Goal: Task Accomplishment & Management: Use online tool/utility

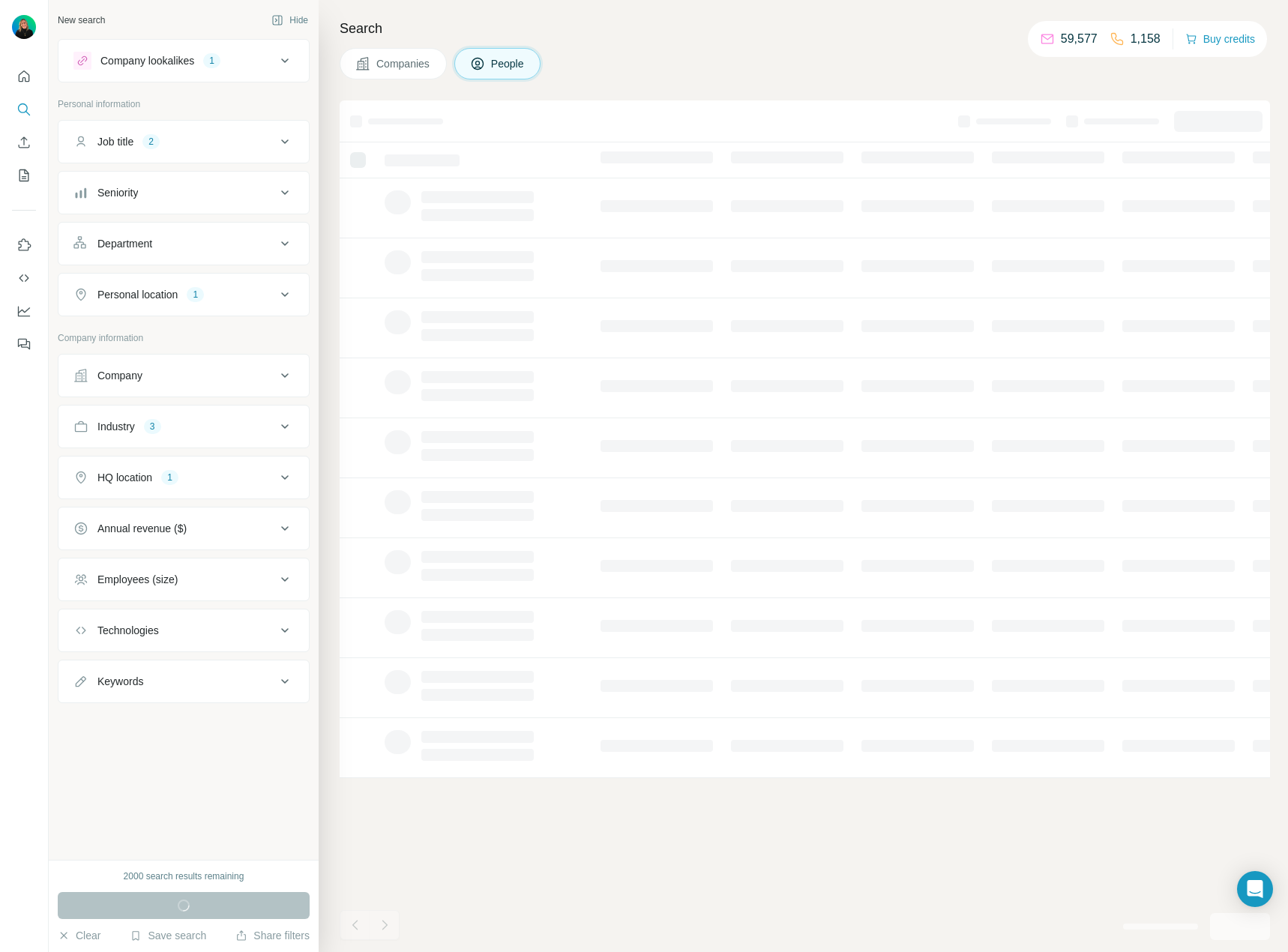
click at [697, 36] on h4 "Search" at bounding box center [805, 28] width 930 height 21
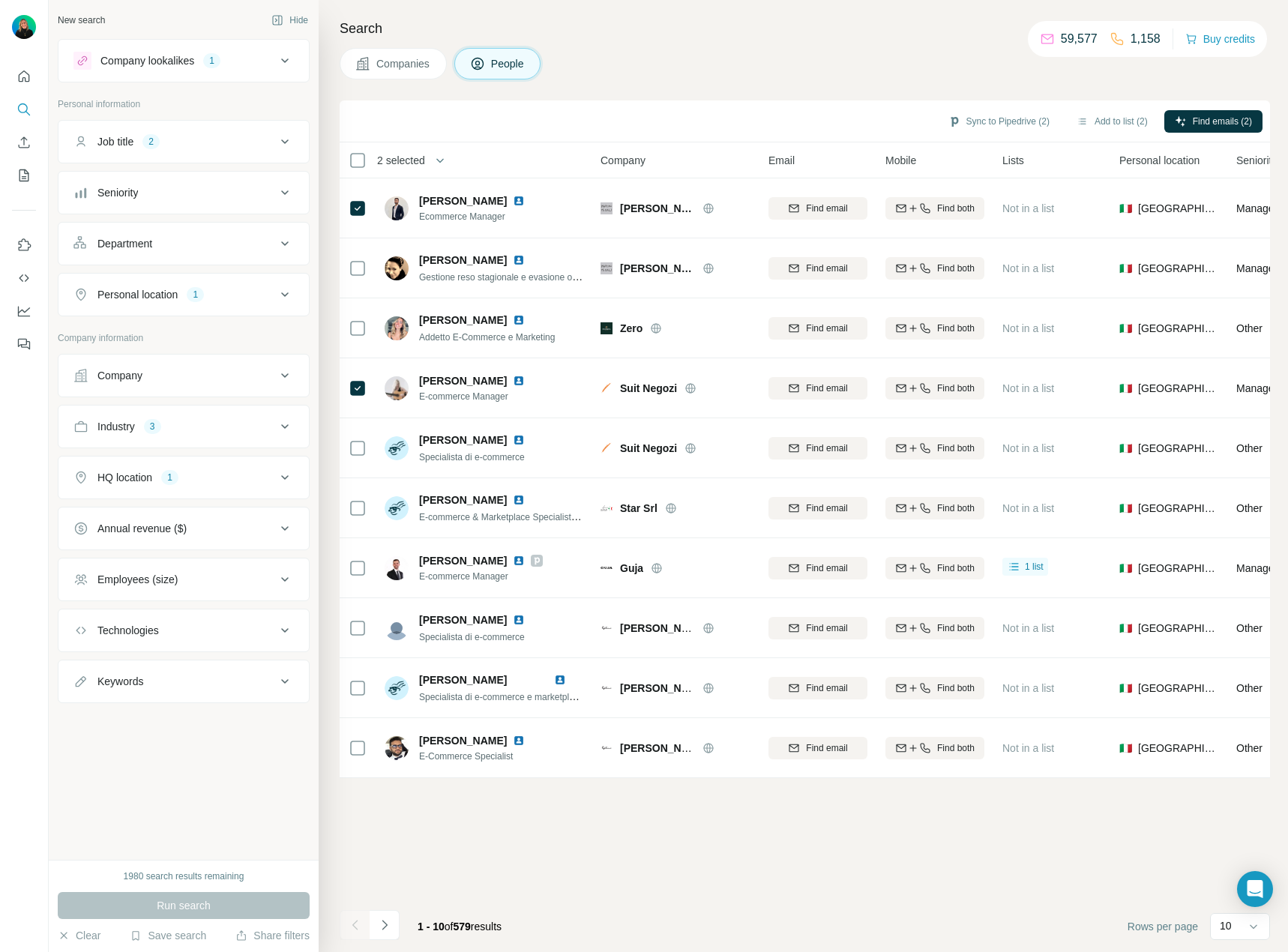
click at [224, 476] on div "HQ location 1" at bounding box center [175, 478] width 203 height 15
click at [267, 899] on div "Run search" at bounding box center [184, 906] width 252 height 27
click at [236, 878] on div "1980 search results remaining" at bounding box center [184, 877] width 121 height 13
click at [187, 549] on div "Italy Clear all" at bounding box center [184, 541] width 220 height 80
click at [211, 430] on div "Industry 3" at bounding box center [175, 426] width 203 height 15
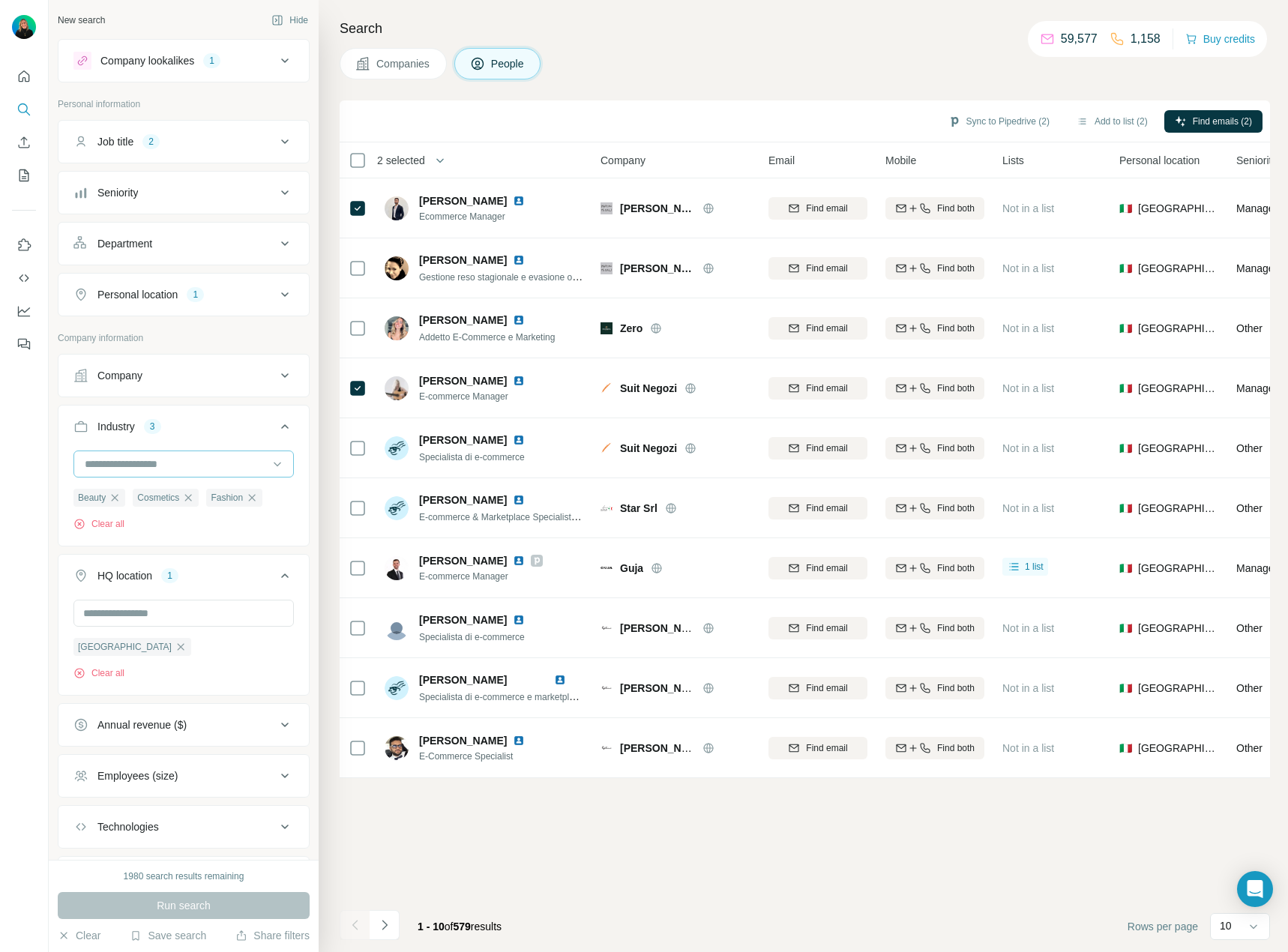
click at [168, 462] on input at bounding box center [176, 464] width 185 height 17
click at [213, 663] on div "Italy Clear all" at bounding box center [184, 640] width 220 height 80
click at [147, 458] on input at bounding box center [176, 464] width 185 height 17
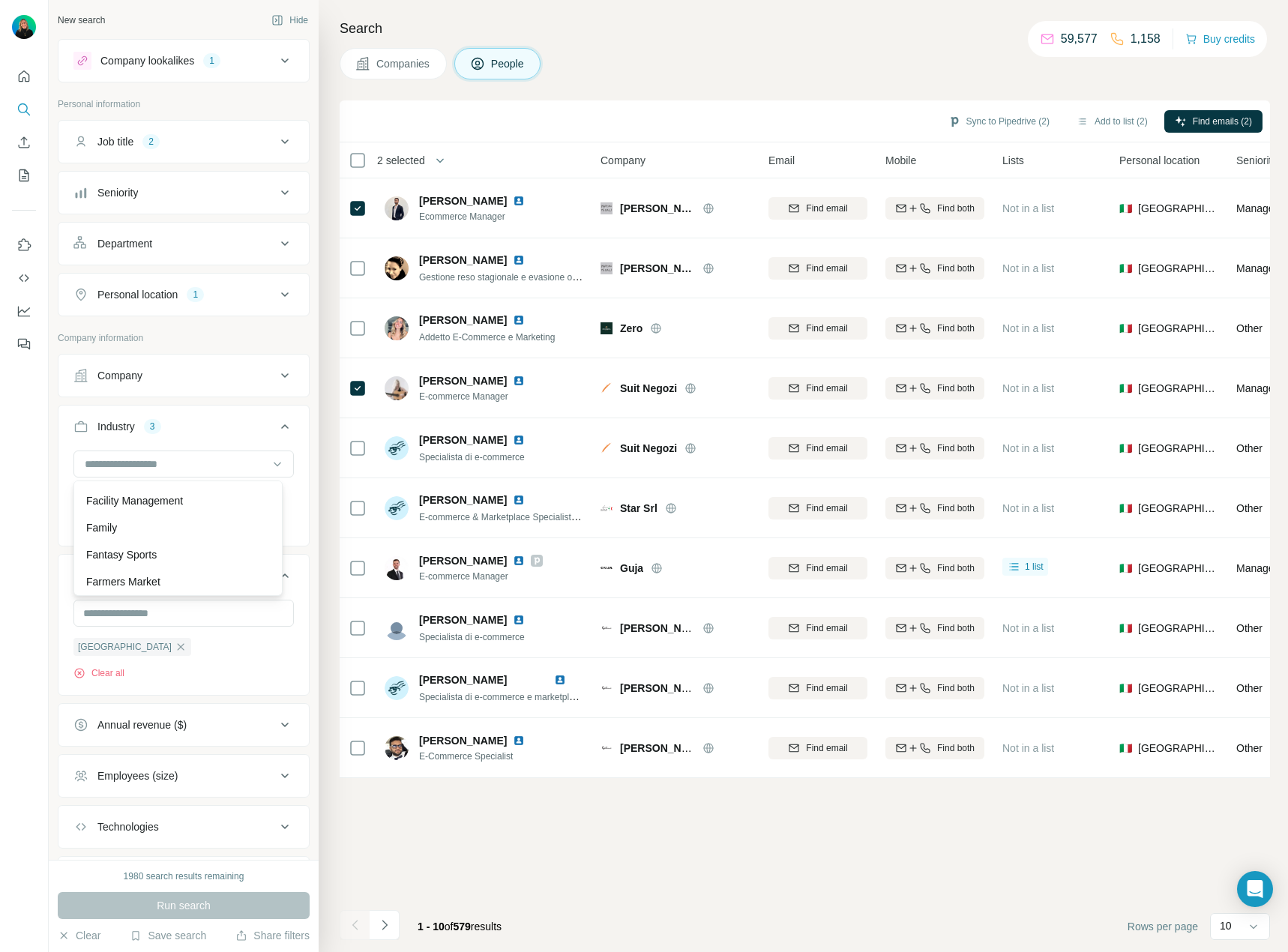
click at [155, 454] on div "Eyewear" at bounding box center [178, 447] width 184 height 15
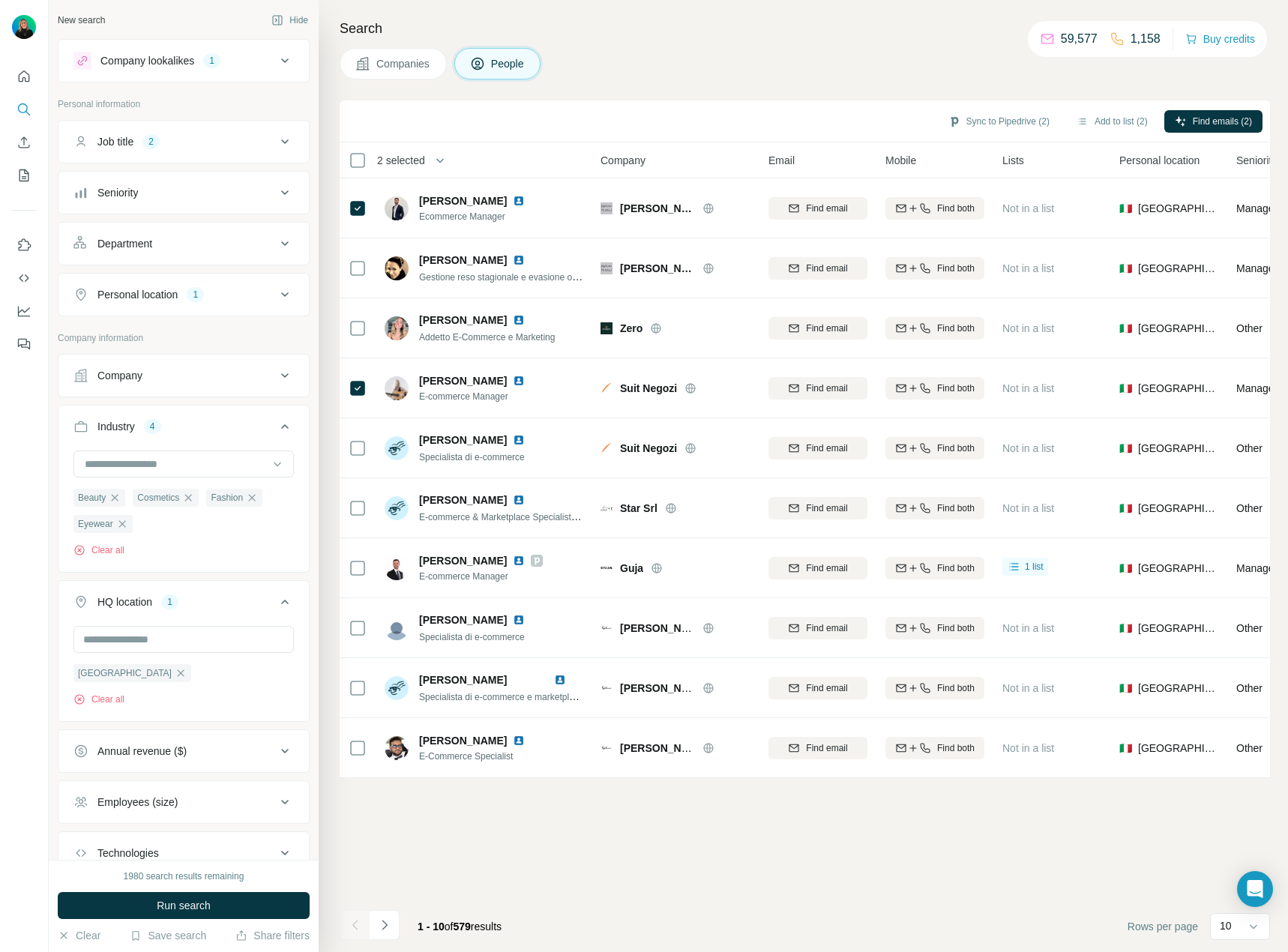
click at [147, 459] on input at bounding box center [176, 464] width 185 height 17
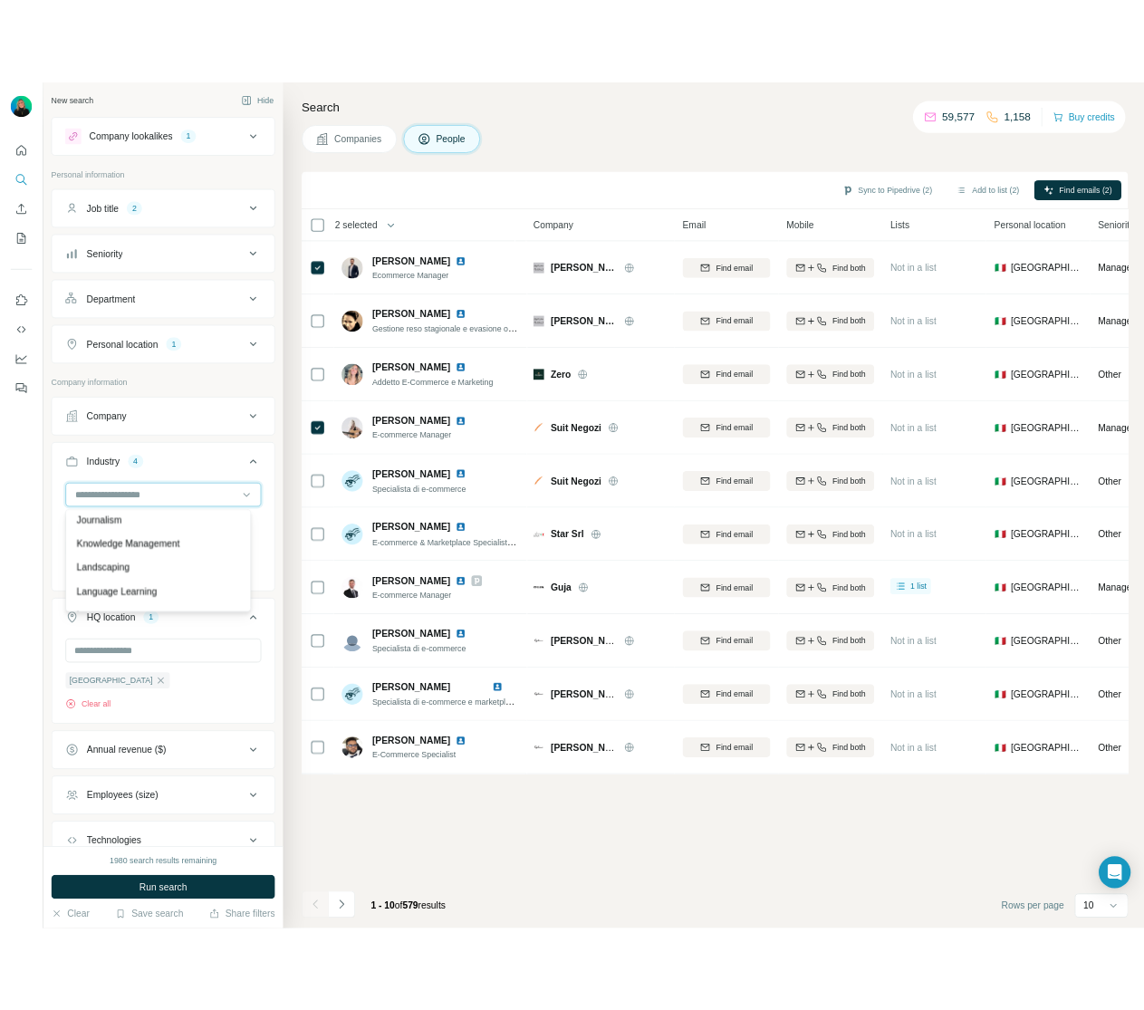
scroll to position [10416, 0]
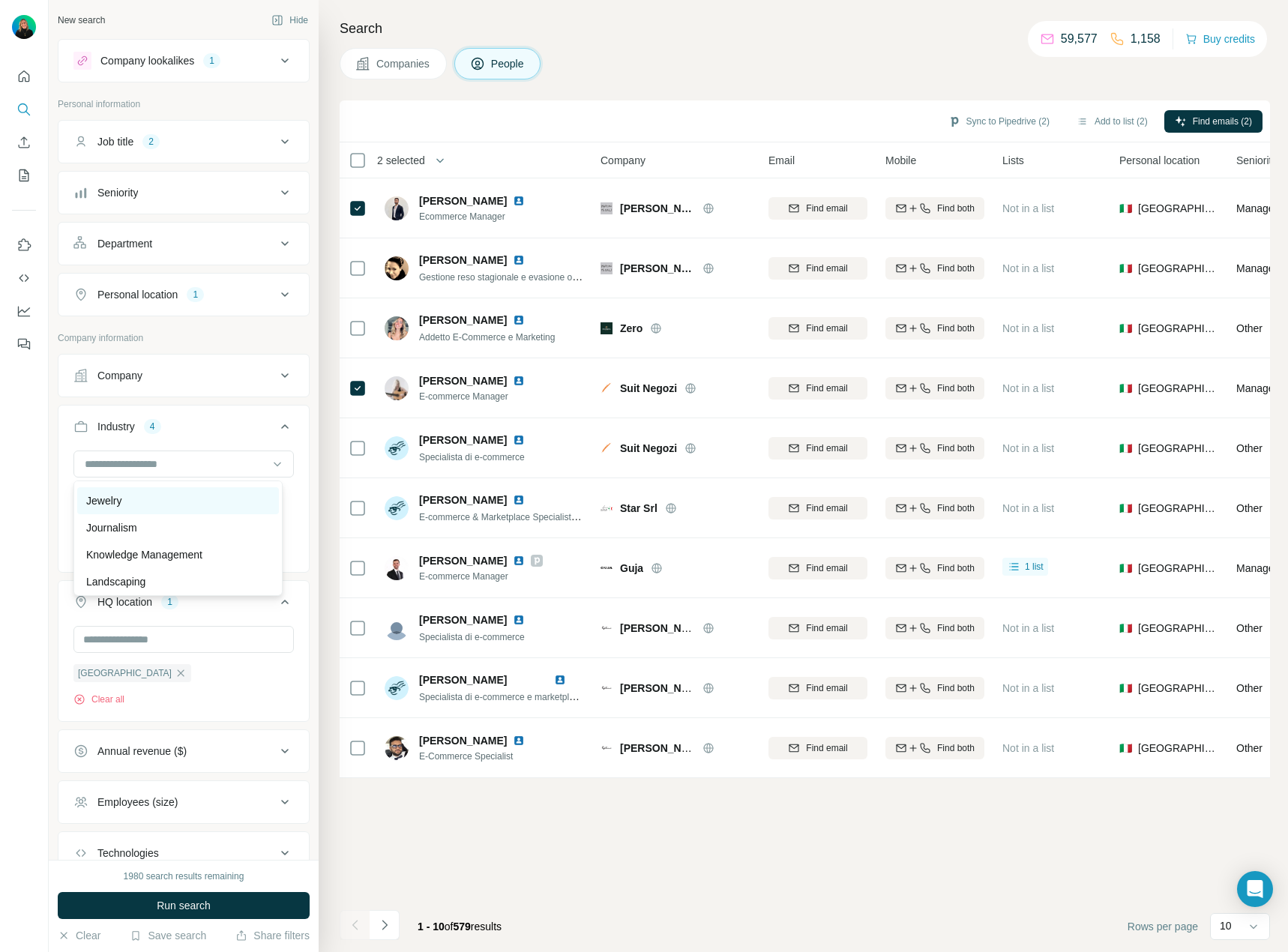
click at [122, 508] on p "Jewelry" at bounding box center [103, 501] width 36 height 15
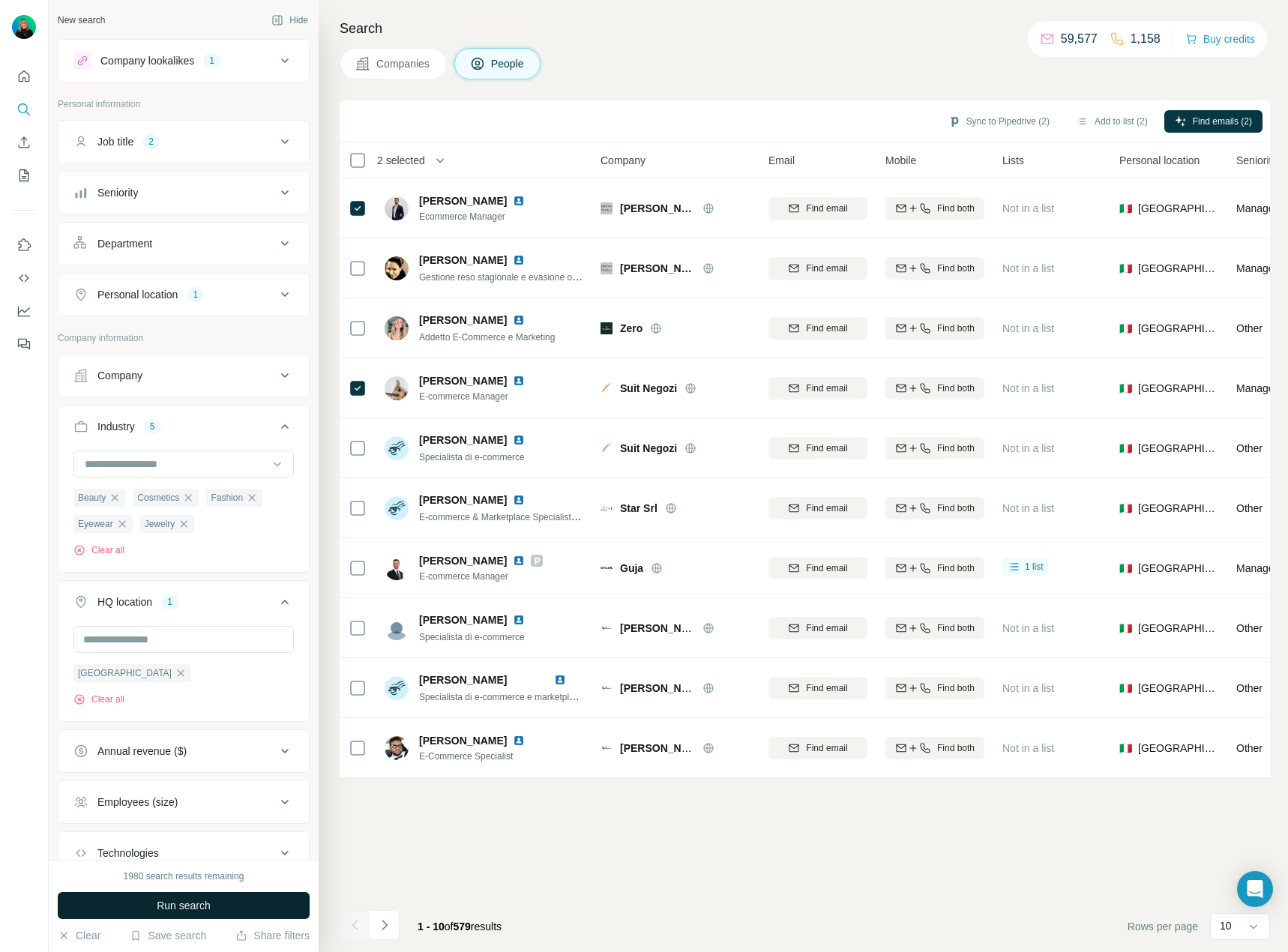
click at [209, 906] on span "Run search" at bounding box center [183, 906] width 54 height 15
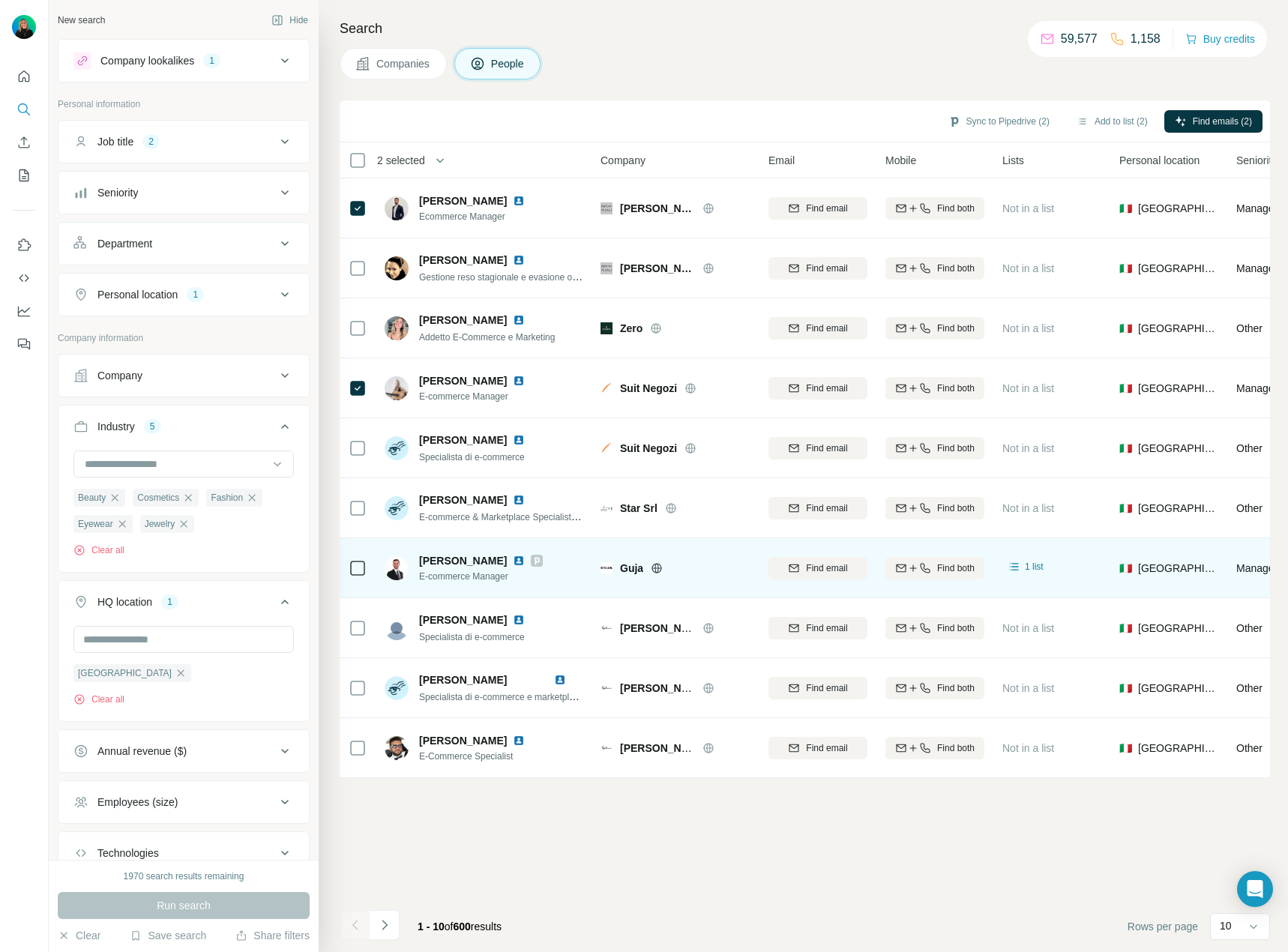
click at [346, 565] on td at bounding box center [357, 568] width 36 height 60
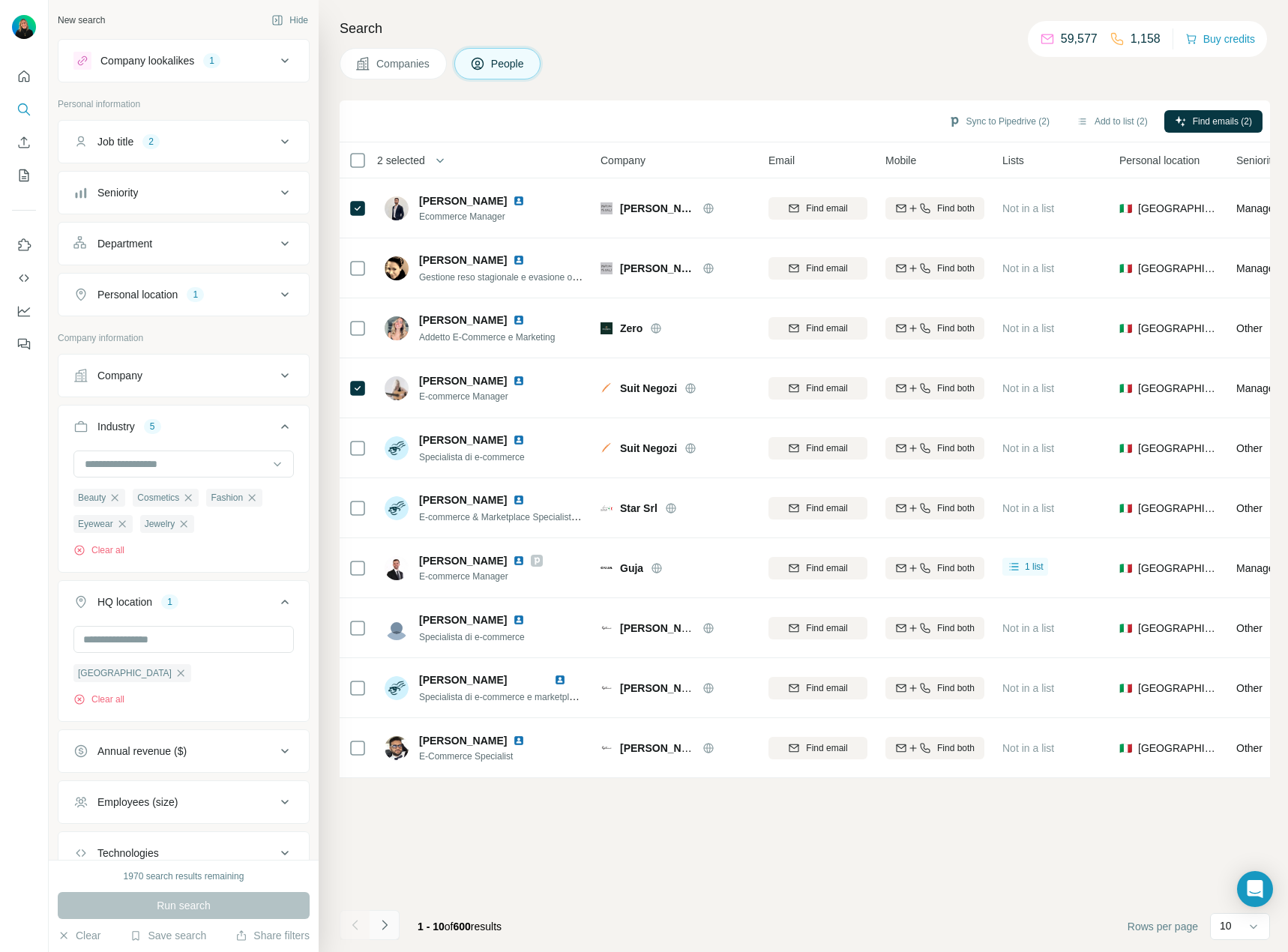
click at [394, 926] on button "Navigate to next page" at bounding box center [385, 926] width 30 height 30
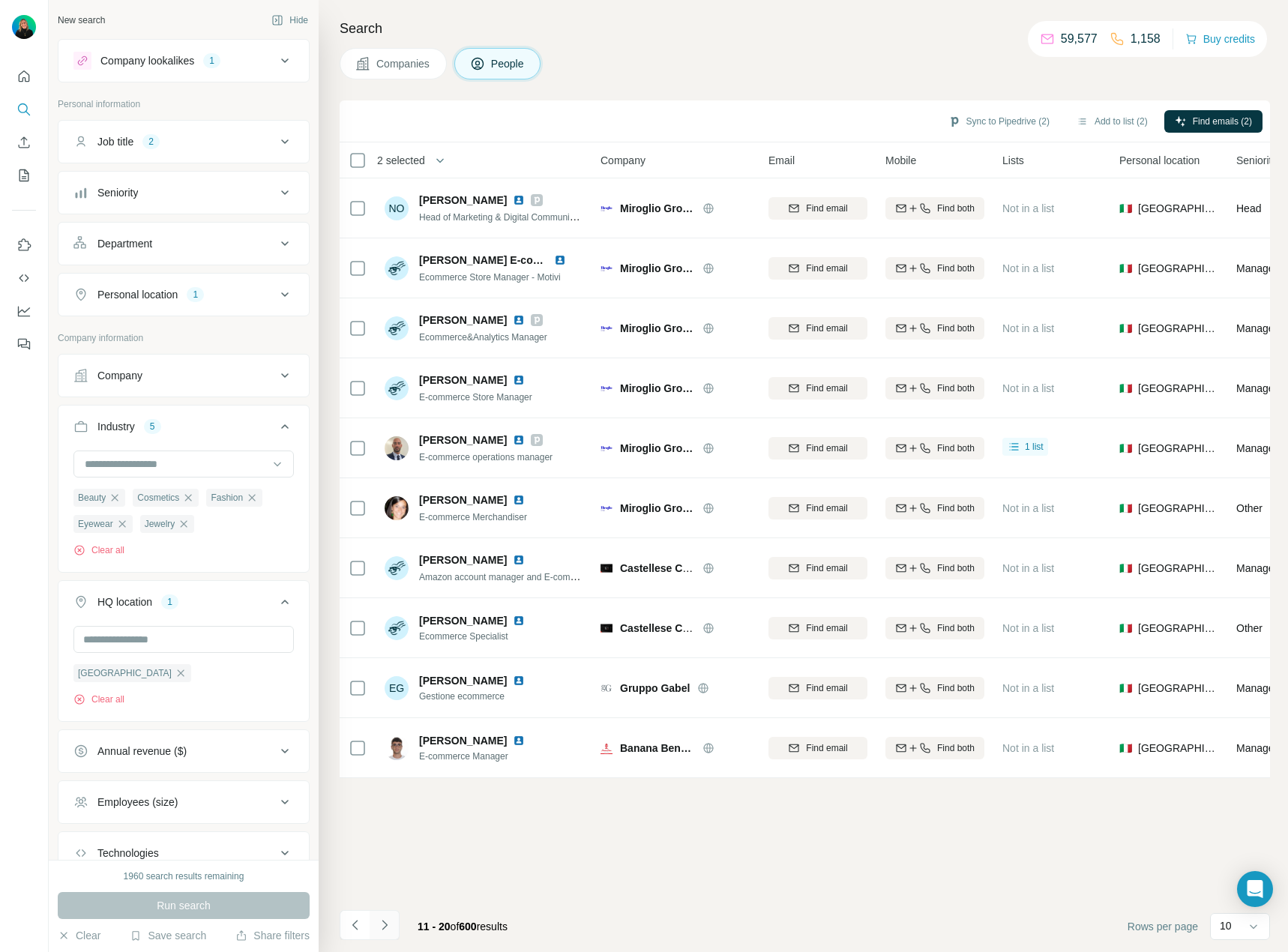
click at [382, 928] on icon "Navigate to next page" at bounding box center [385, 926] width 15 height 15
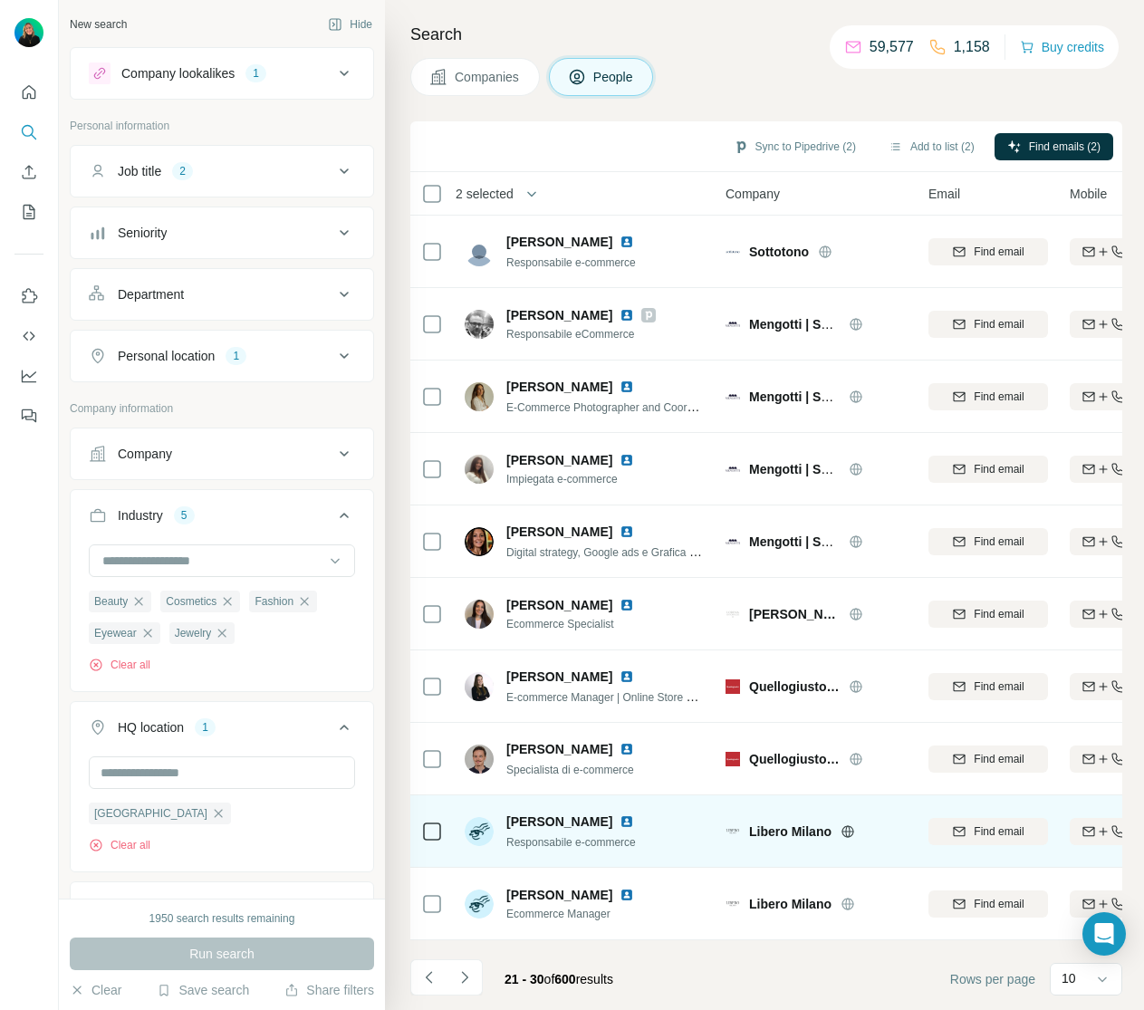
scroll to position [1, 0]
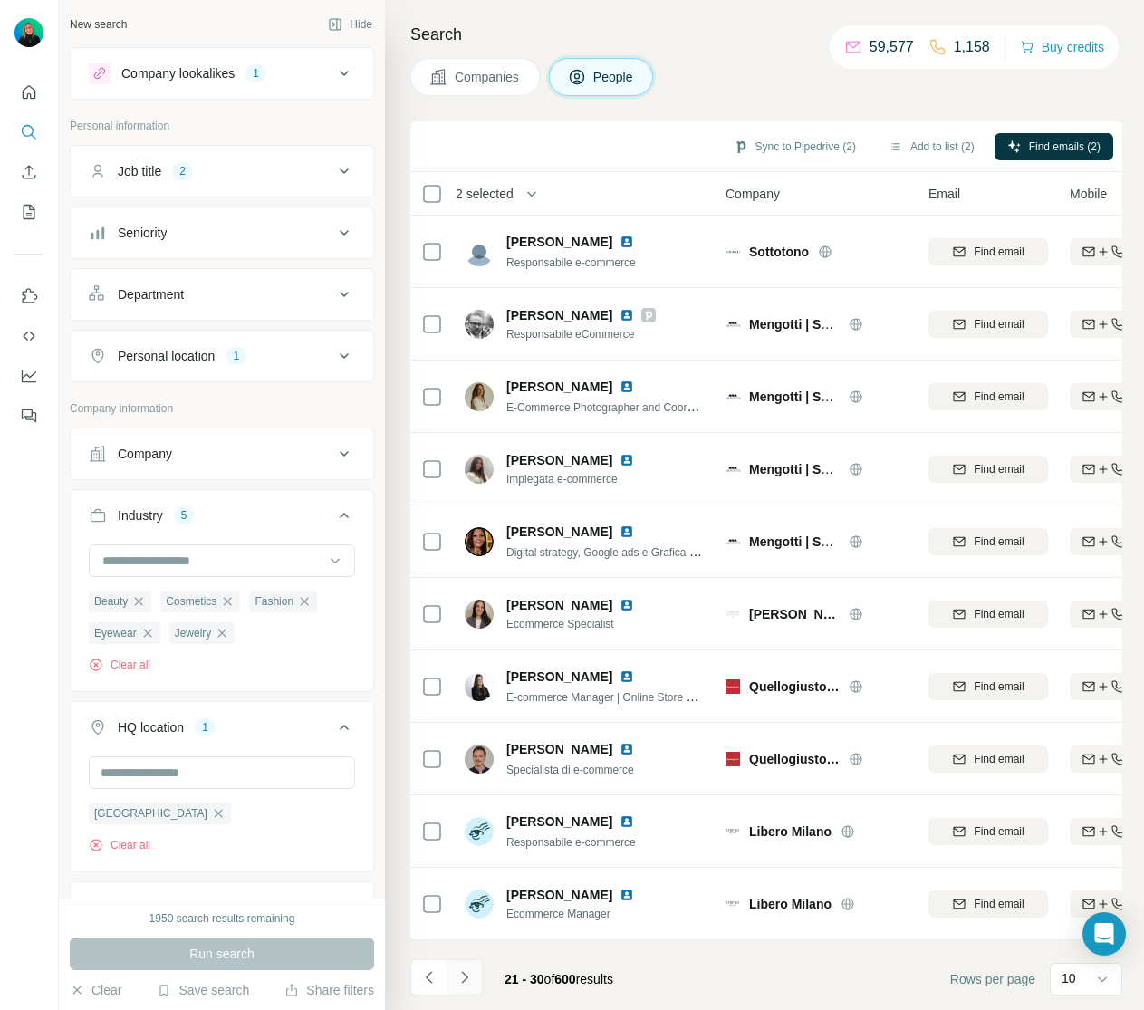
click at [468, 973] on icon "Navigate to next page" at bounding box center [465, 977] width 18 height 18
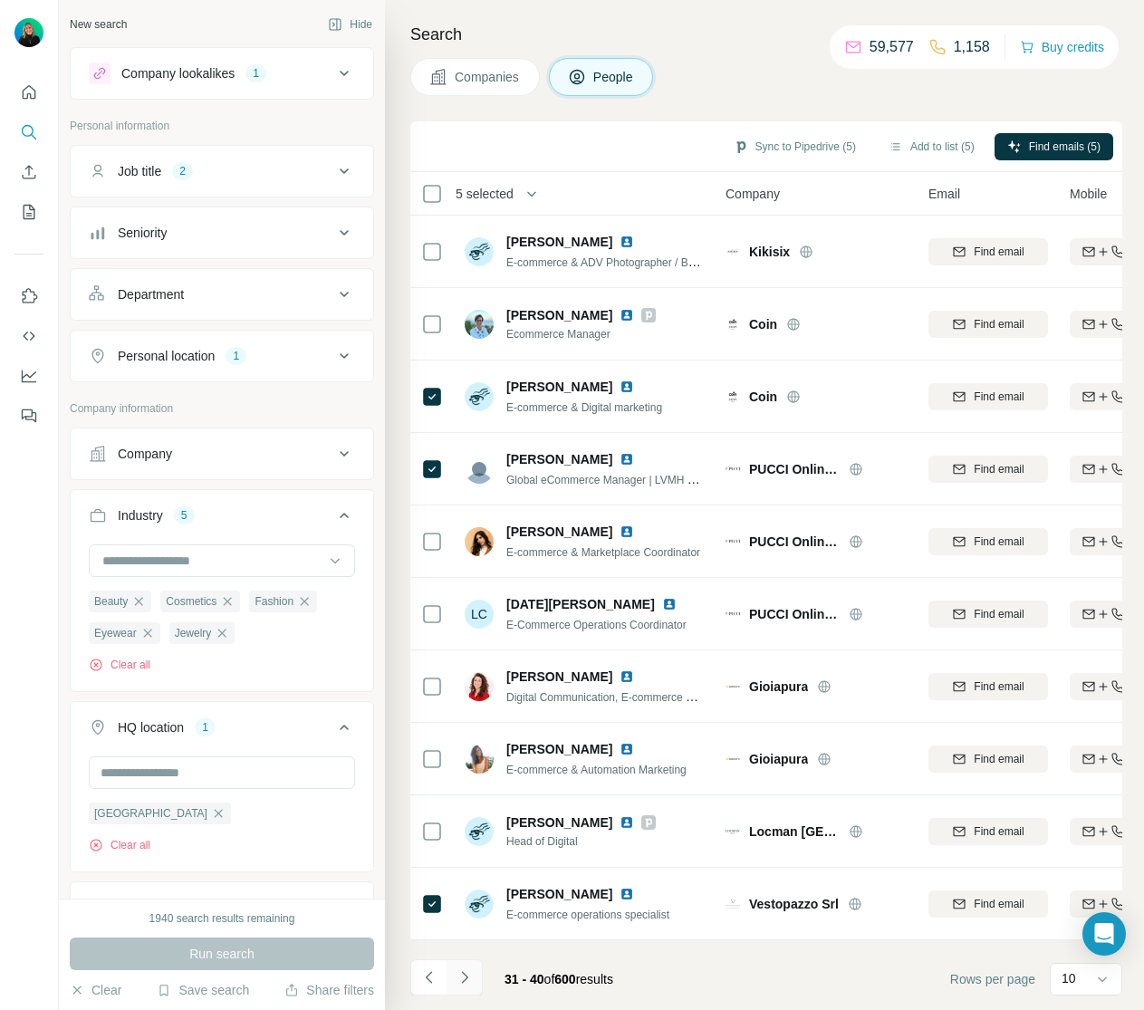
click at [468, 975] on icon "Navigate to next page" at bounding box center [465, 977] width 18 height 18
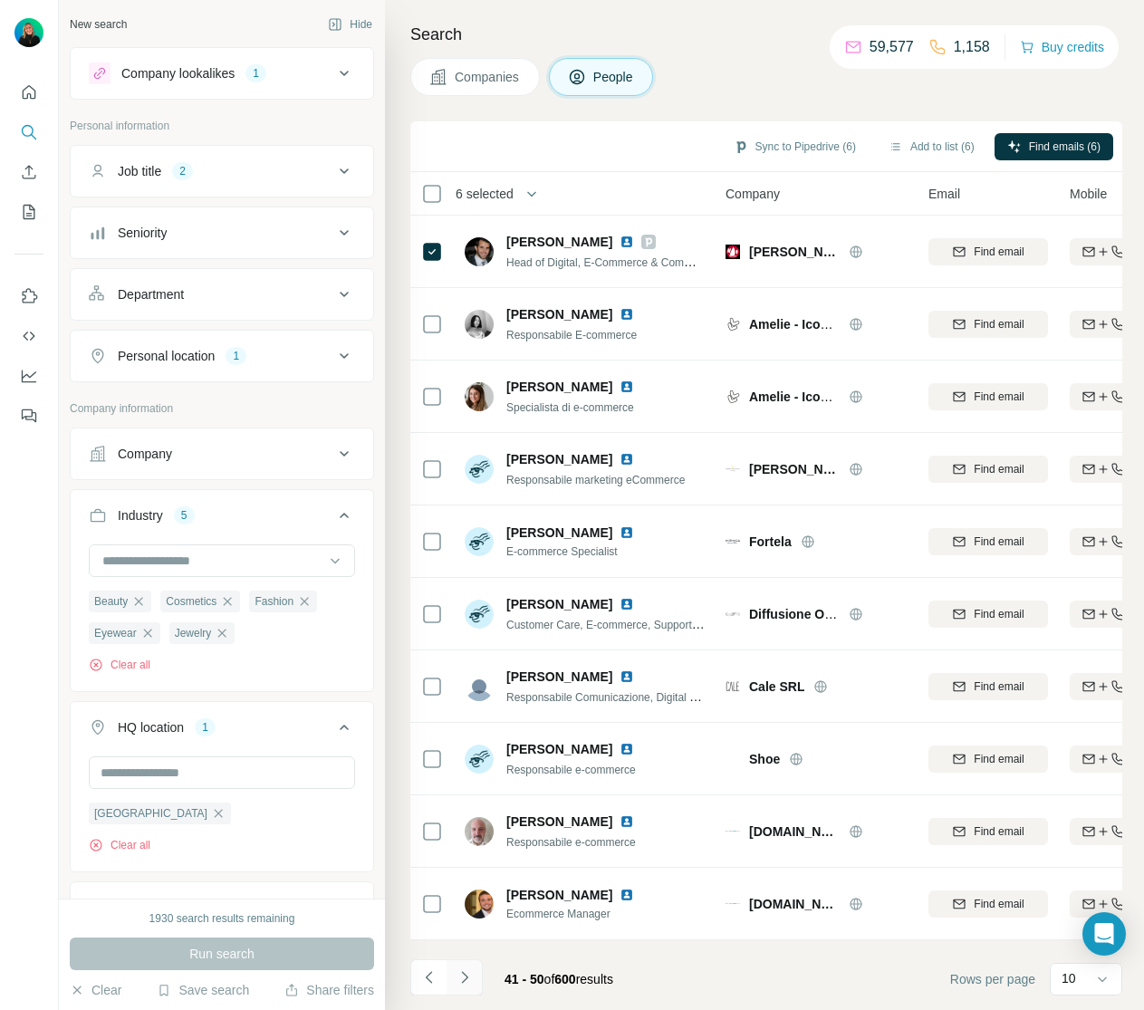
click at [468, 978] on icon "Navigate to next page" at bounding box center [465, 977] width 18 height 18
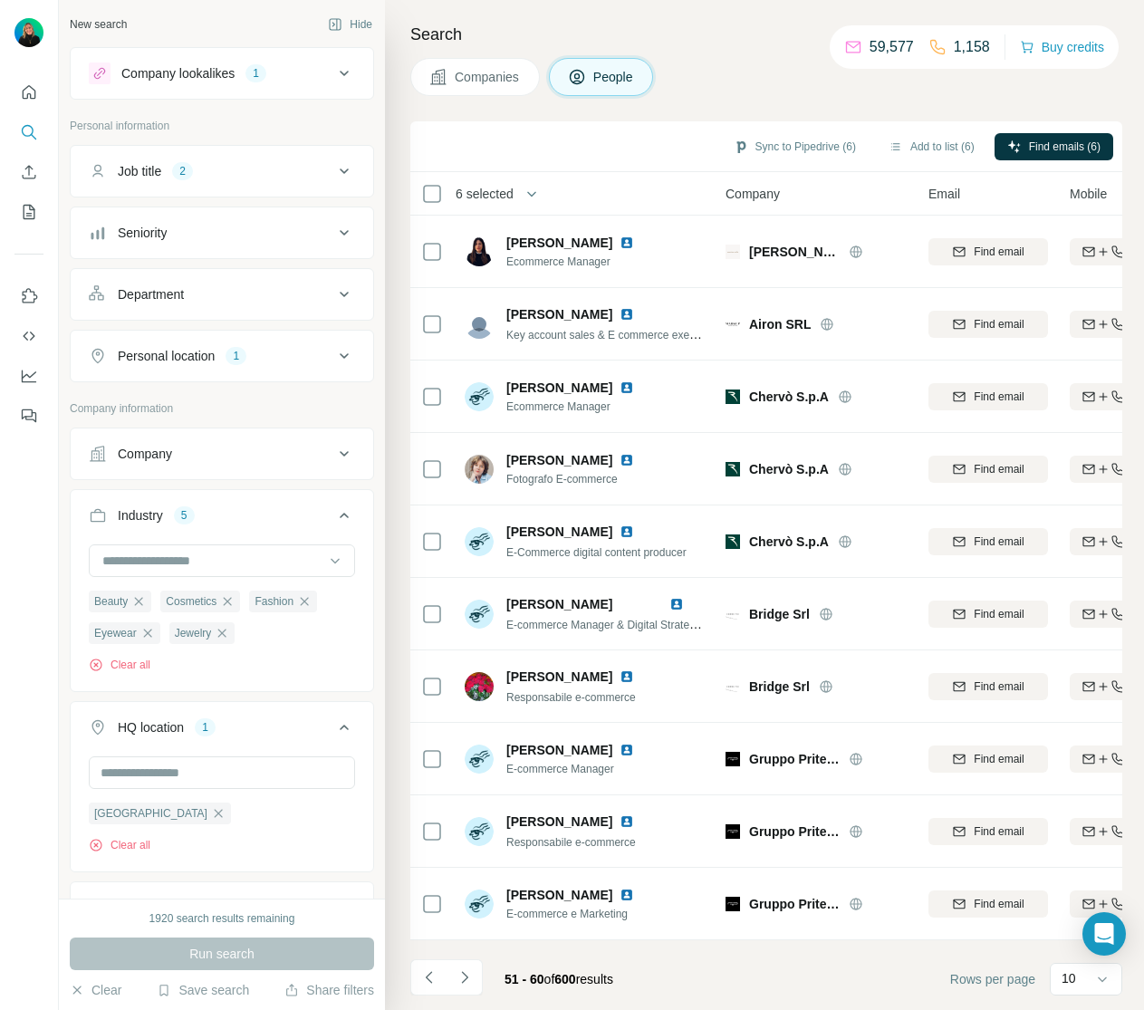
drag, startPoint x: 466, startPoint y: 974, endPoint x: 476, endPoint y: 944, distance: 31.2
click at [467, 974] on icon "Navigate to next page" at bounding box center [465, 977] width 18 height 18
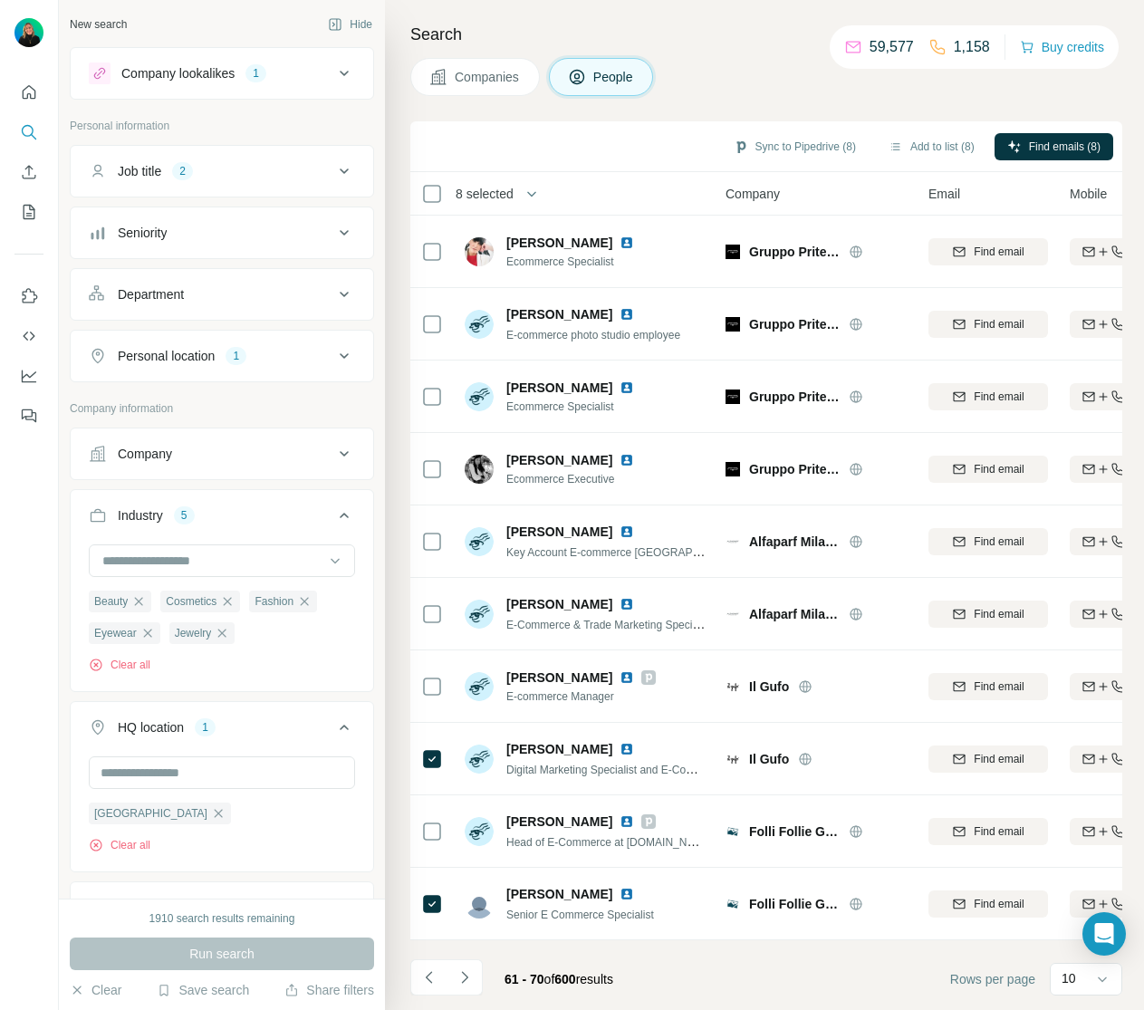
click at [470, 979] on icon "Navigate to next page" at bounding box center [465, 977] width 18 height 18
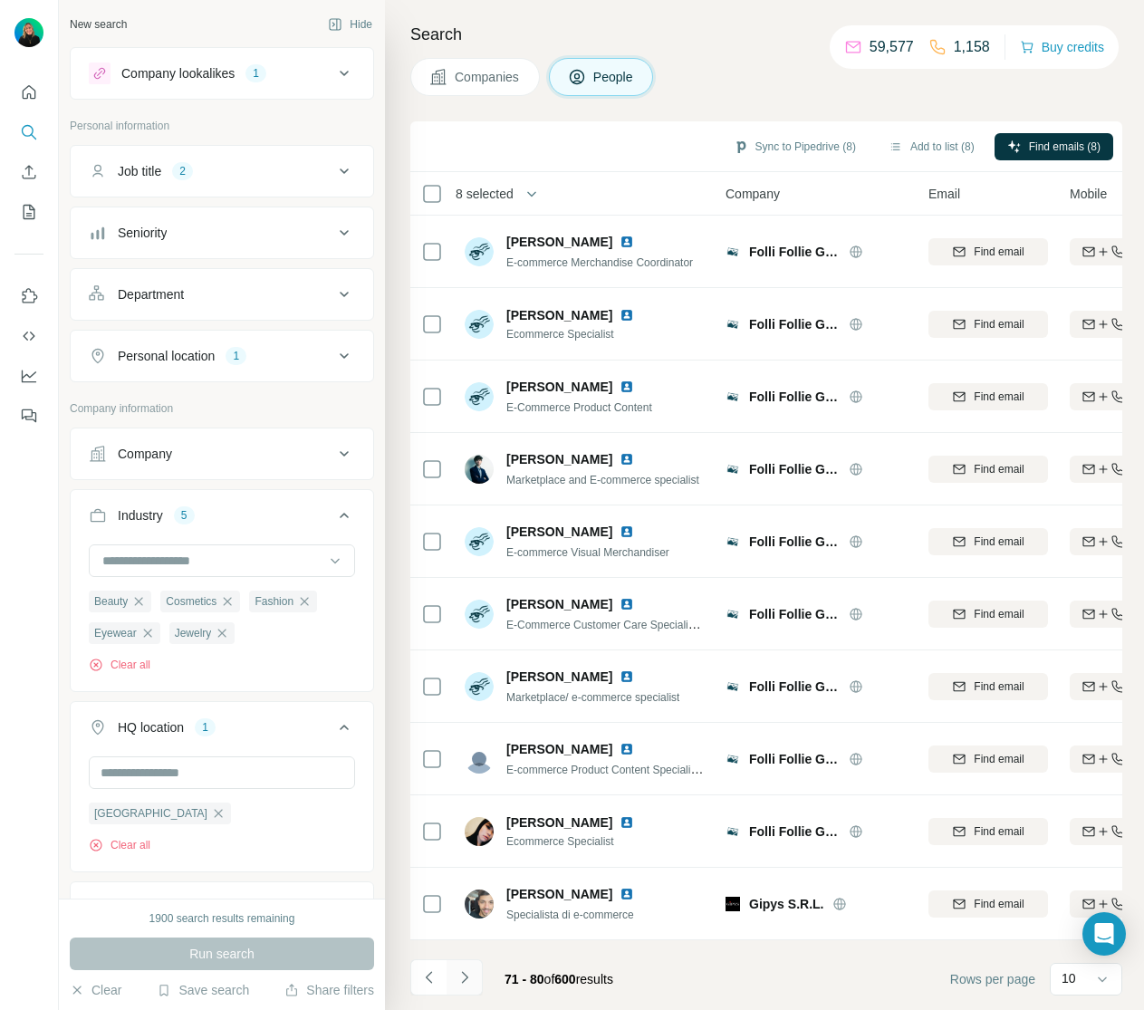
click at [467, 979] on icon "Navigate to next page" at bounding box center [465, 977] width 18 height 18
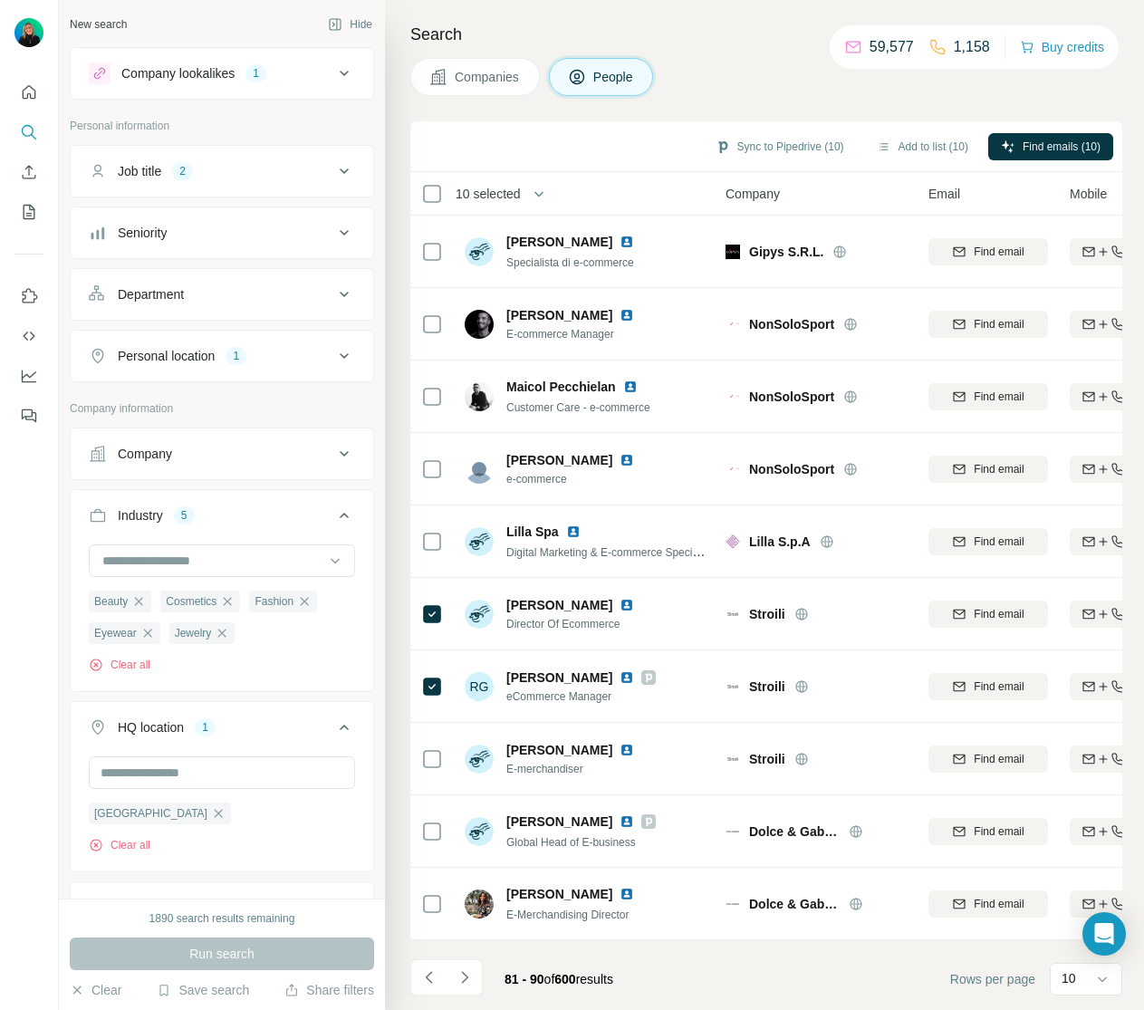
click at [468, 970] on icon "Navigate to next page" at bounding box center [465, 977] width 18 height 18
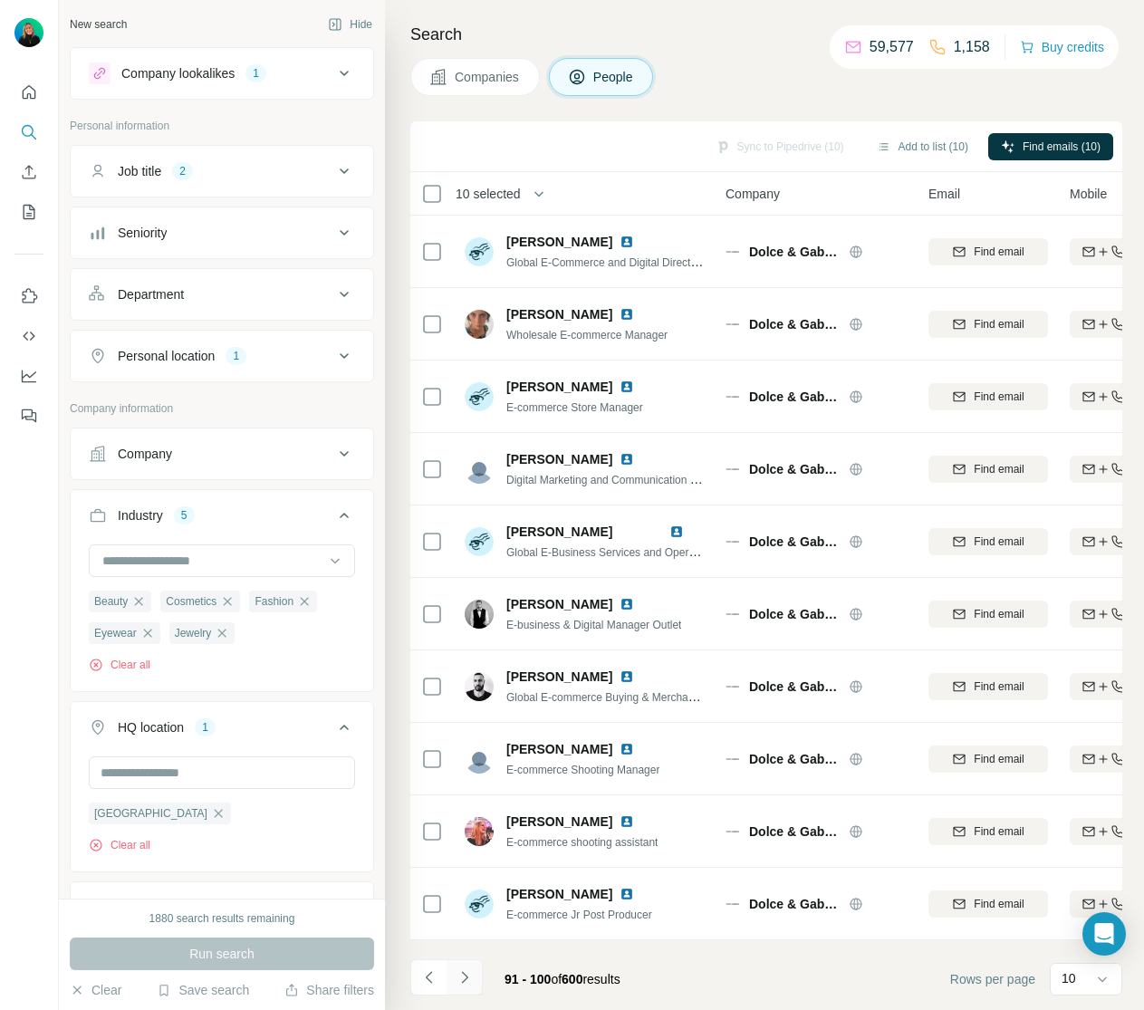
click at [470, 971] on icon "Navigate to next page" at bounding box center [465, 977] width 18 height 18
click at [469, 976] on icon "Navigate to next page" at bounding box center [465, 977] width 18 height 18
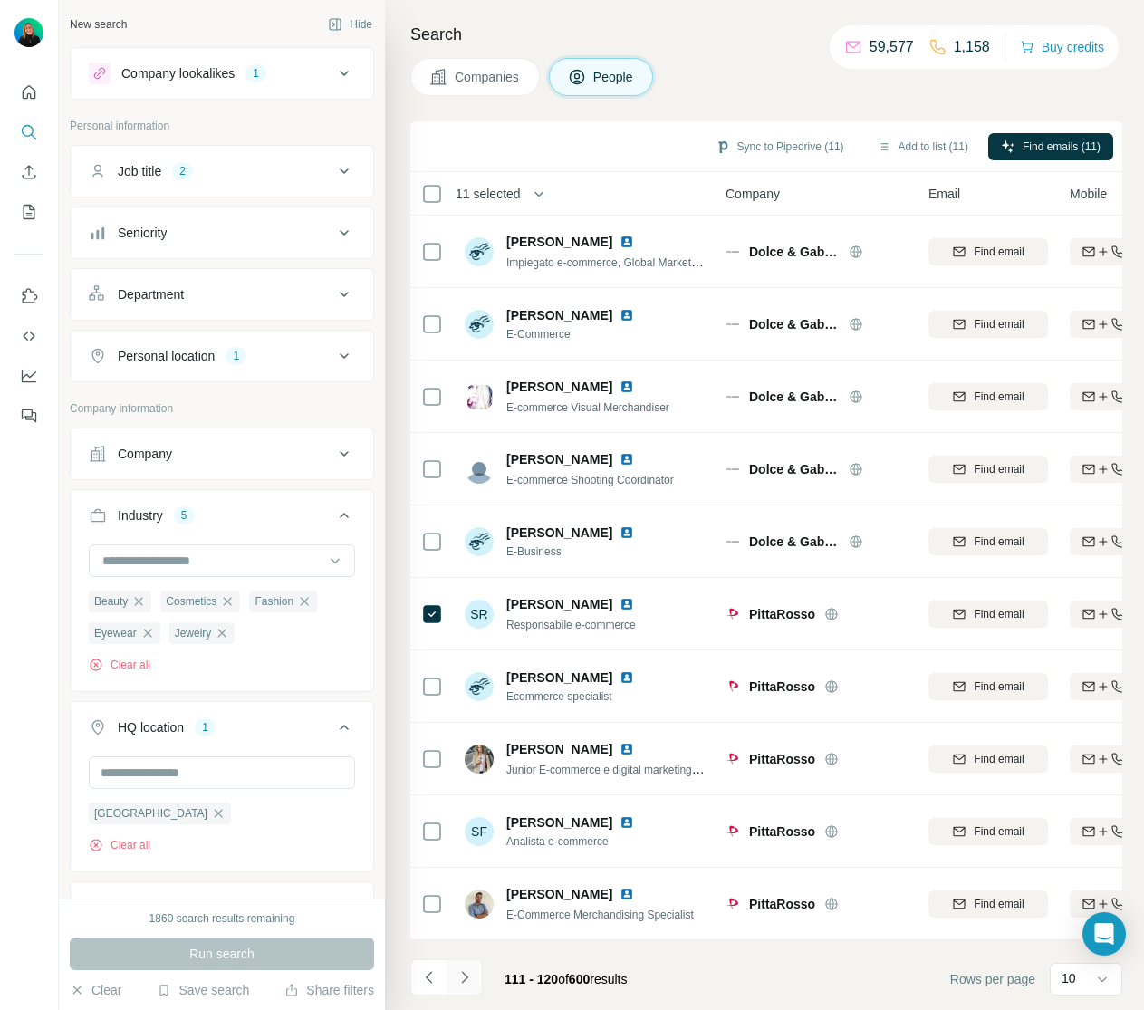
click at [467, 974] on icon "Navigate to next page" at bounding box center [465, 977] width 18 height 18
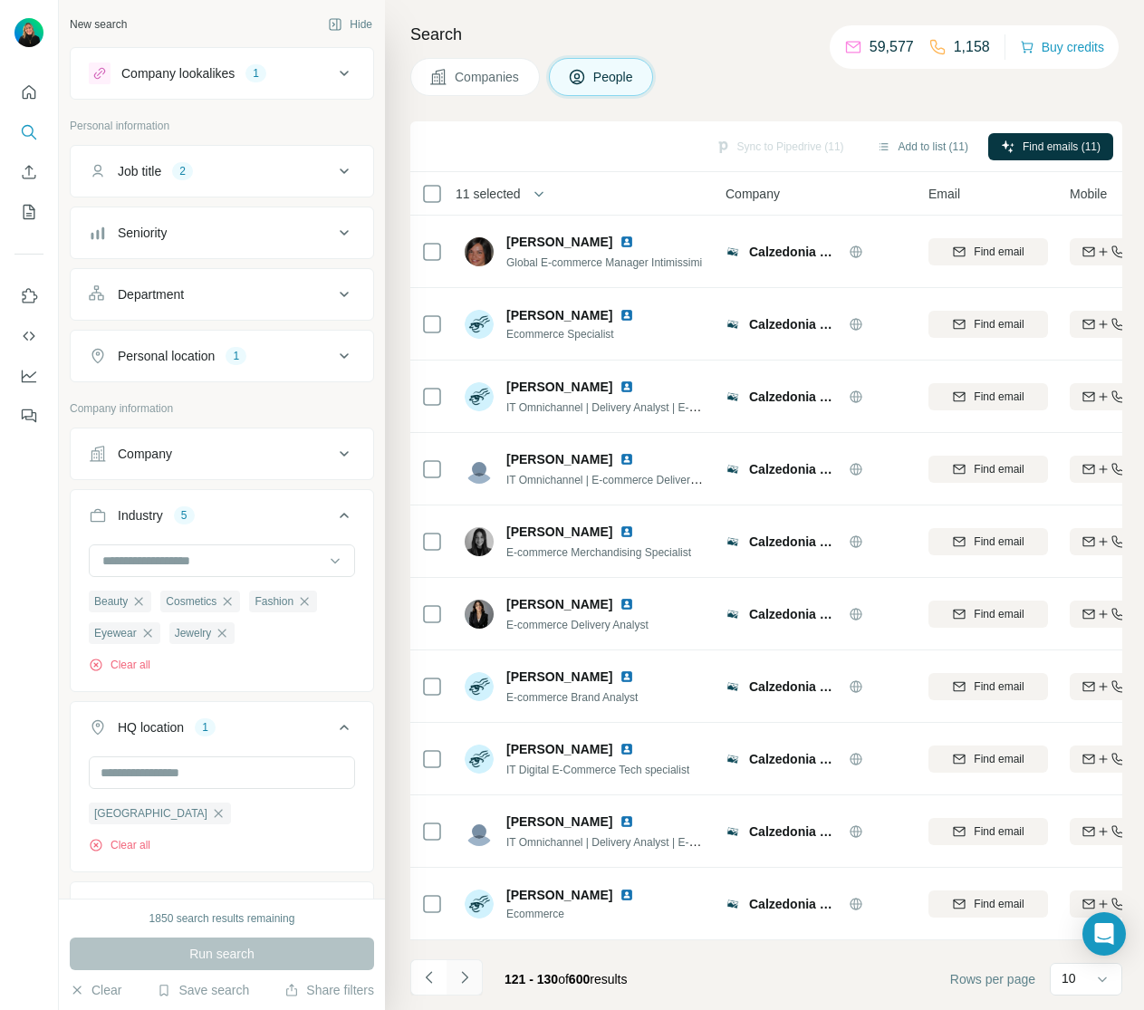
click at [460, 985] on icon "Navigate to next page" at bounding box center [465, 977] width 18 height 18
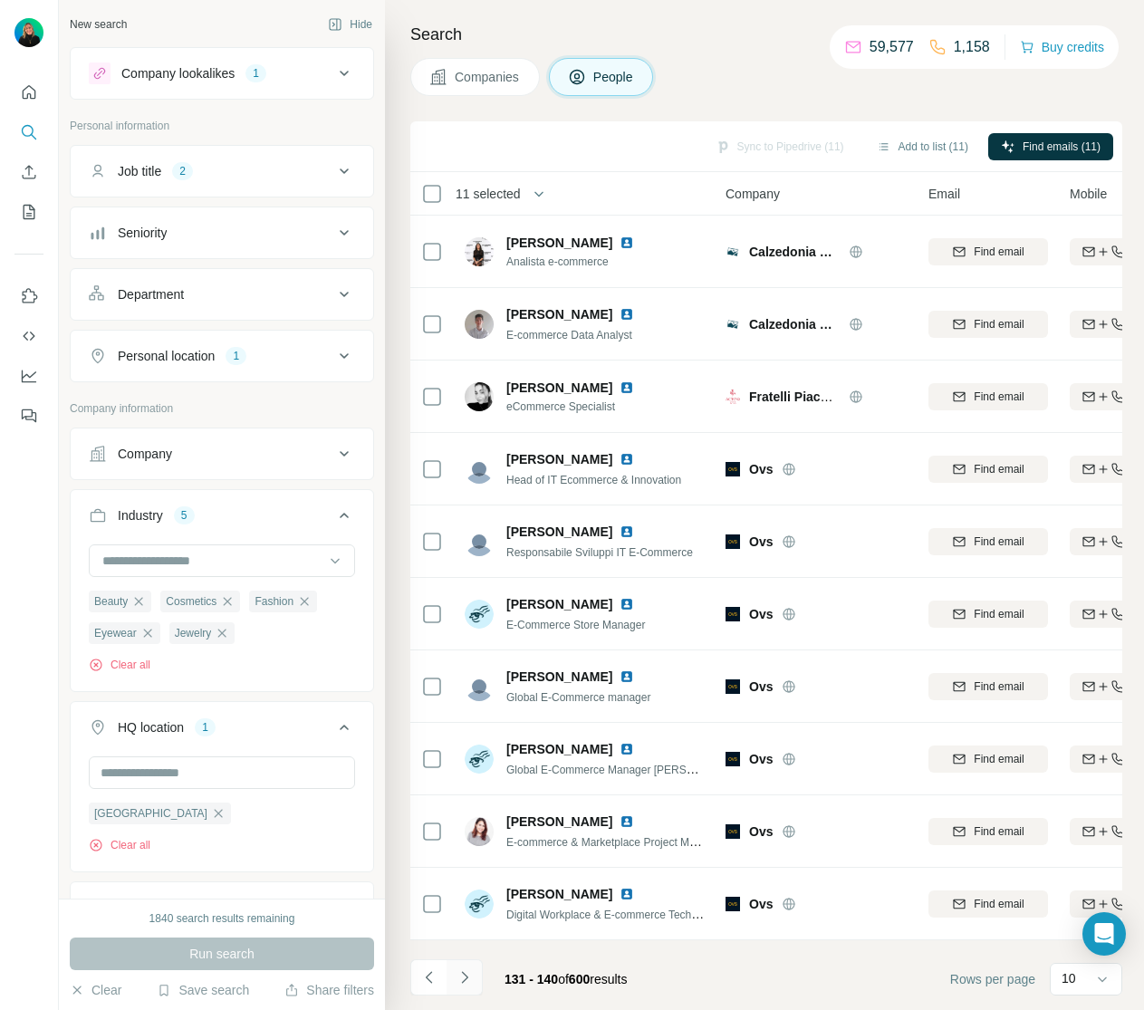
click at [462, 975] on icon "Navigate to next page" at bounding box center [465, 977] width 18 height 18
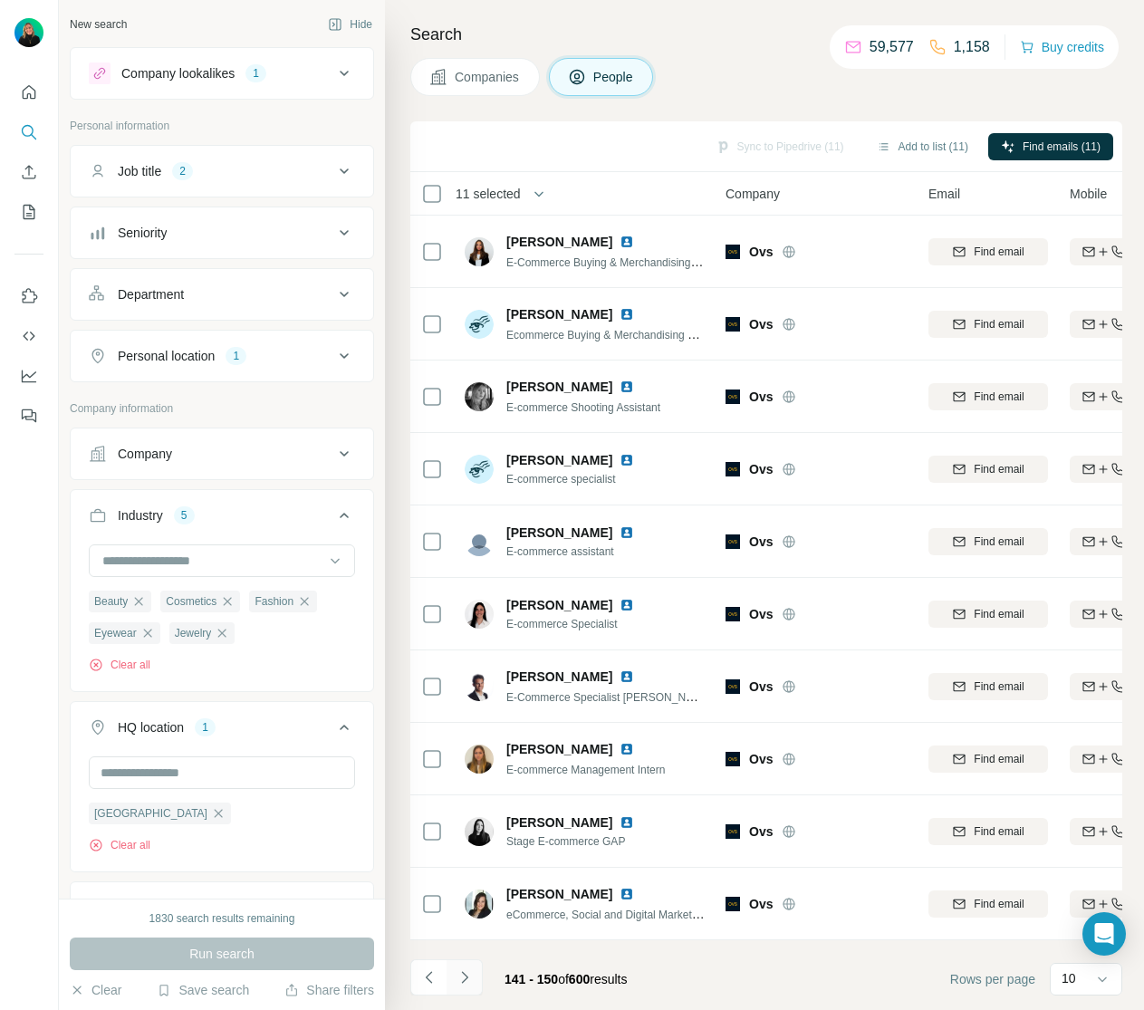
click at [466, 975] on icon "Navigate to next page" at bounding box center [465, 977] width 18 height 18
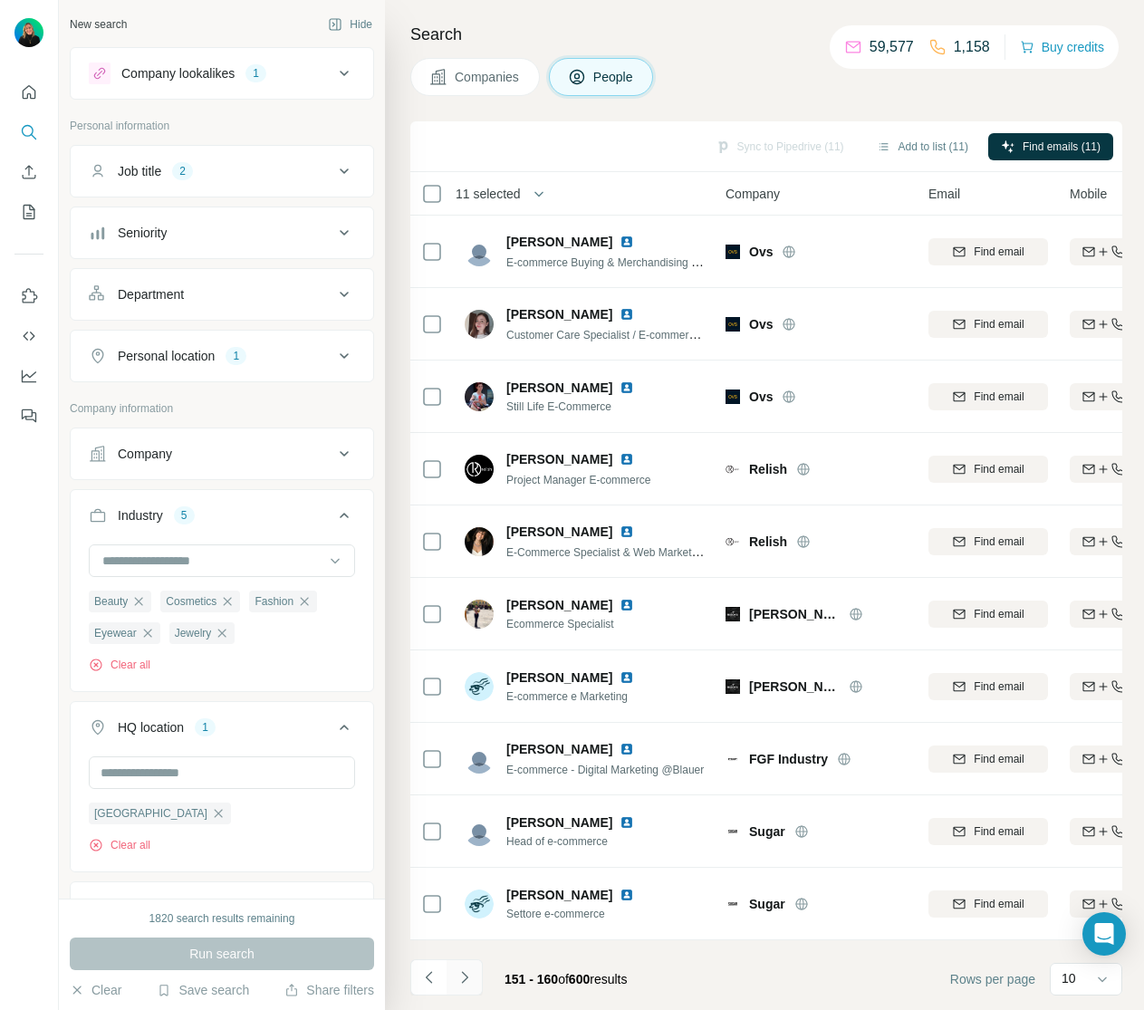
click at [475, 980] on button "Navigate to next page" at bounding box center [465, 977] width 36 height 36
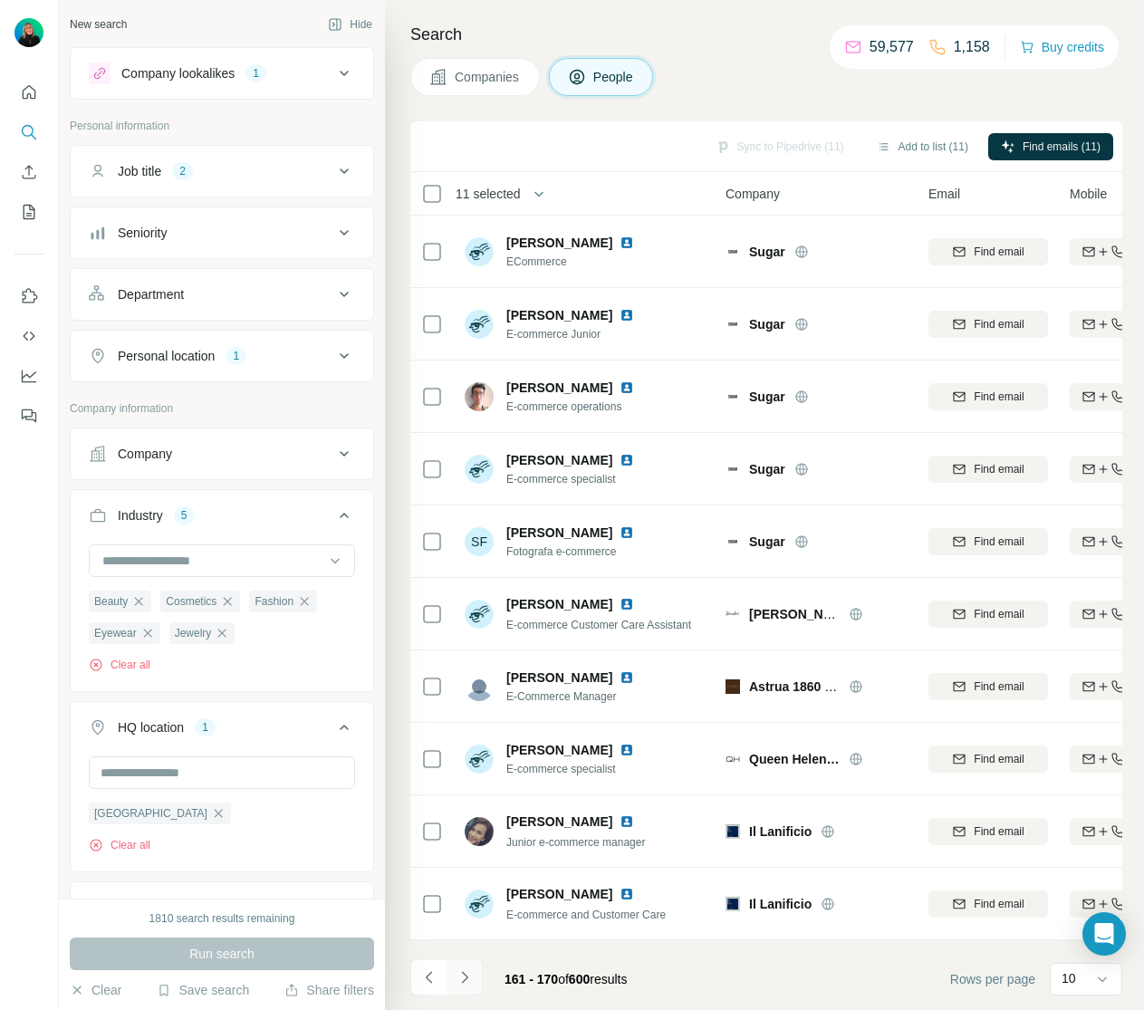
click at [465, 976] on icon "Navigate to next page" at bounding box center [465, 977] width 18 height 18
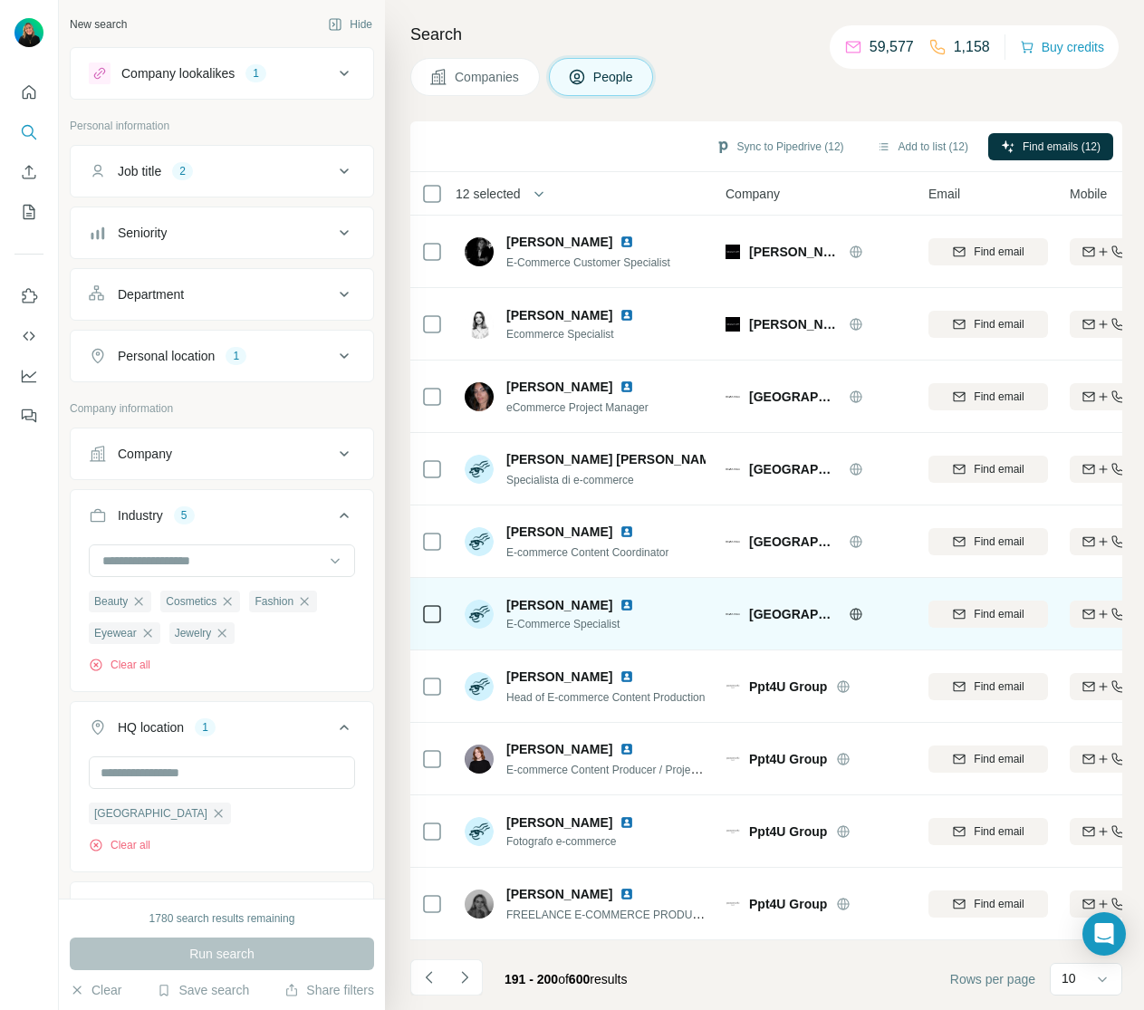
scroll to position [10416, 0]
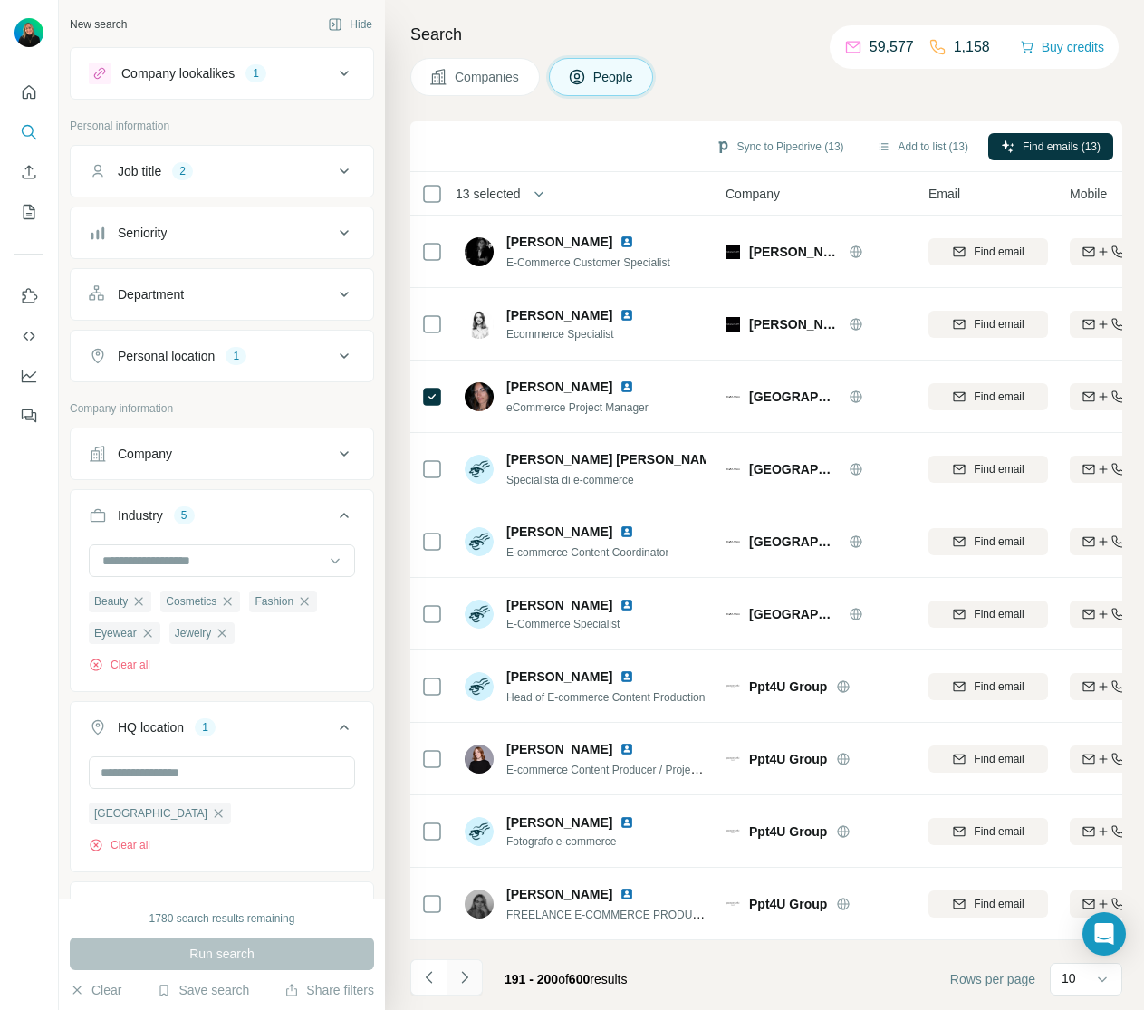
click at [470, 976] on icon "Navigate to next page" at bounding box center [465, 977] width 18 height 18
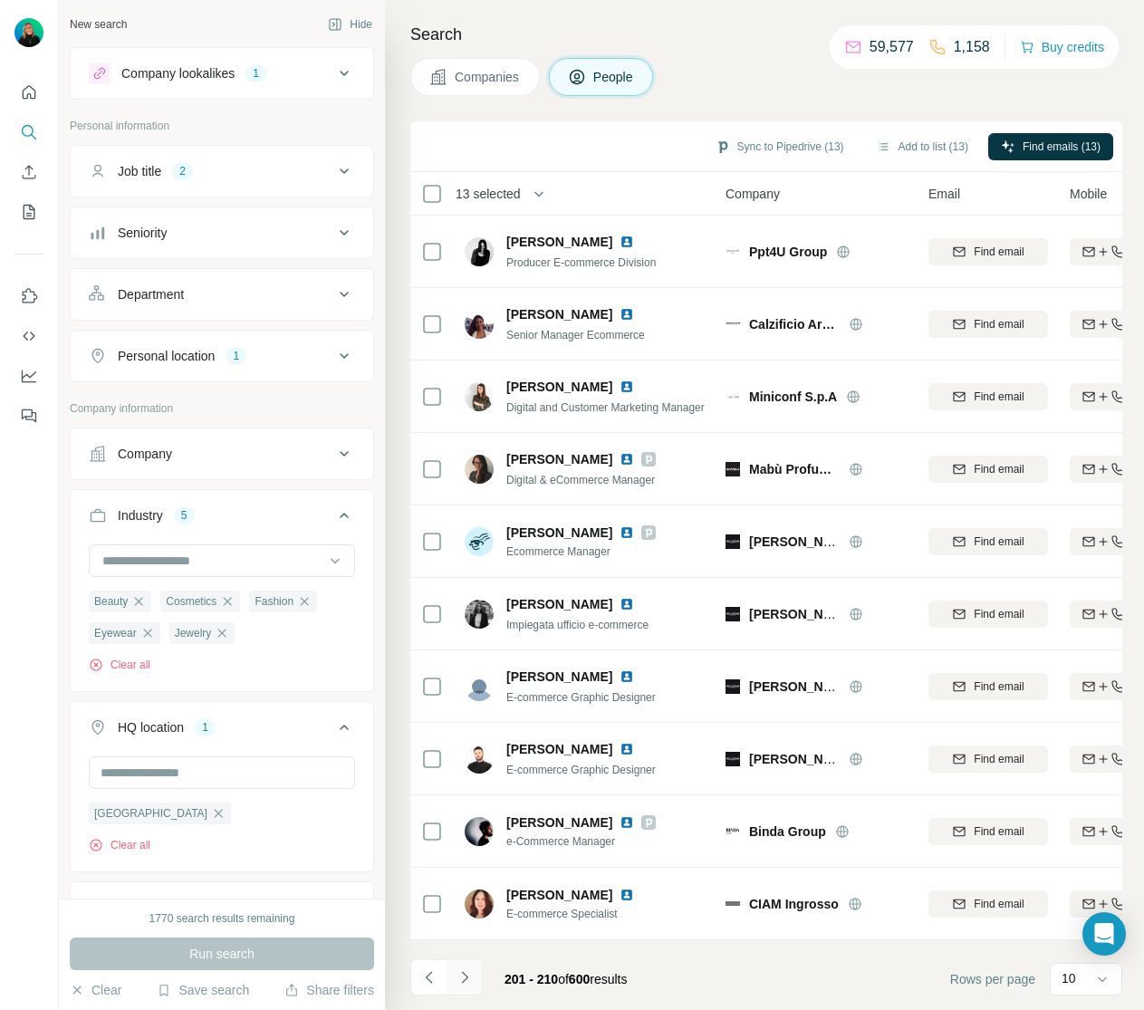
click at [466, 976] on icon "Navigate to next page" at bounding box center [464, 977] width 6 height 12
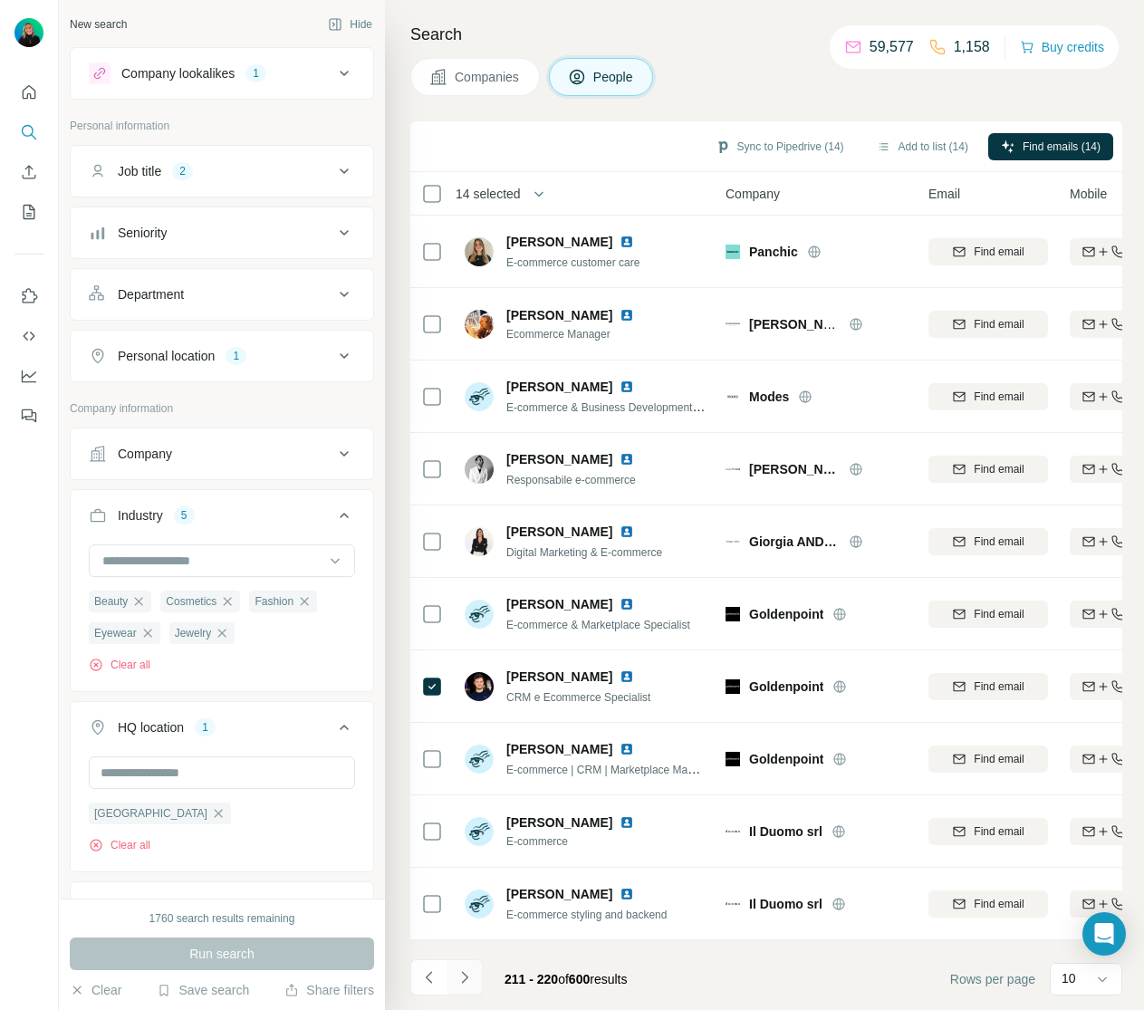
click at [466, 976] on icon "Navigate to next page" at bounding box center [464, 977] width 6 height 12
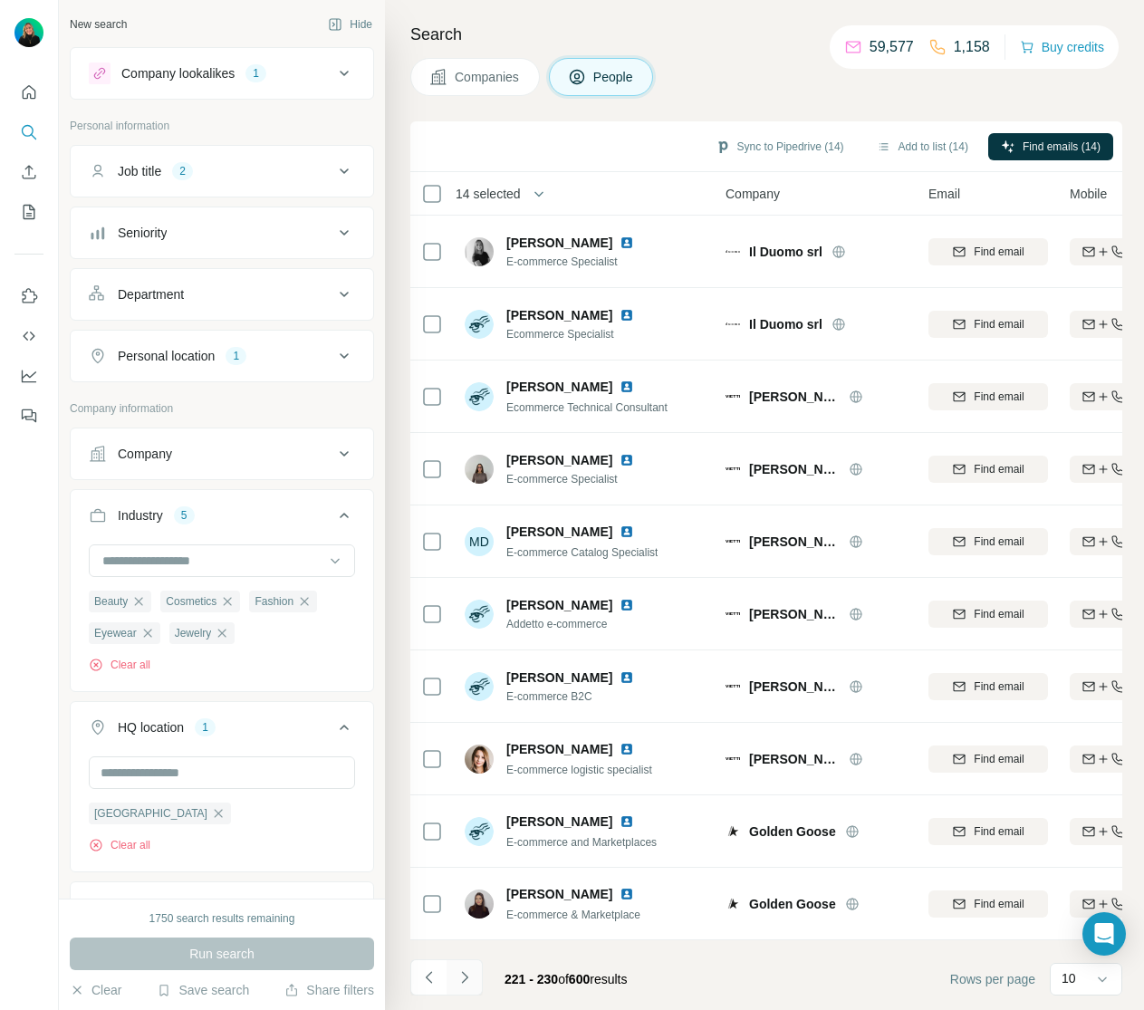
click at [470, 977] on icon "Navigate to next page" at bounding box center [465, 977] width 18 height 18
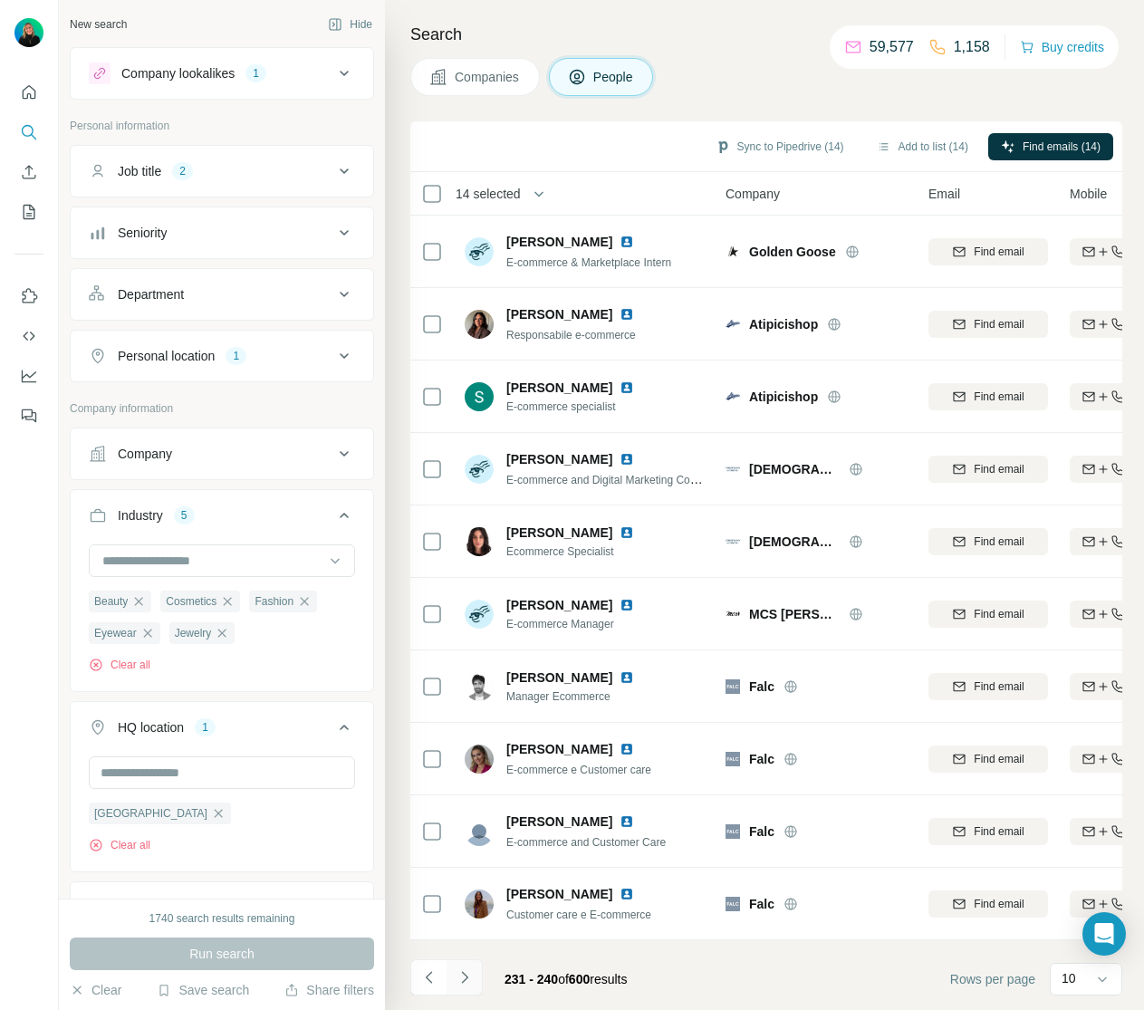
click at [466, 985] on icon "Navigate to next page" at bounding box center [465, 977] width 18 height 18
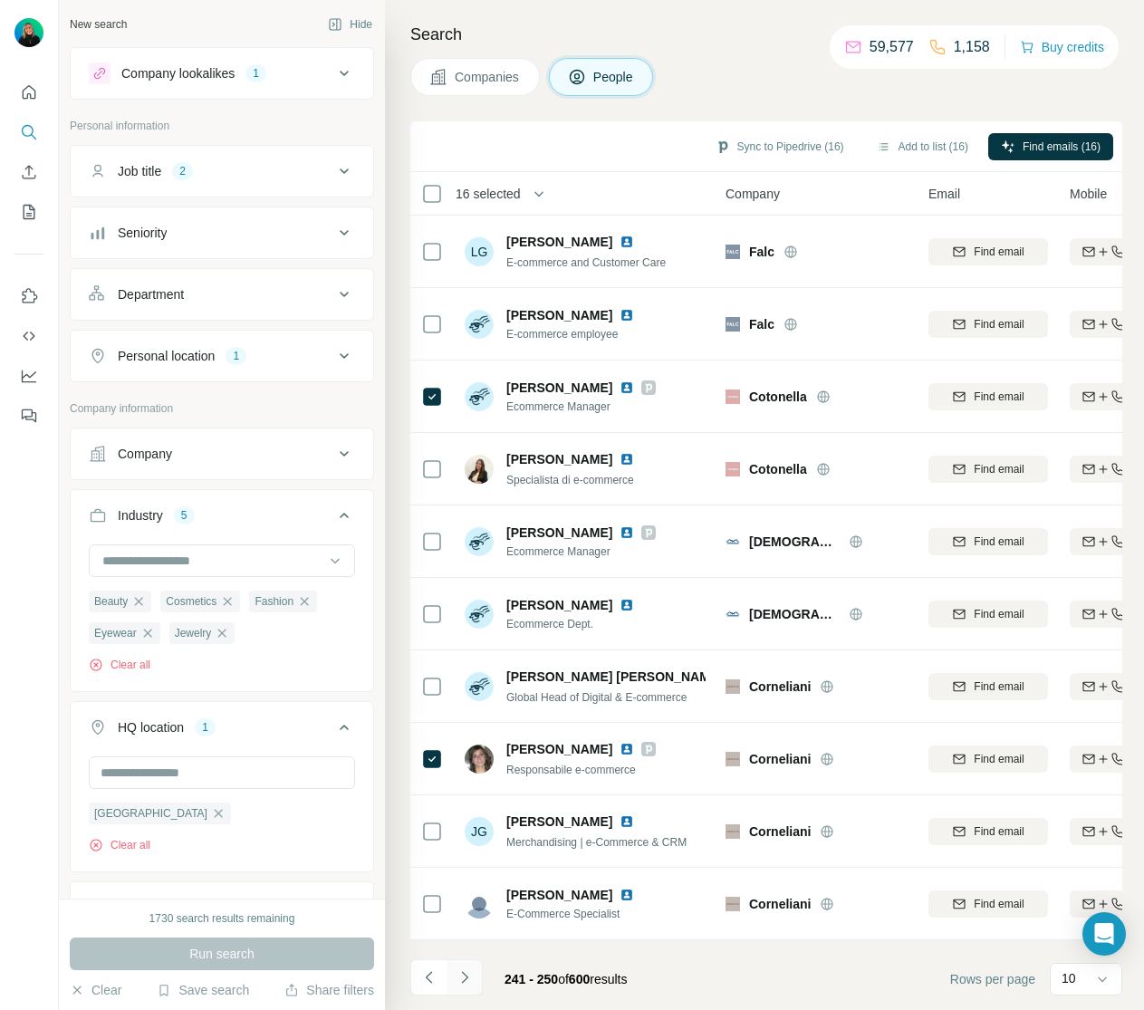
click at [472, 977] on icon "Navigate to next page" at bounding box center [465, 977] width 18 height 18
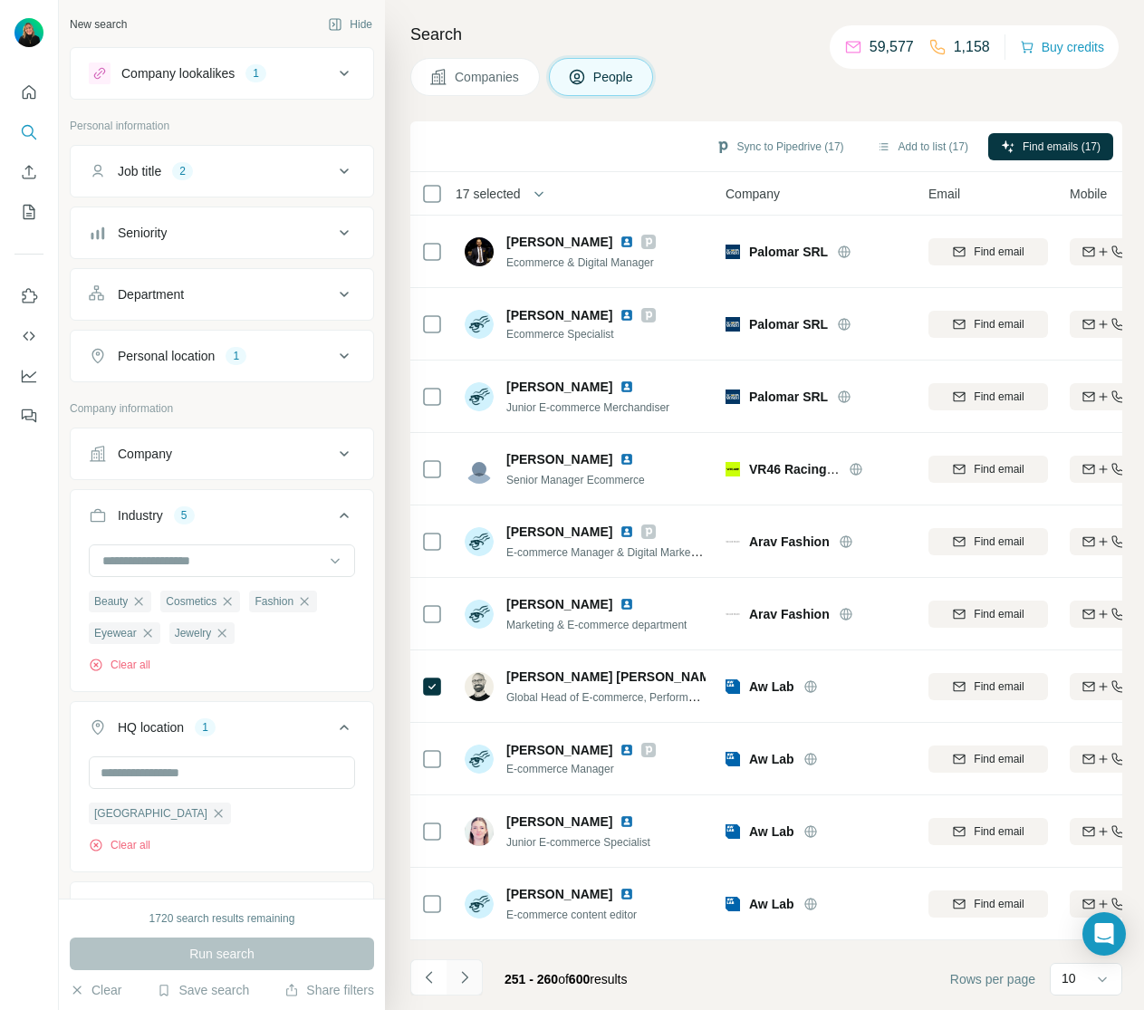
click at [465, 979] on icon "Navigate to next page" at bounding box center [464, 977] width 6 height 12
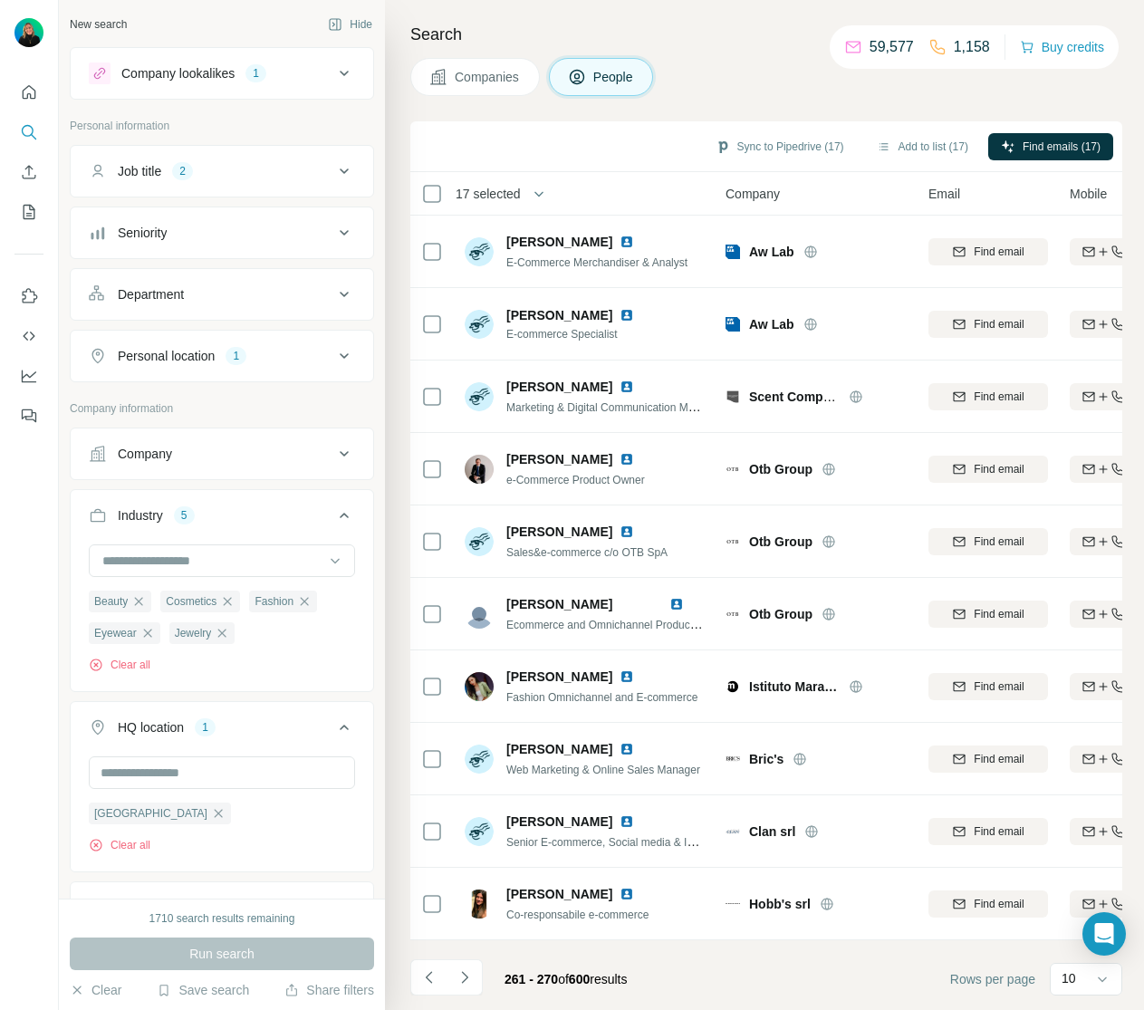
click at [470, 979] on icon "Navigate to next page" at bounding box center [465, 977] width 18 height 18
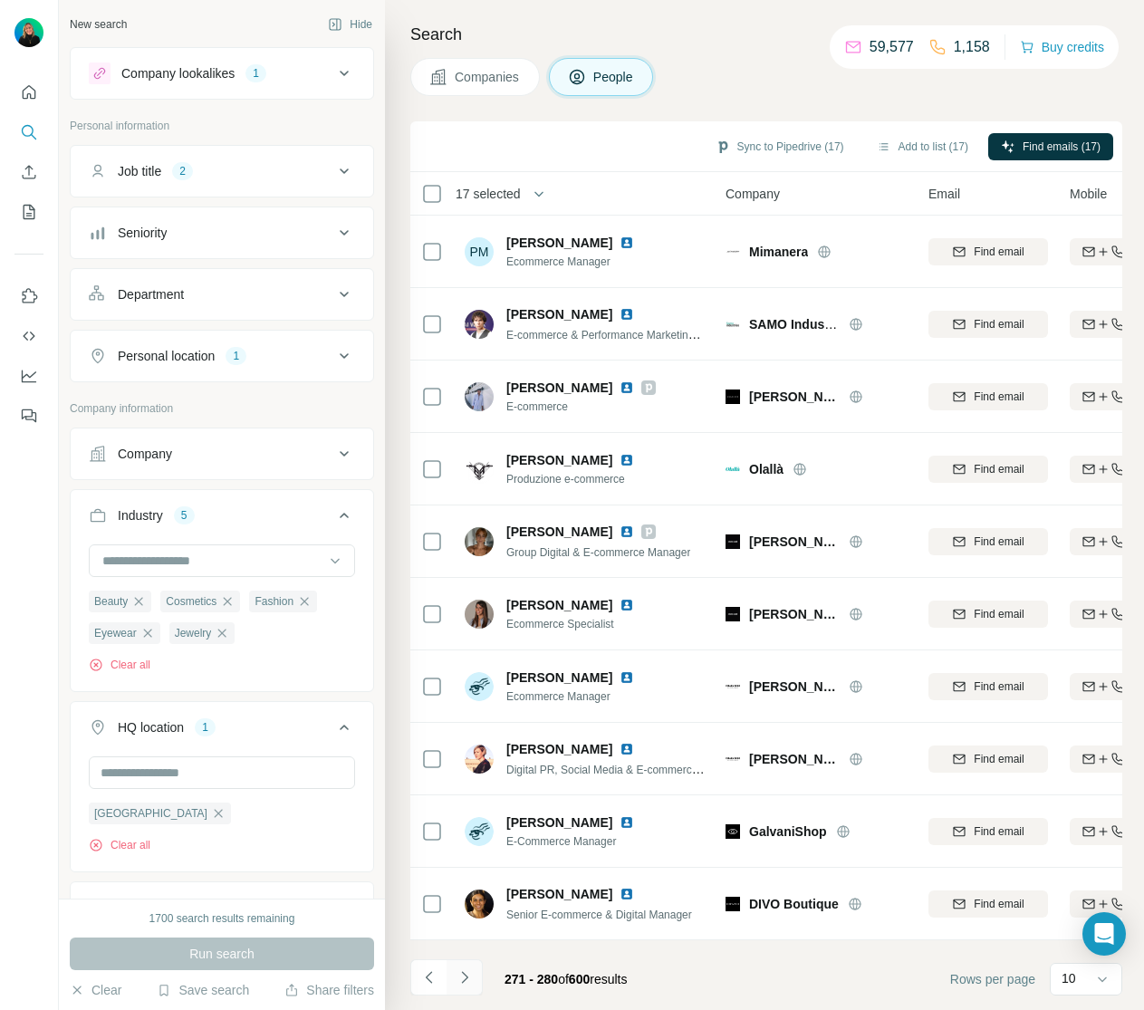
click at [467, 975] on icon "Navigate to next page" at bounding box center [465, 977] width 18 height 18
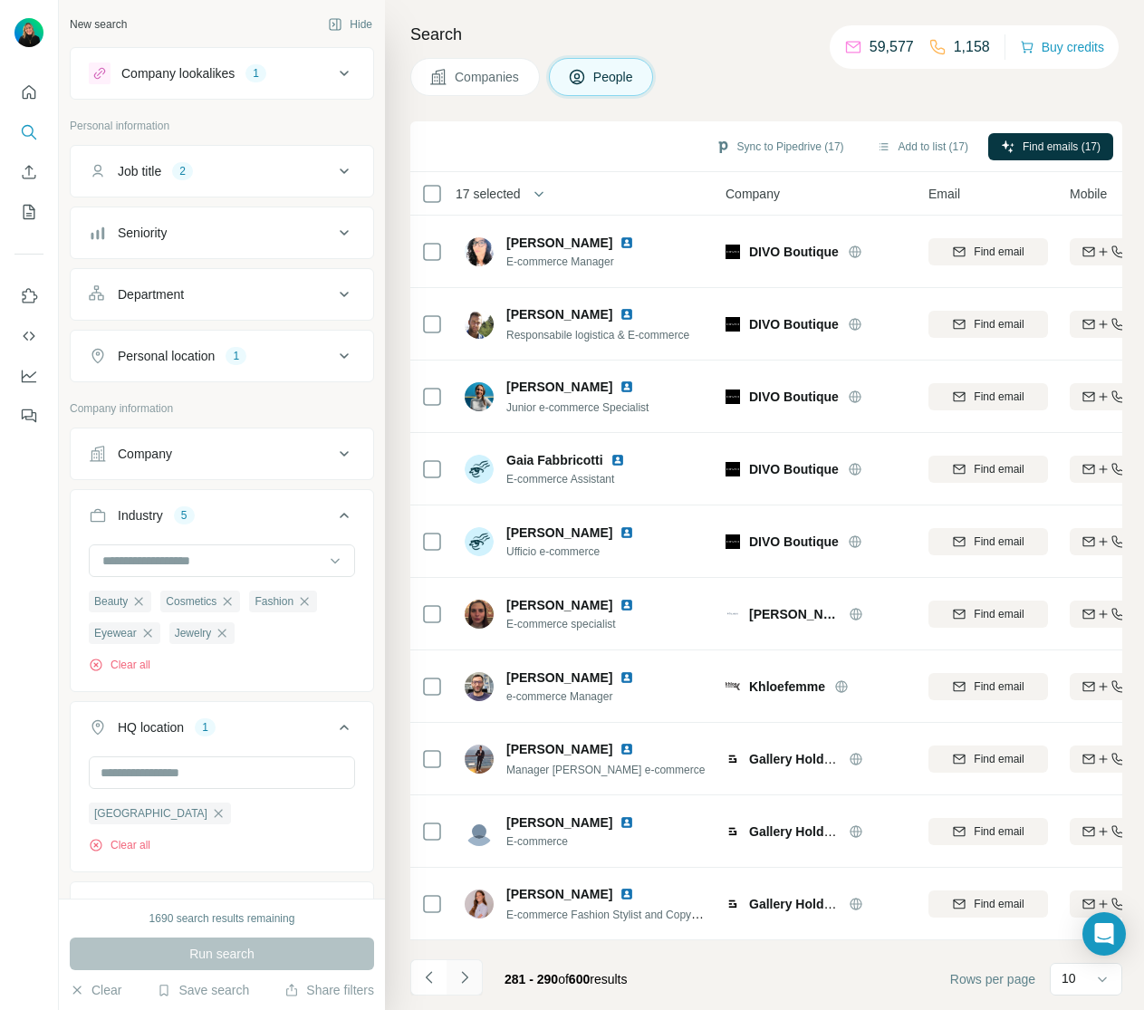
click at [470, 974] on icon "Navigate to next page" at bounding box center [465, 977] width 18 height 18
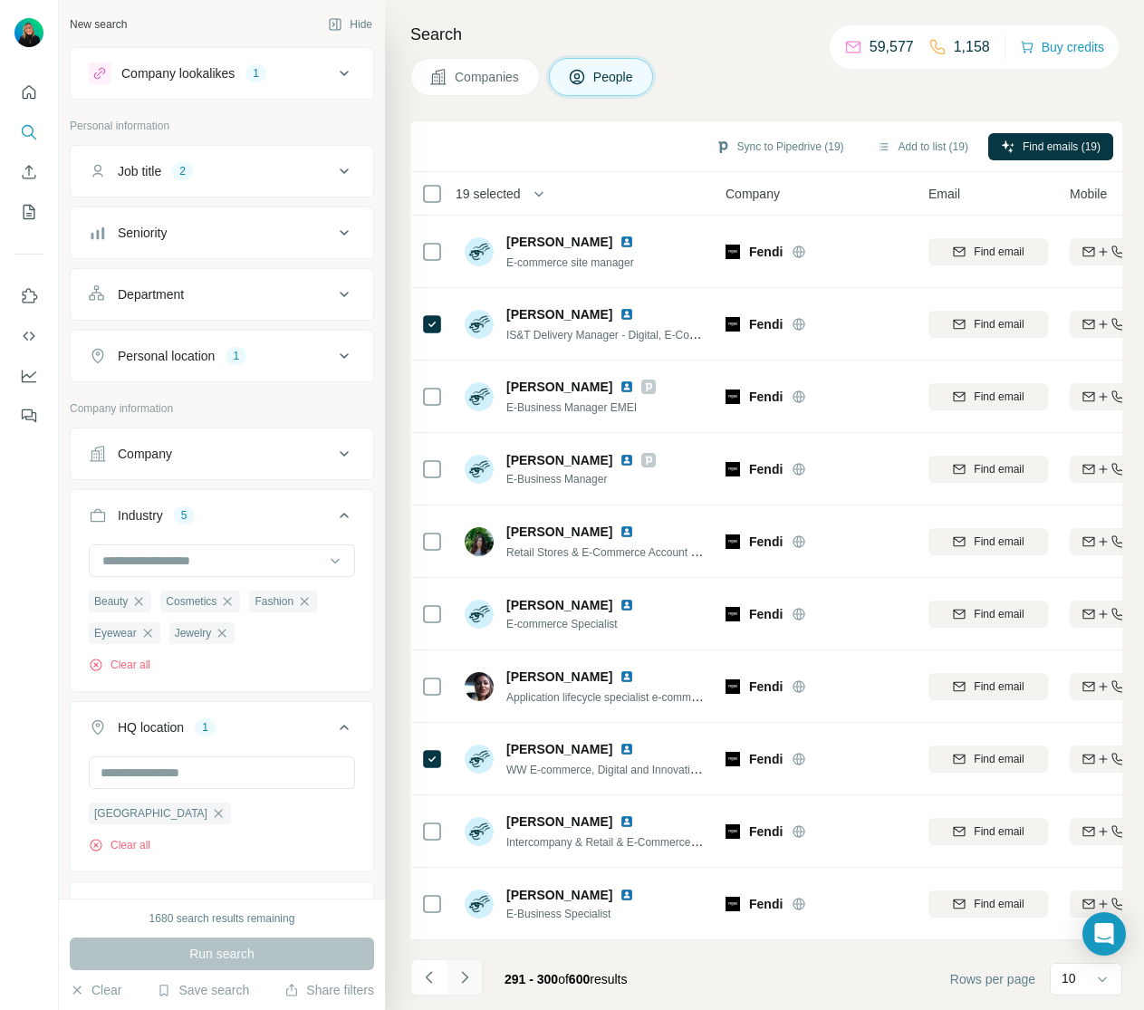
click at [467, 976] on icon "Navigate to next page" at bounding box center [465, 977] width 18 height 18
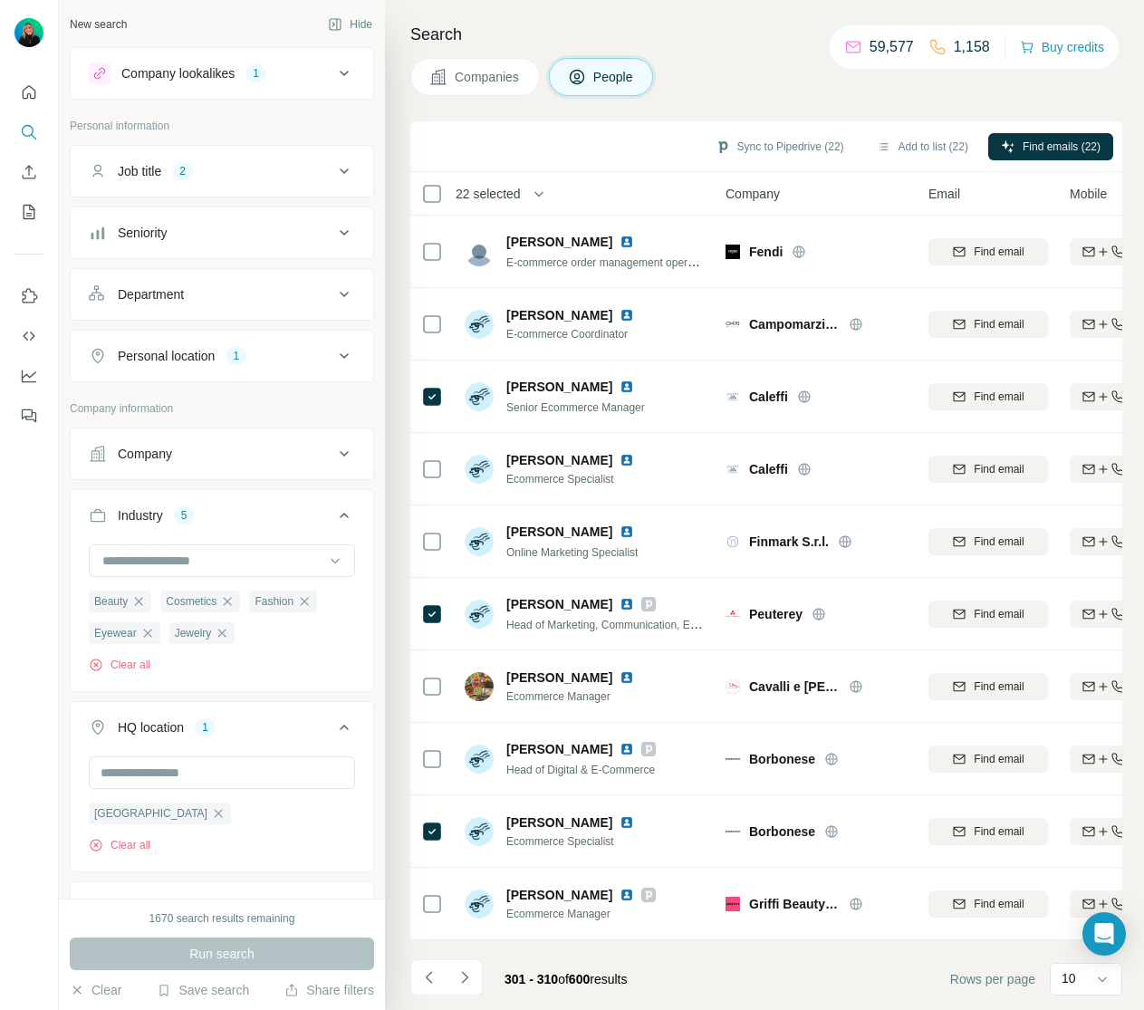
click at [469, 977] on icon "Navigate to next page" at bounding box center [465, 977] width 18 height 18
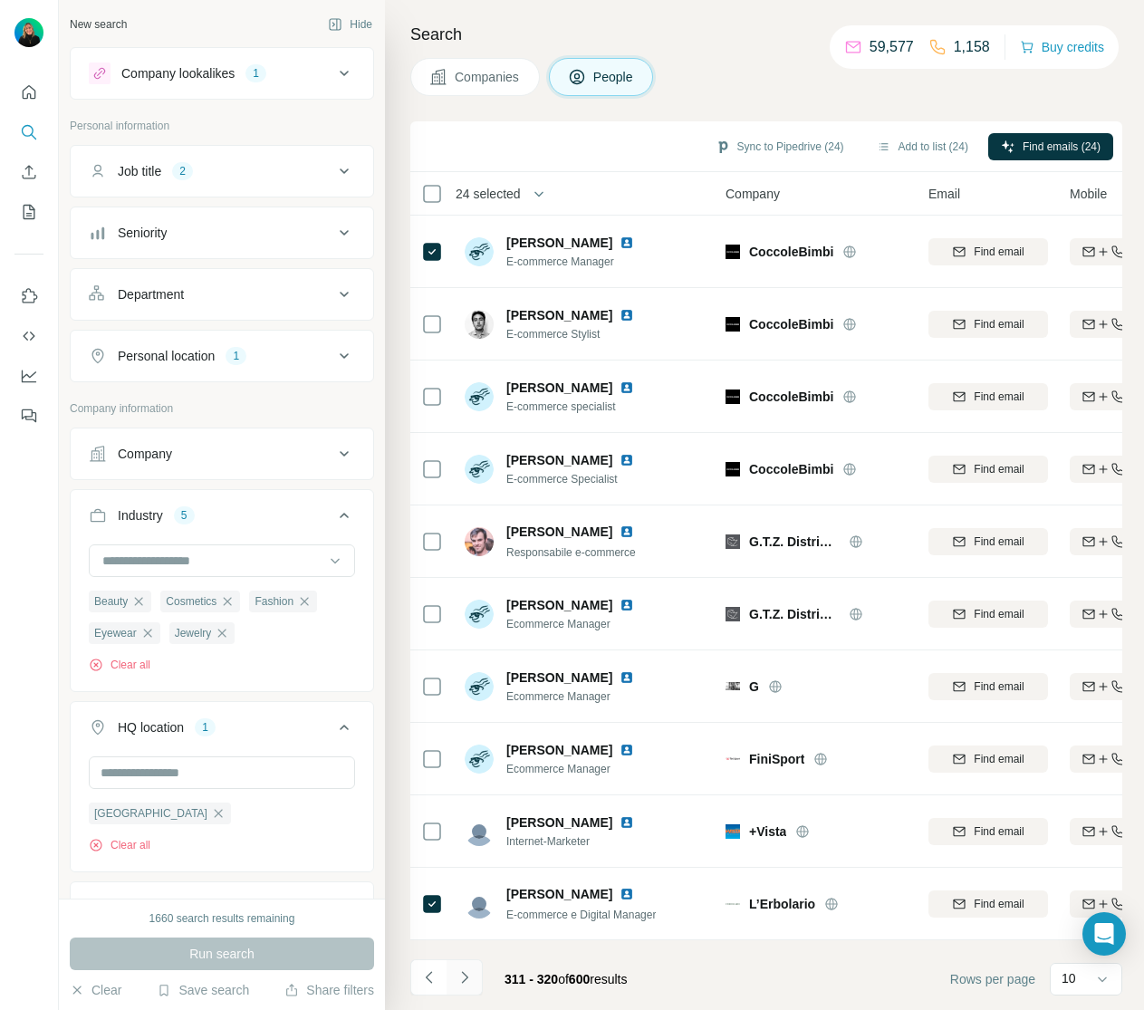
click at [469, 977] on icon "Navigate to next page" at bounding box center [465, 977] width 18 height 18
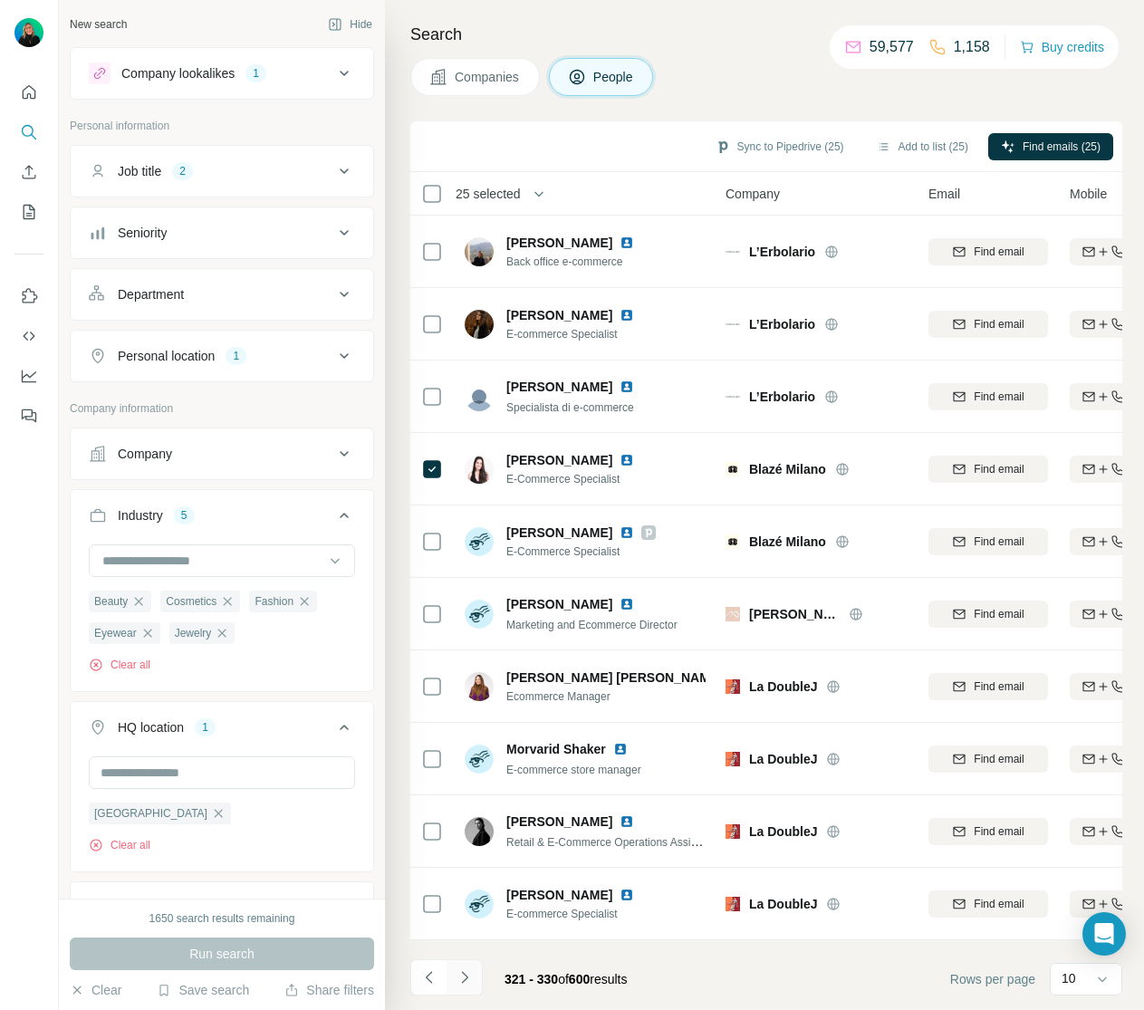
click at [466, 979] on icon "Navigate to next page" at bounding box center [464, 977] width 6 height 12
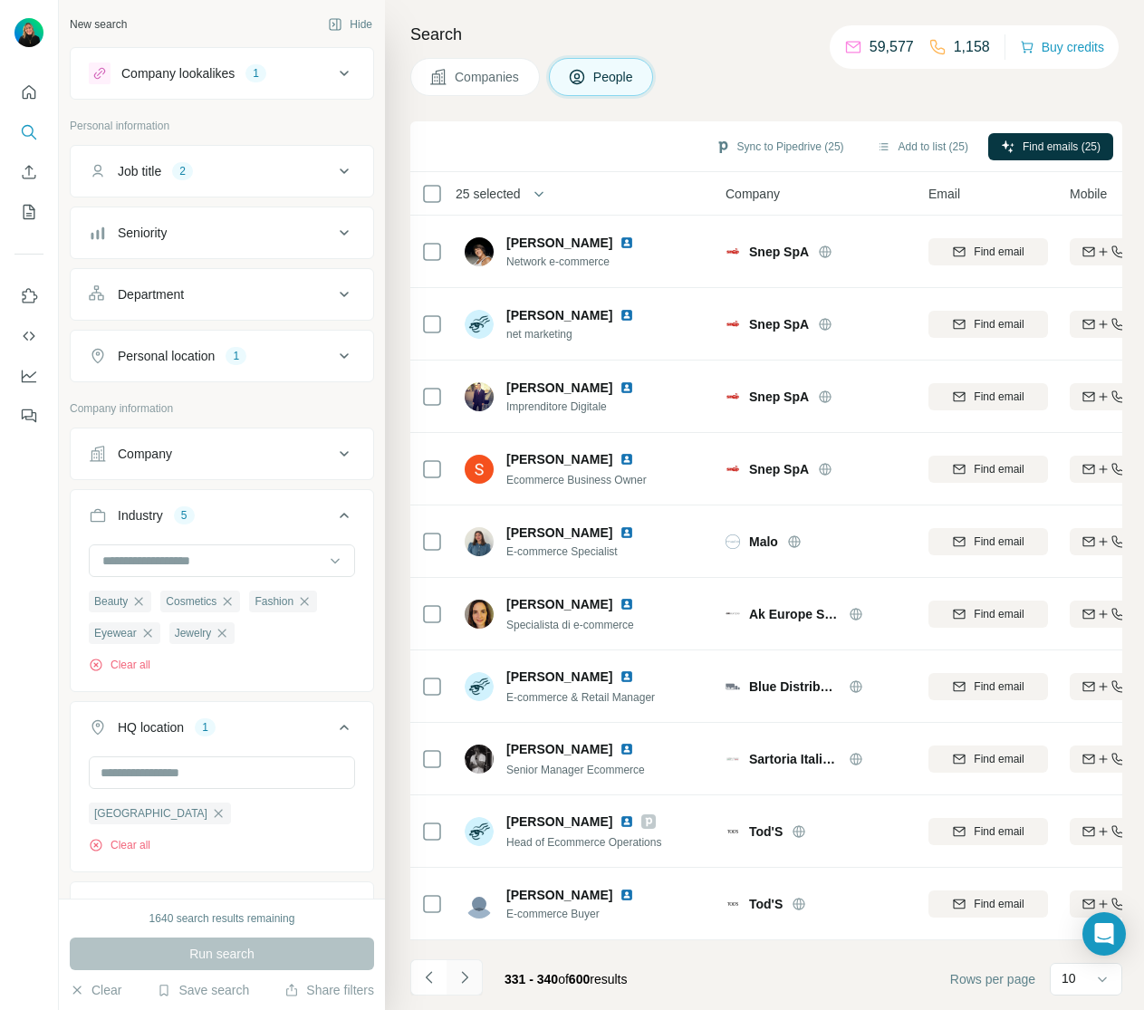
click at [468, 977] on icon "Navigate to next page" at bounding box center [465, 977] width 18 height 18
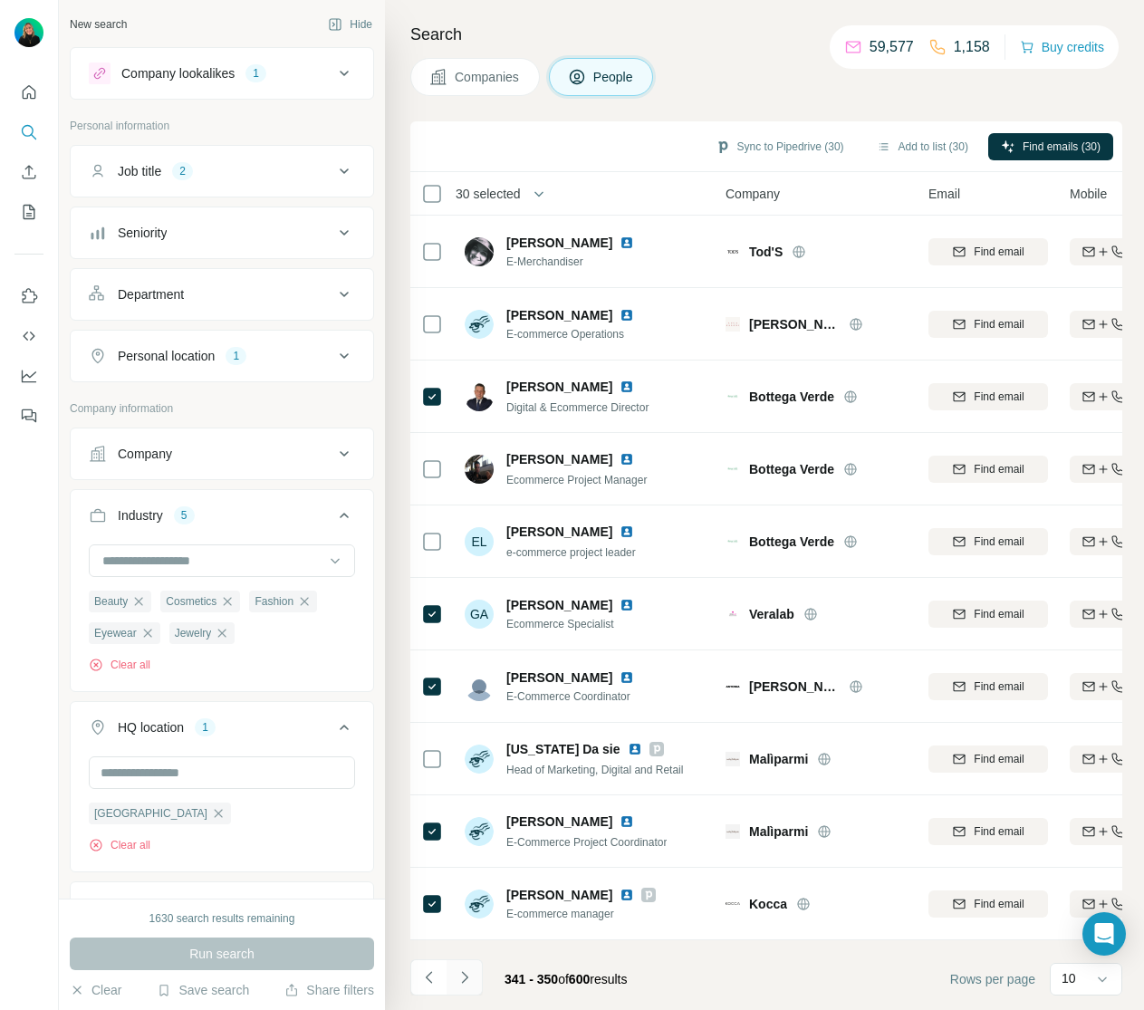
click at [472, 976] on icon "Navigate to next page" at bounding box center [465, 977] width 18 height 18
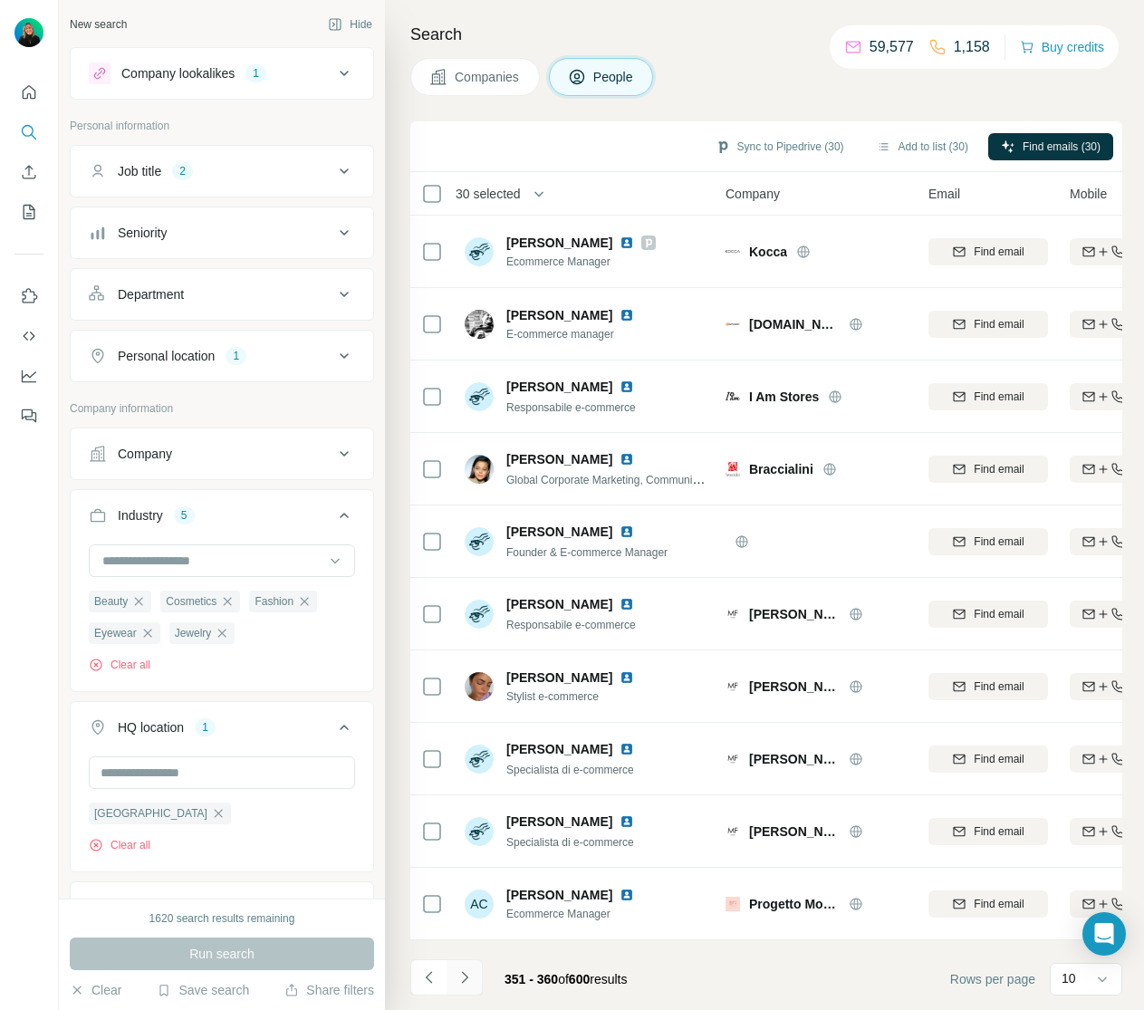
click at [470, 973] on icon "Navigate to next page" at bounding box center [465, 977] width 18 height 18
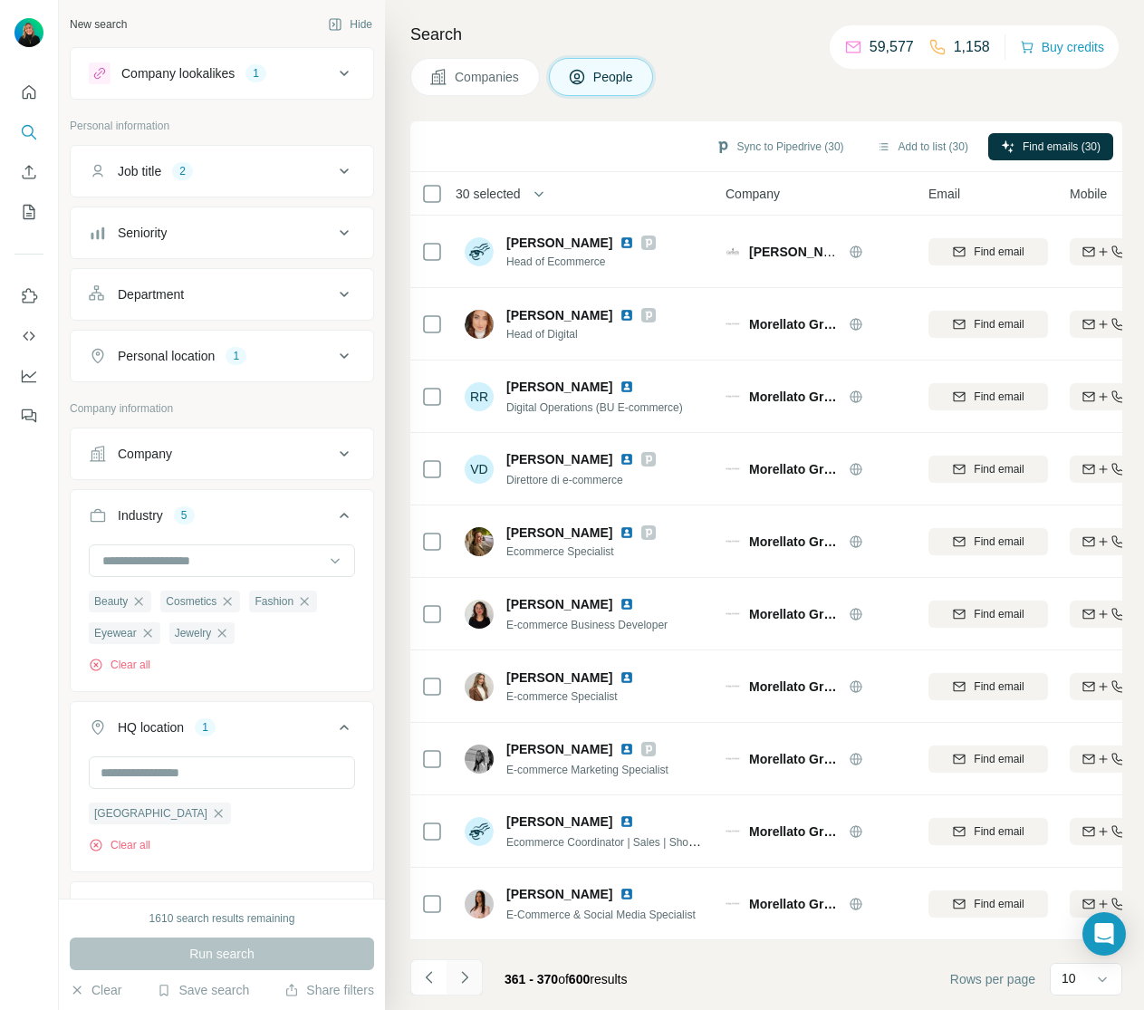
click at [468, 974] on icon "Navigate to next page" at bounding box center [465, 977] width 18 height 18
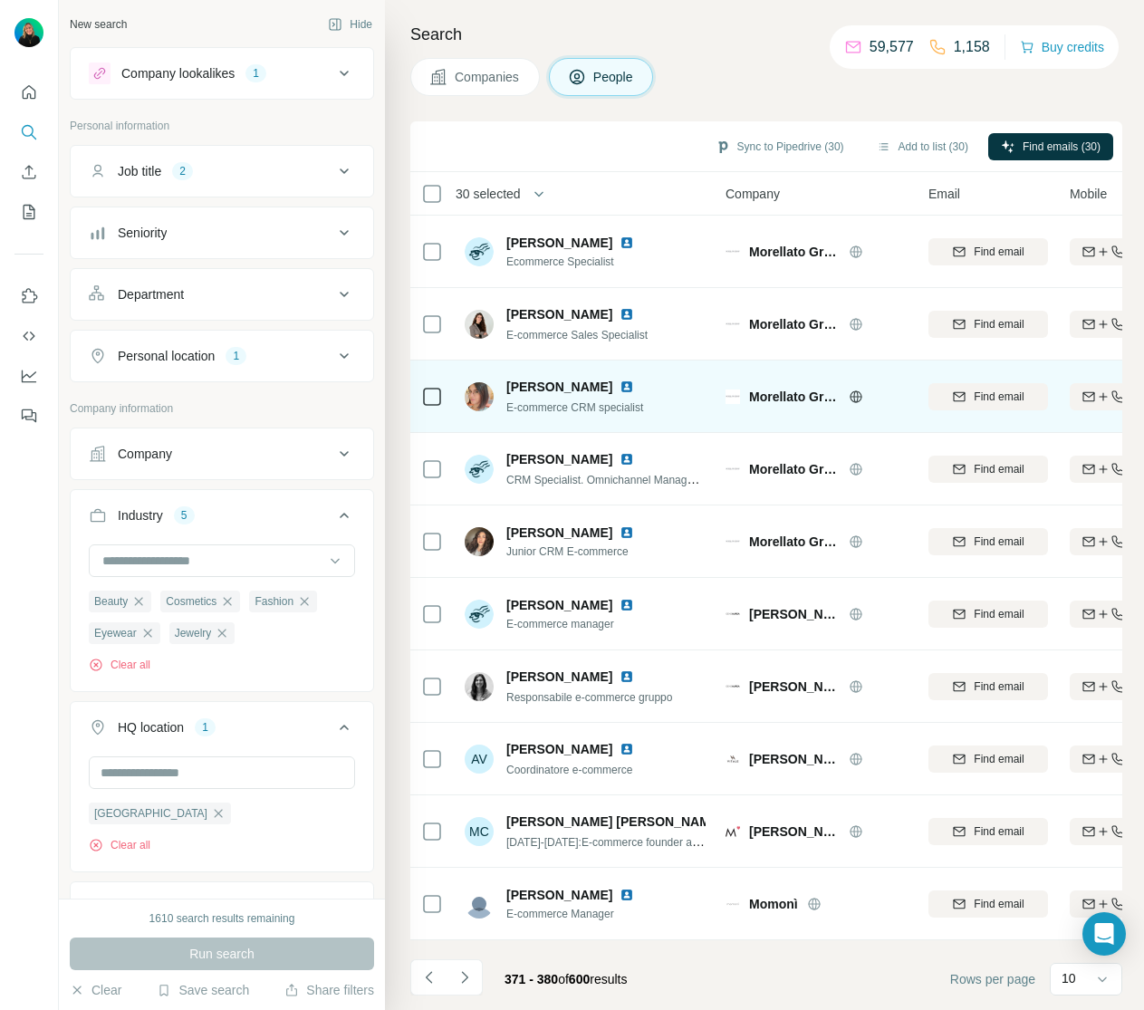
scroll to position [10416, 0]
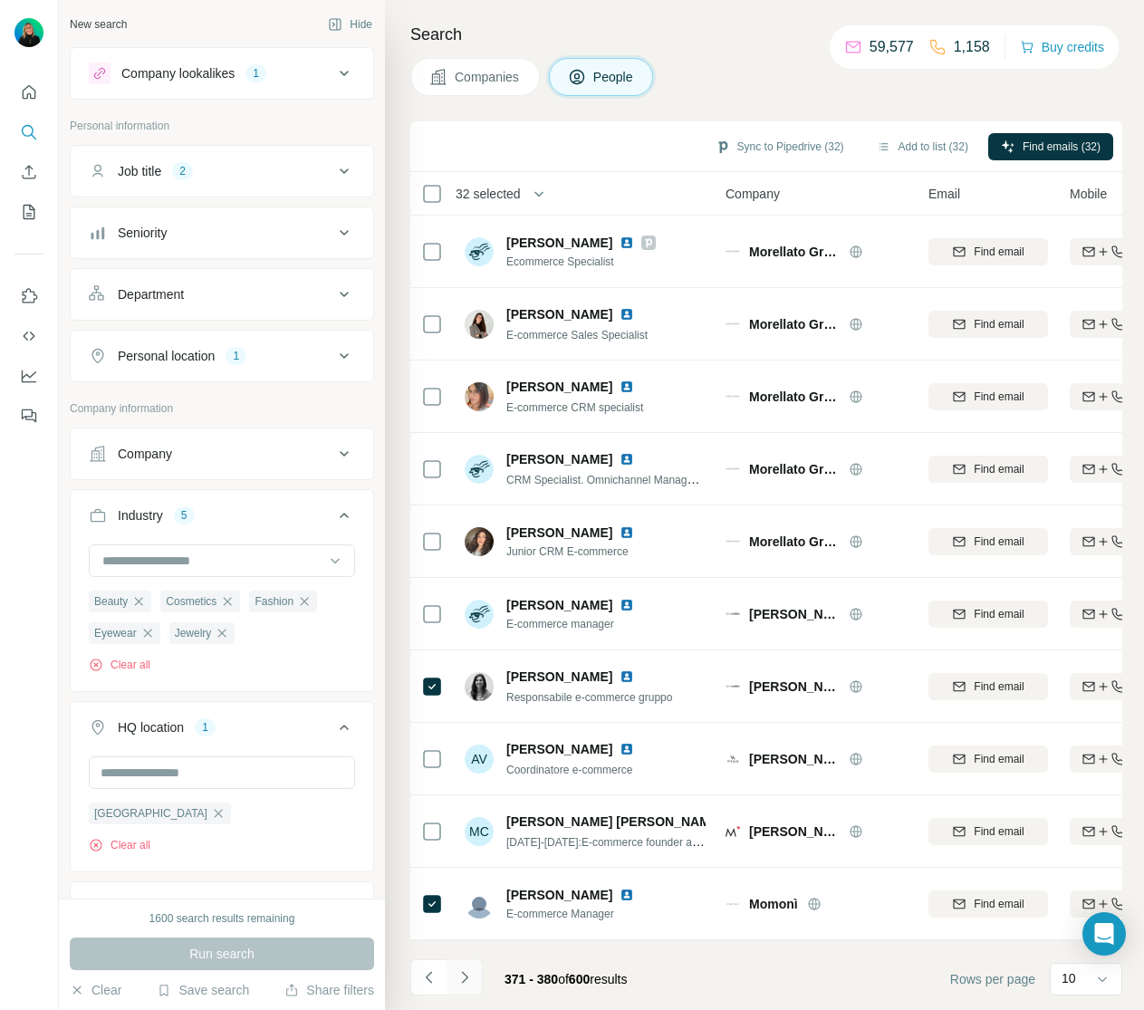
click at [465, 976] on icon "Navigate to next page" at bounding box center [465, 977] width 18 height 18
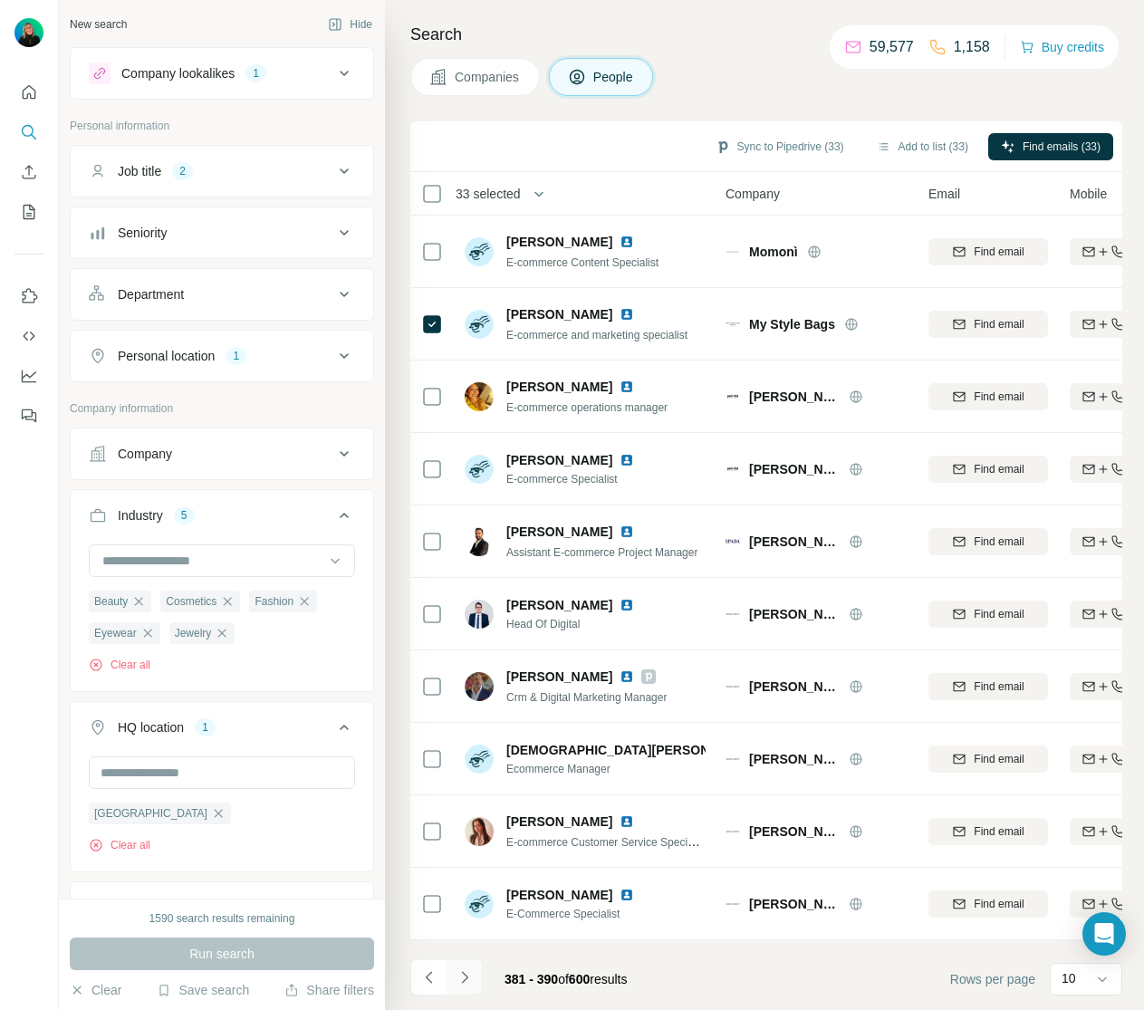
click at [472, 970] on icon "Navigate to next page" at bounding box center [465, 977] width 18 height 18
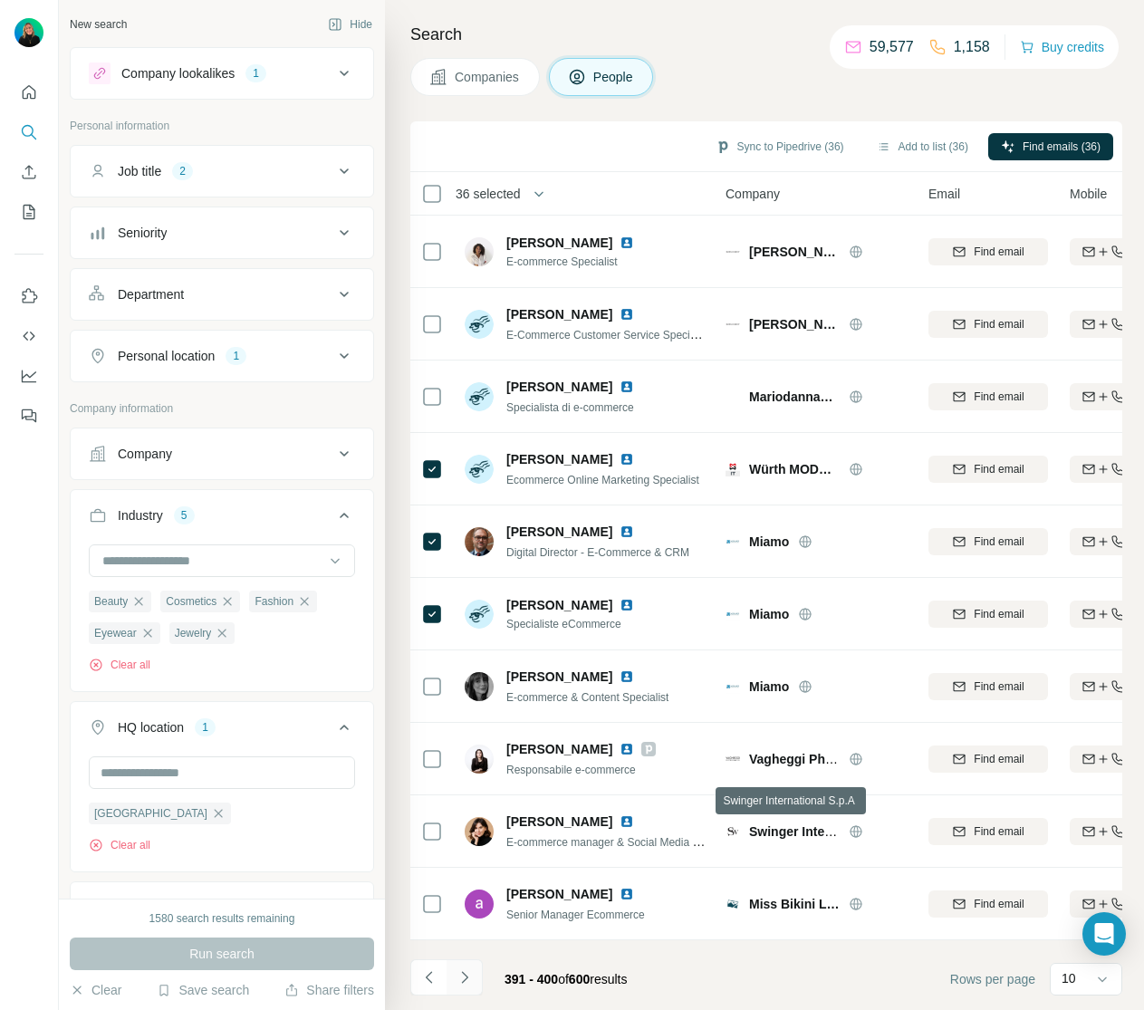
click at [466, 978] on icon "Navigate to next page" at bounding box center [464, 977] width 6 height 12
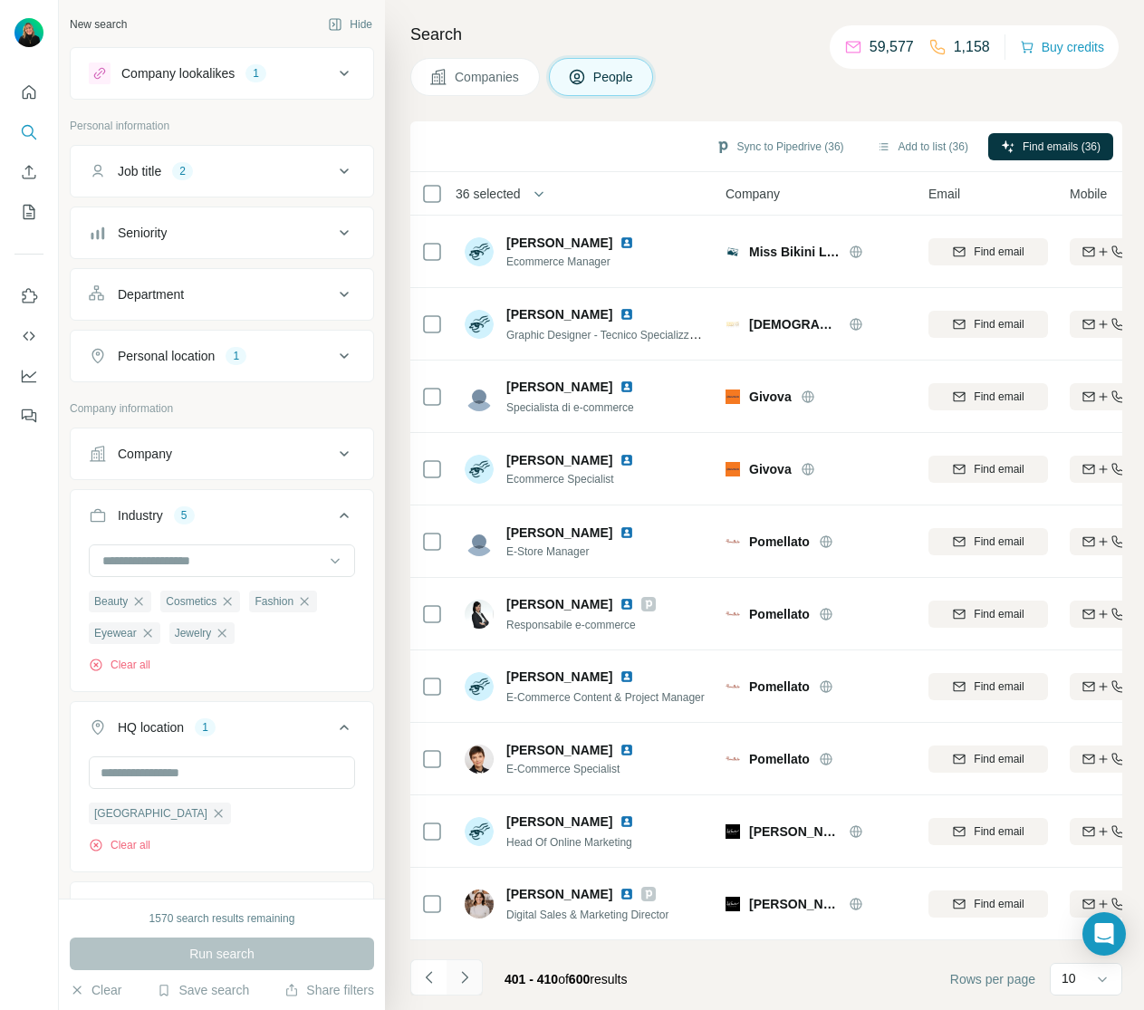
click at [464, 977] on icon "Navigate to next page" at bounding box center [465, 977] width 18 height 18
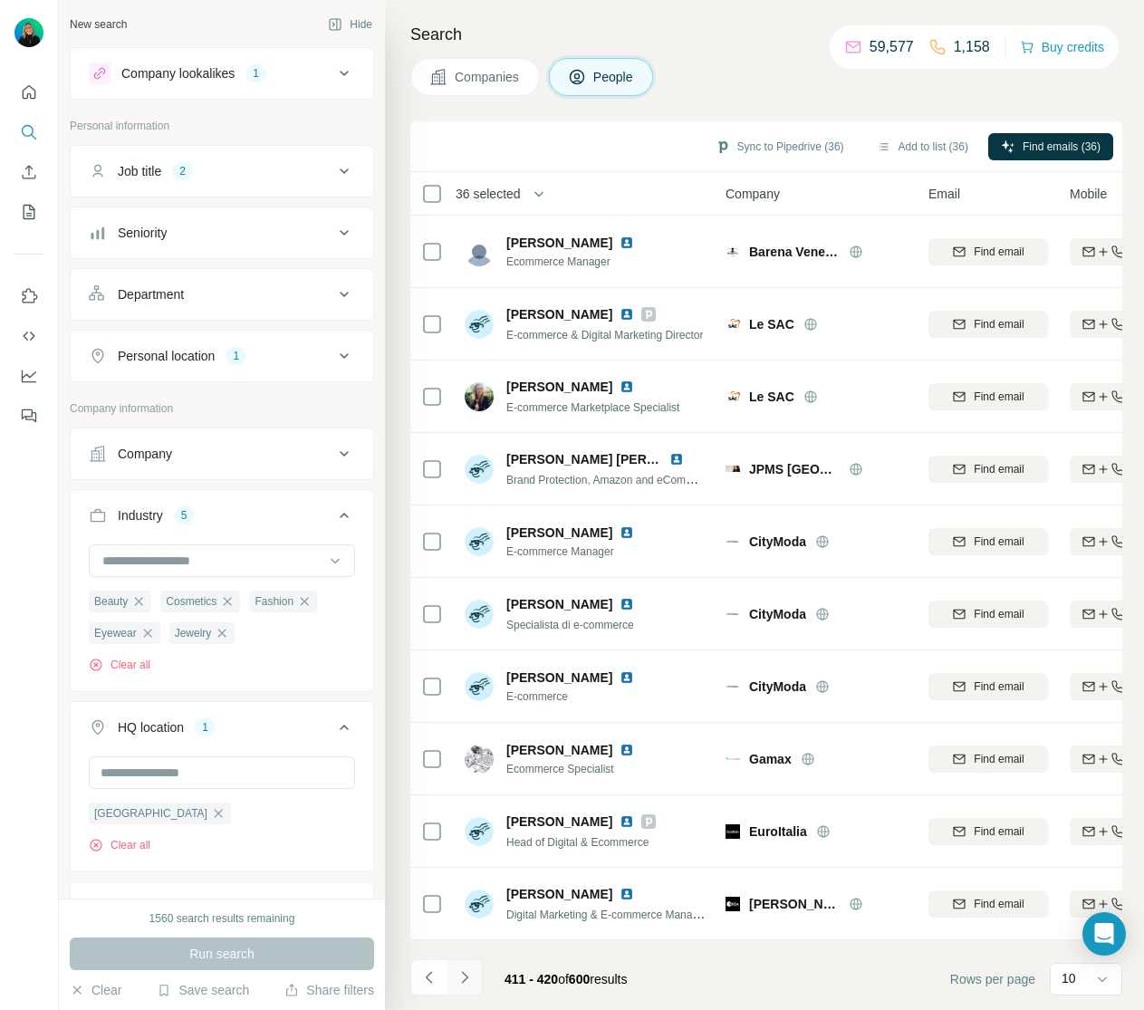
click at [468, 980] on icon "Navigate to next page" at bounding box center [465, 977] width 18 height 18
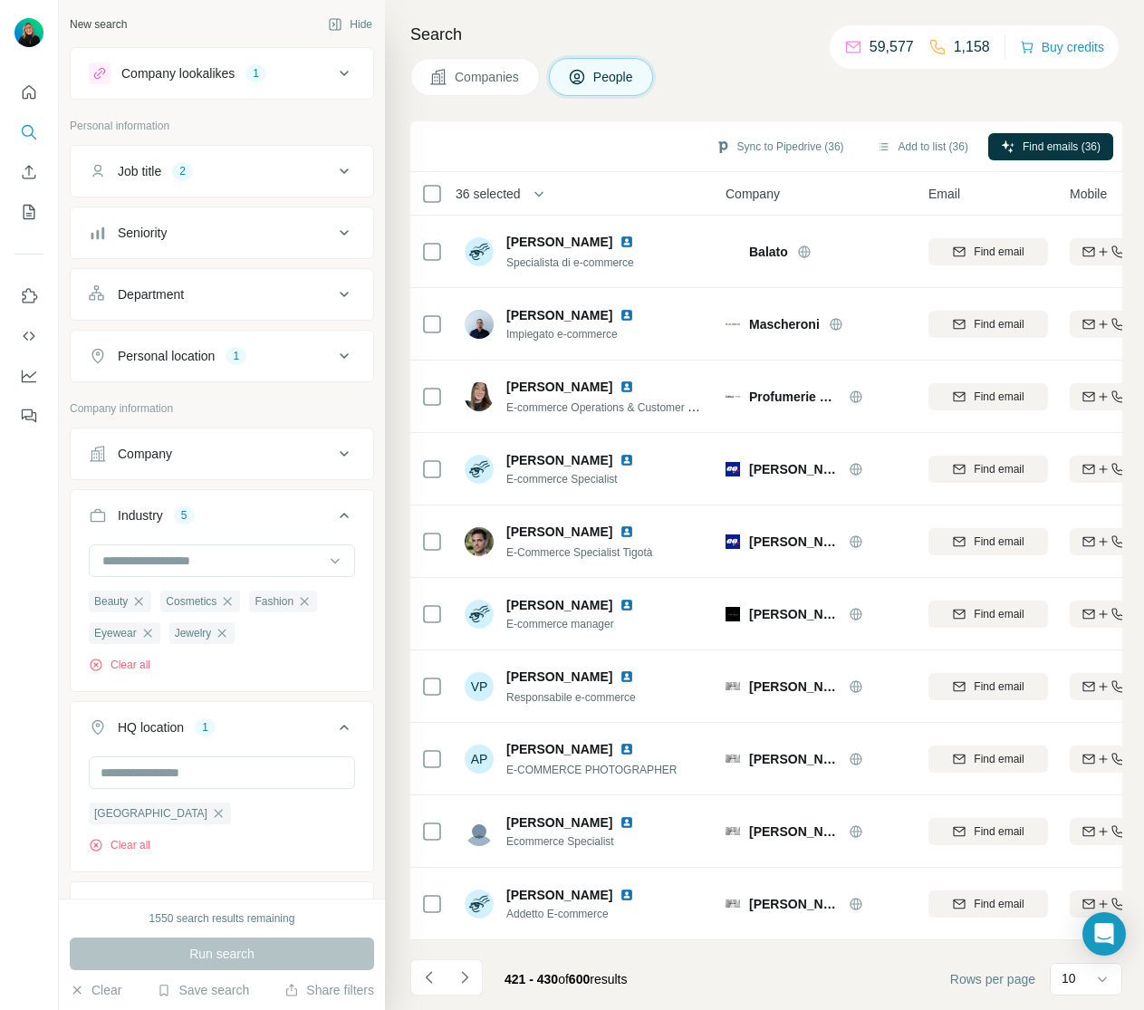
click at [464, 982] on icon "Navigate to next page" at bounding box center [465, 977] width 18 height 18
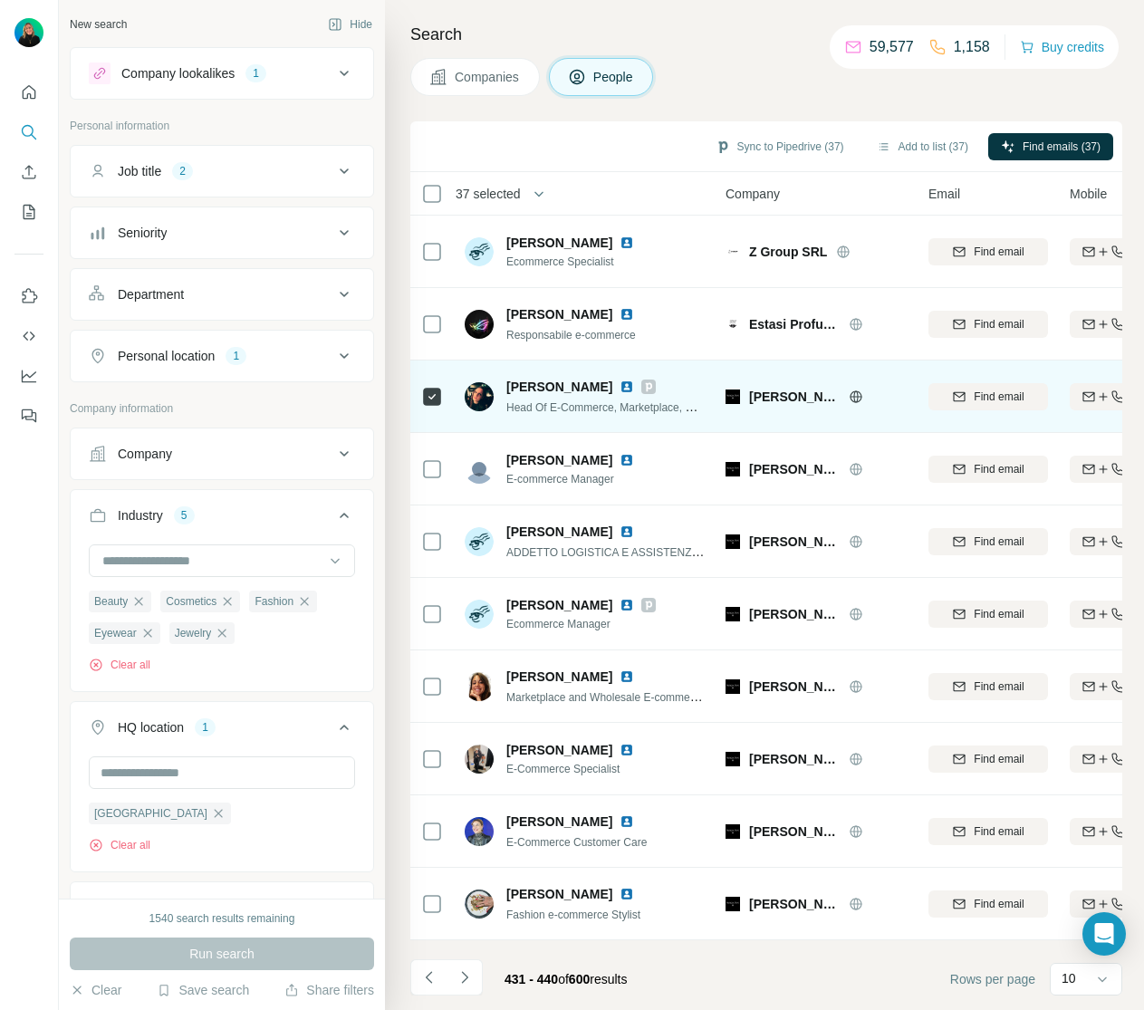
click at [426, 405] on icon at bounding box center [432, 397] width 22 height 22
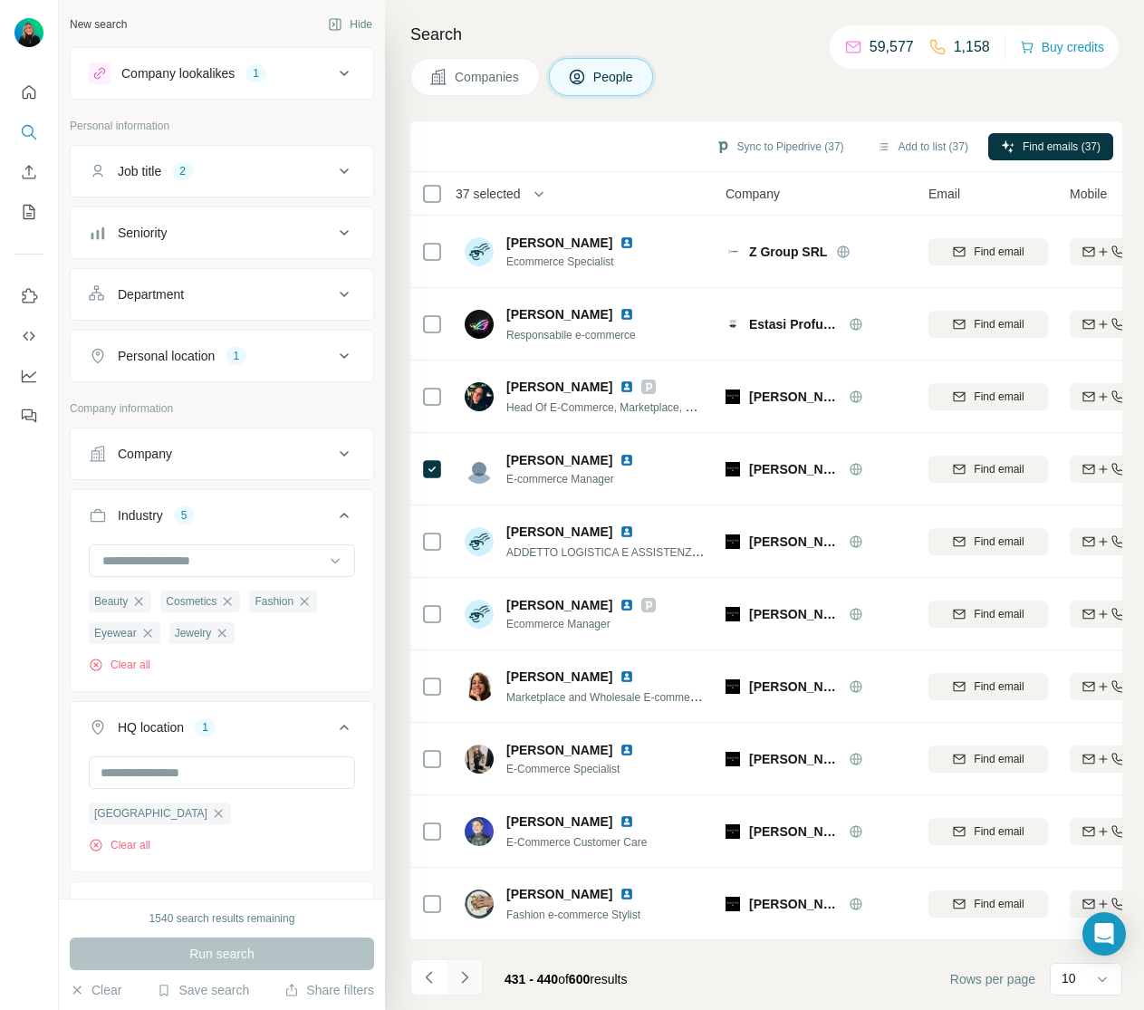
click at [463, 975] on icon "Navigate to next page" at bounding box center [465, 977] width 18 height 18
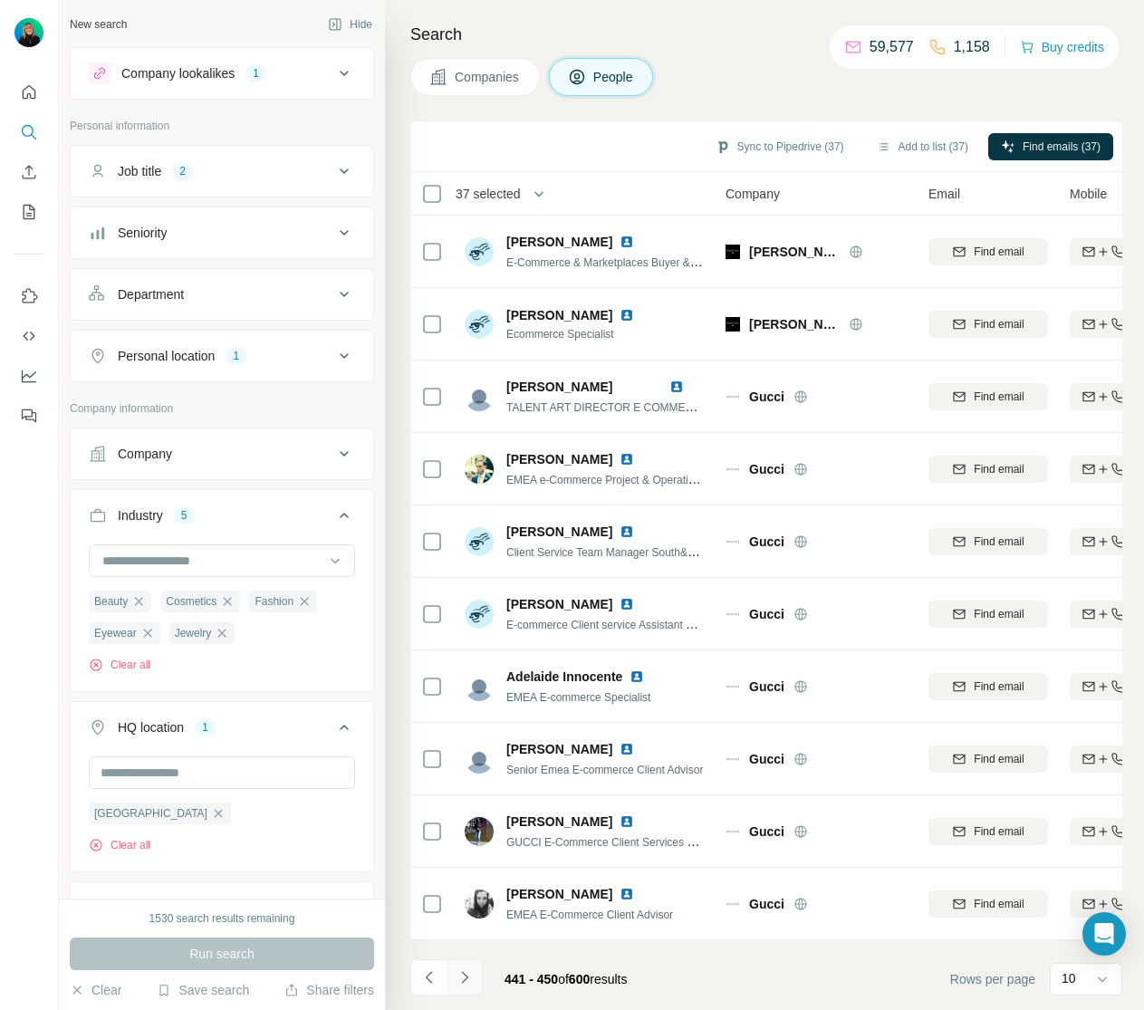
click at [474, 976] on button "Navigate to next page" at bounding box center [465, 977] width 36 height 36
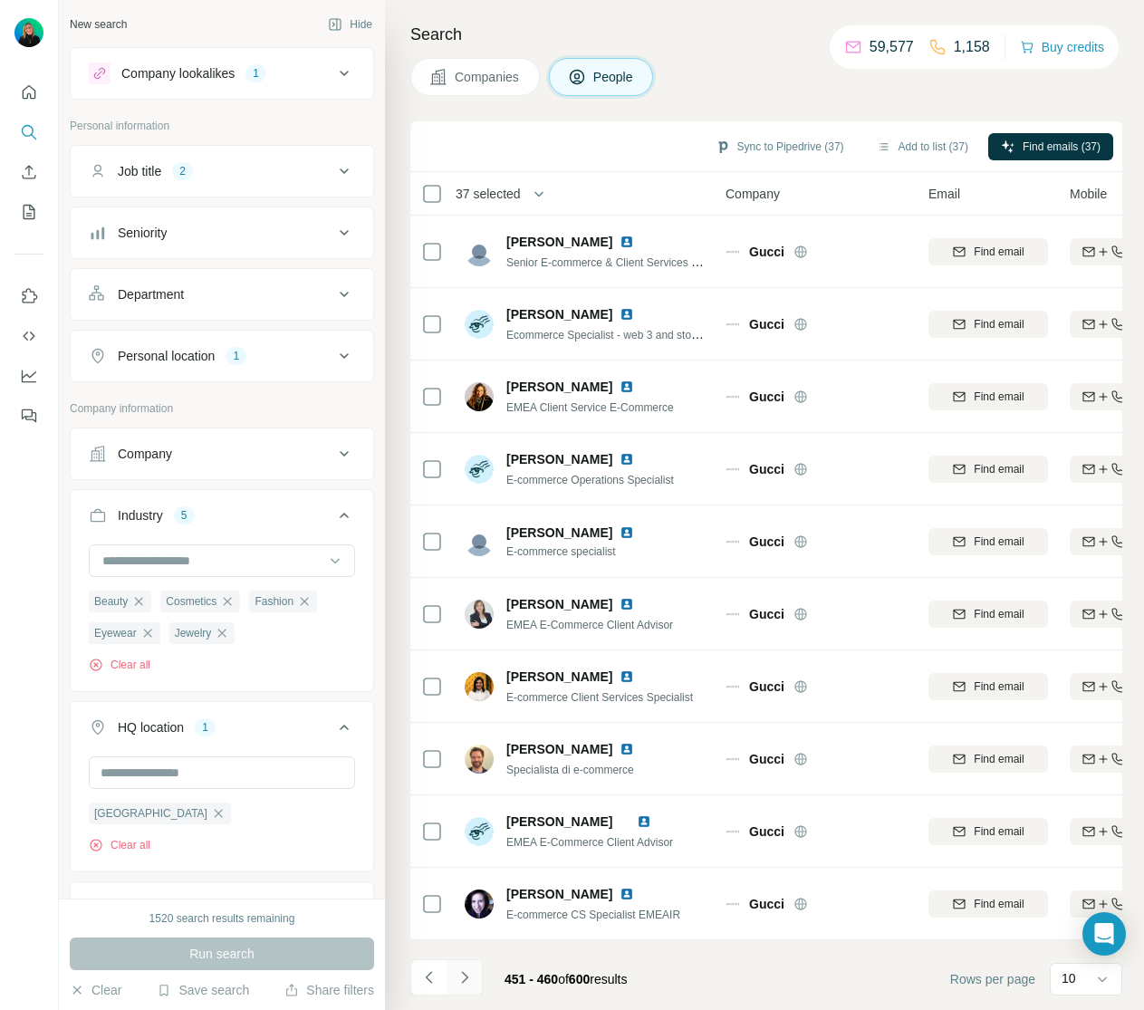
click at [463, 977] on icon "Navigate to next page" at bounding box center [465, 977] width 18 height 18
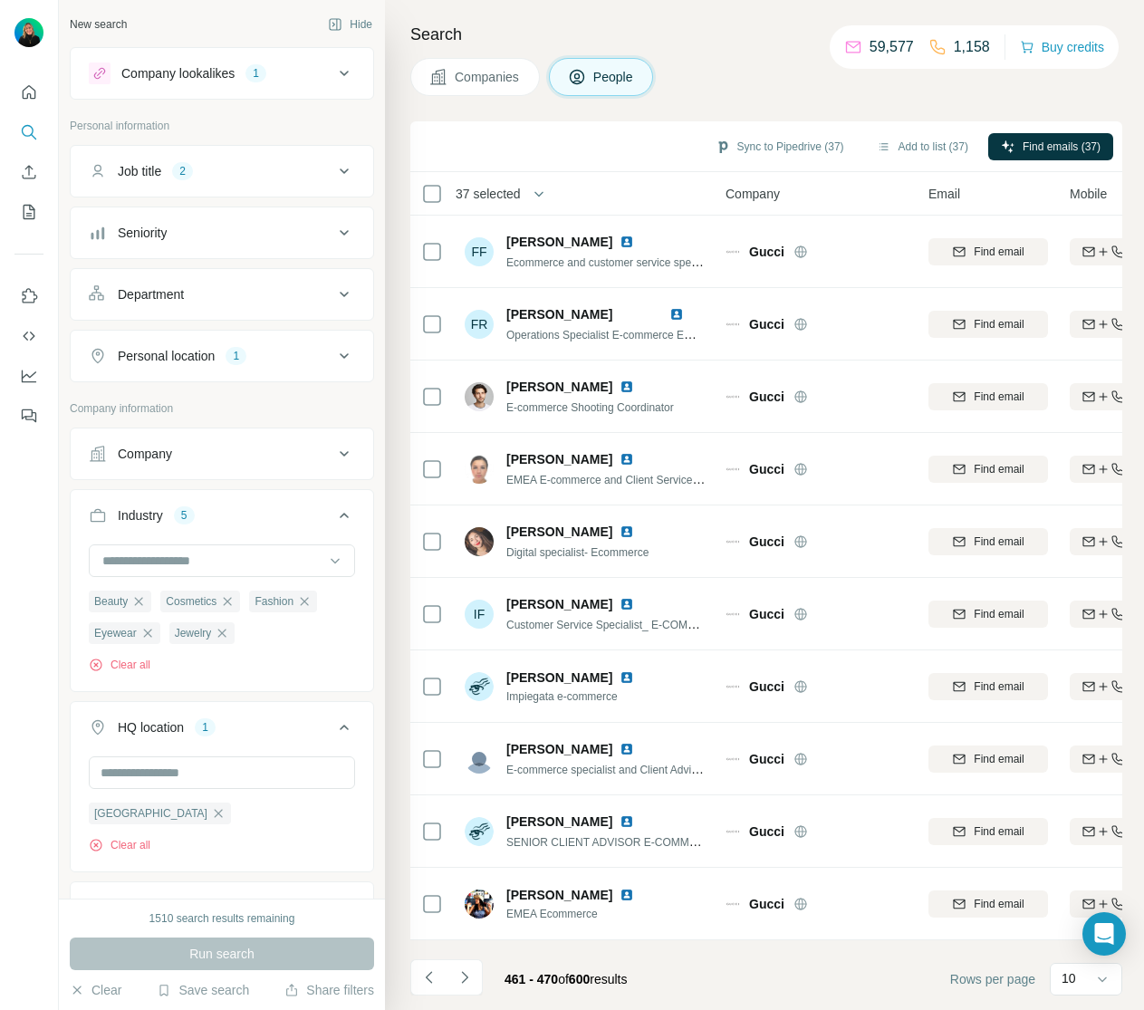
drag, startPoint x: 463, startPoint y: 973, endPoint x: 475, endPoint y: 961, distance: 16.7
click at [464, 973] on icon "Navigate to next page" at bounding box center [465, 977] width 18 height 18
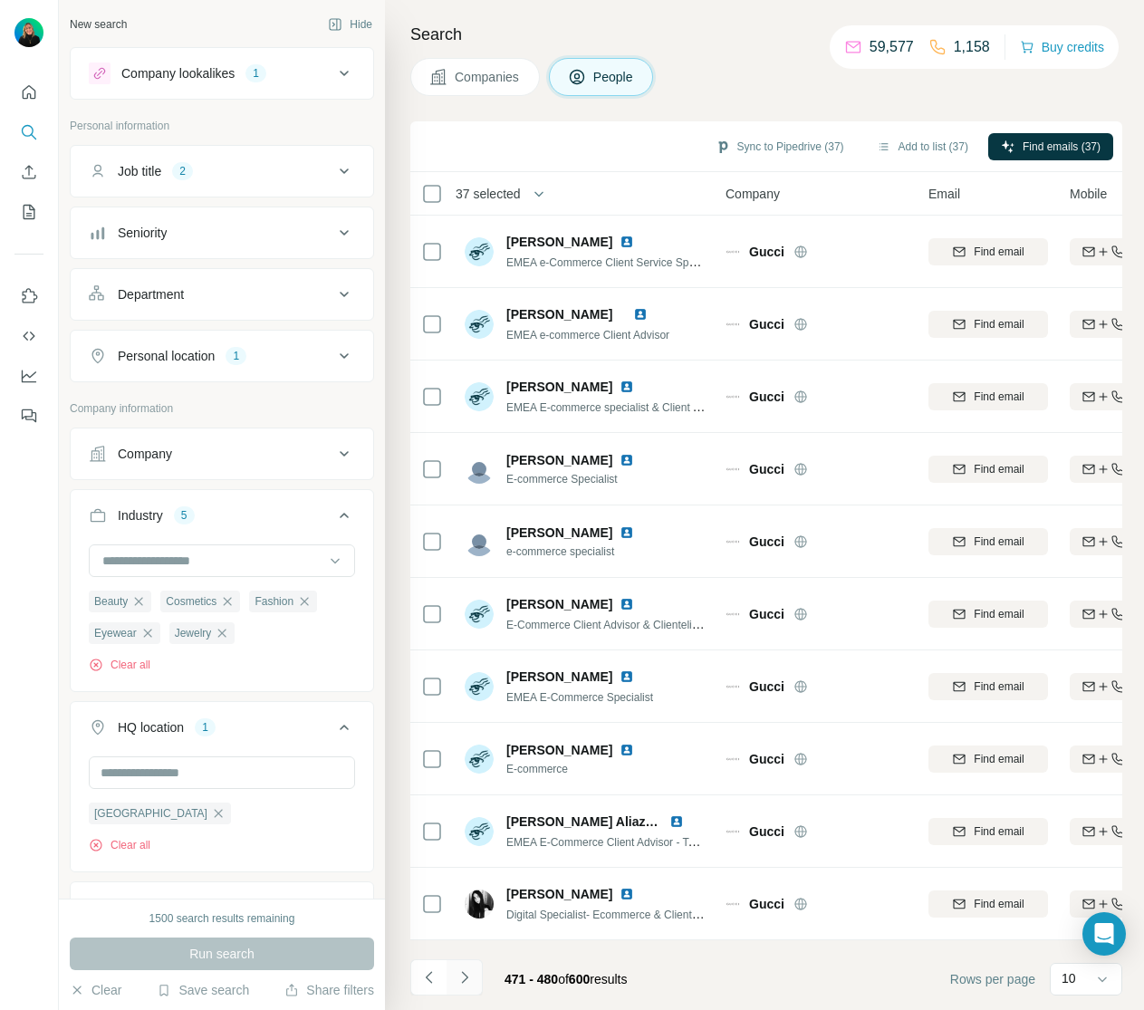
click at [468, 982] on icon "Navigate to next page" at bounding box center [465, 977] width 18 height 18
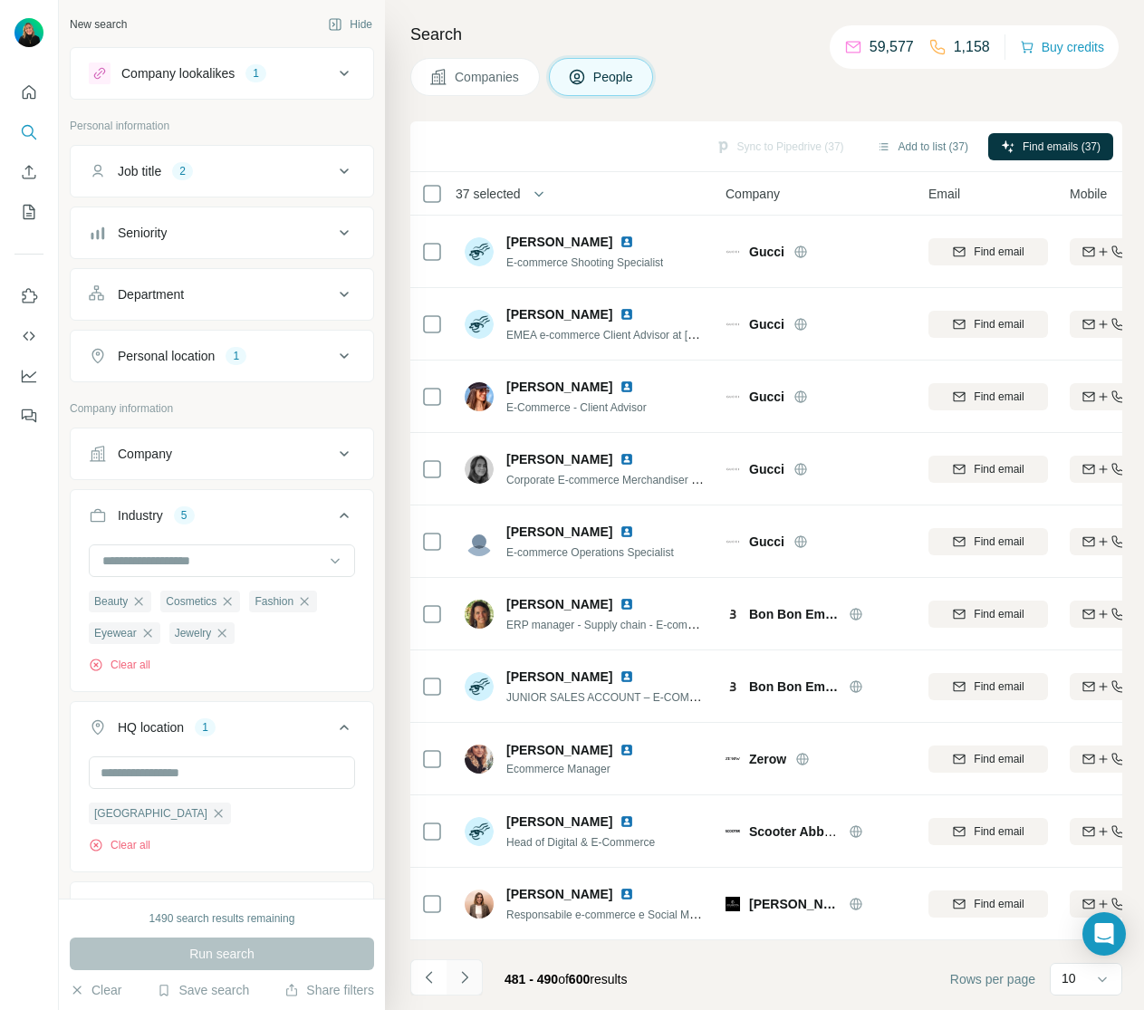
click at [470, 980] on icon "Navigate to next page" at bounding box center [465, 977] width 18 height 18
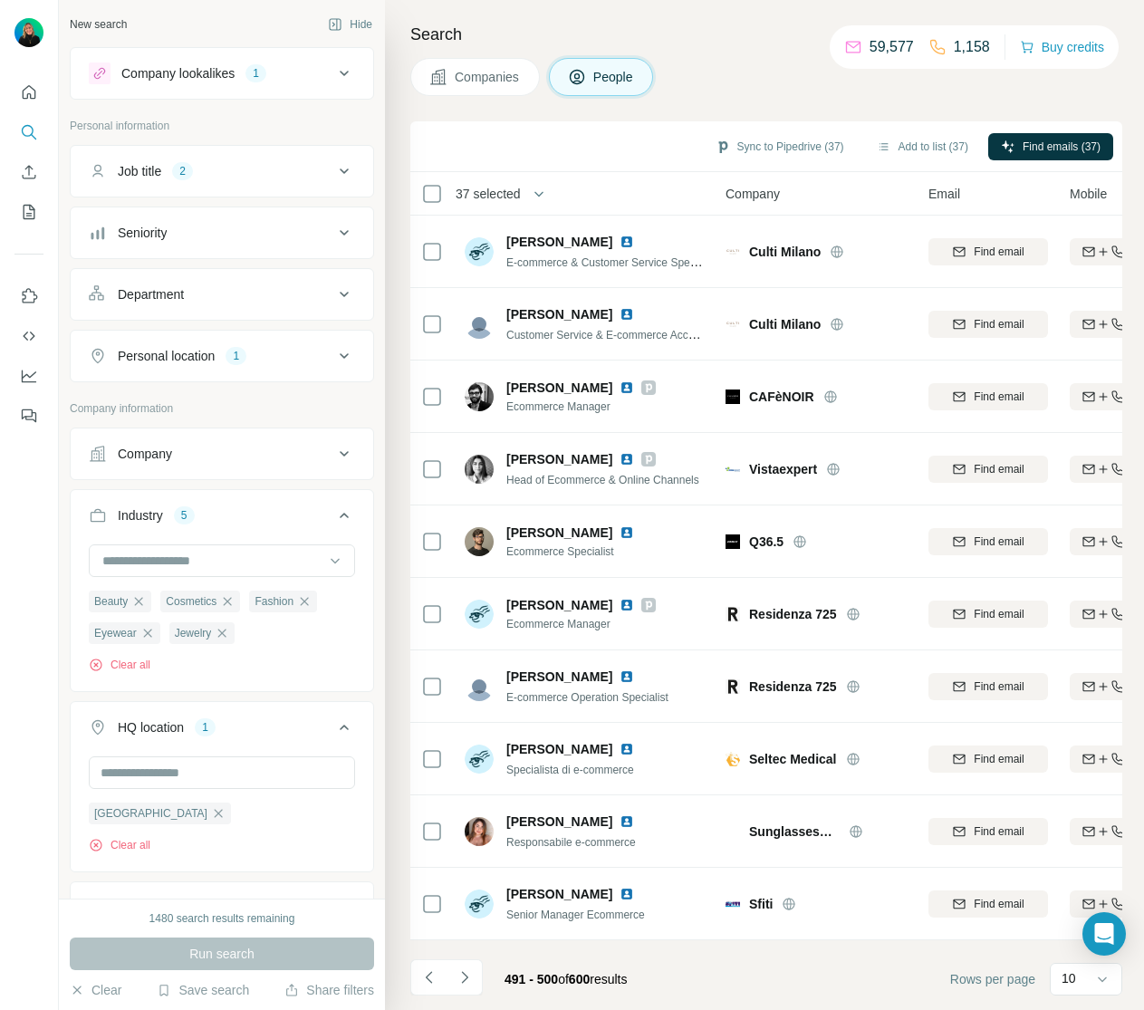
click at [474, 976] on button "Navigate to next page" at bounding box center [465, 977] width 36 height 36
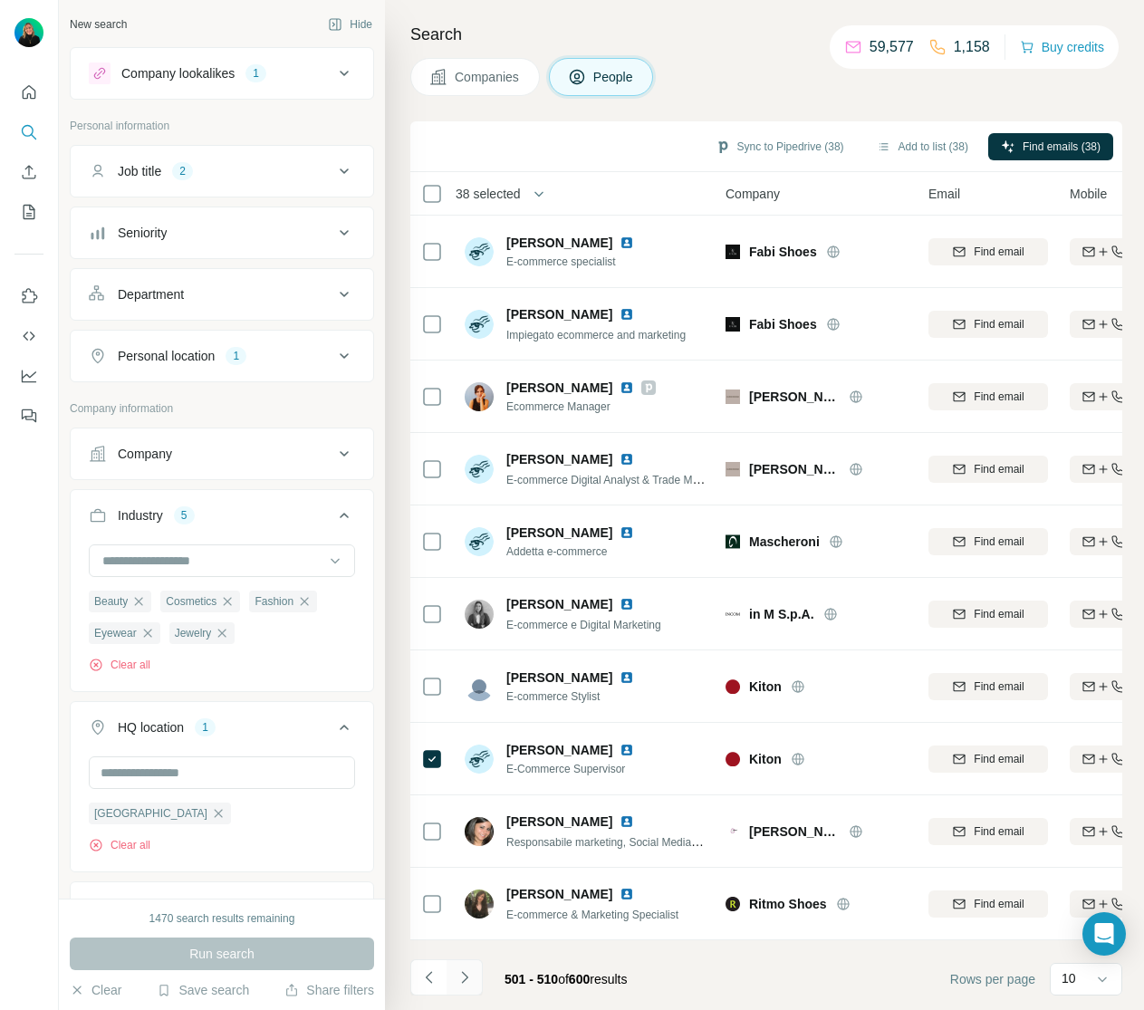
click at [468, 982] on icon "Navigate to next page" at bounding box center [465, 977] width 18 height 18
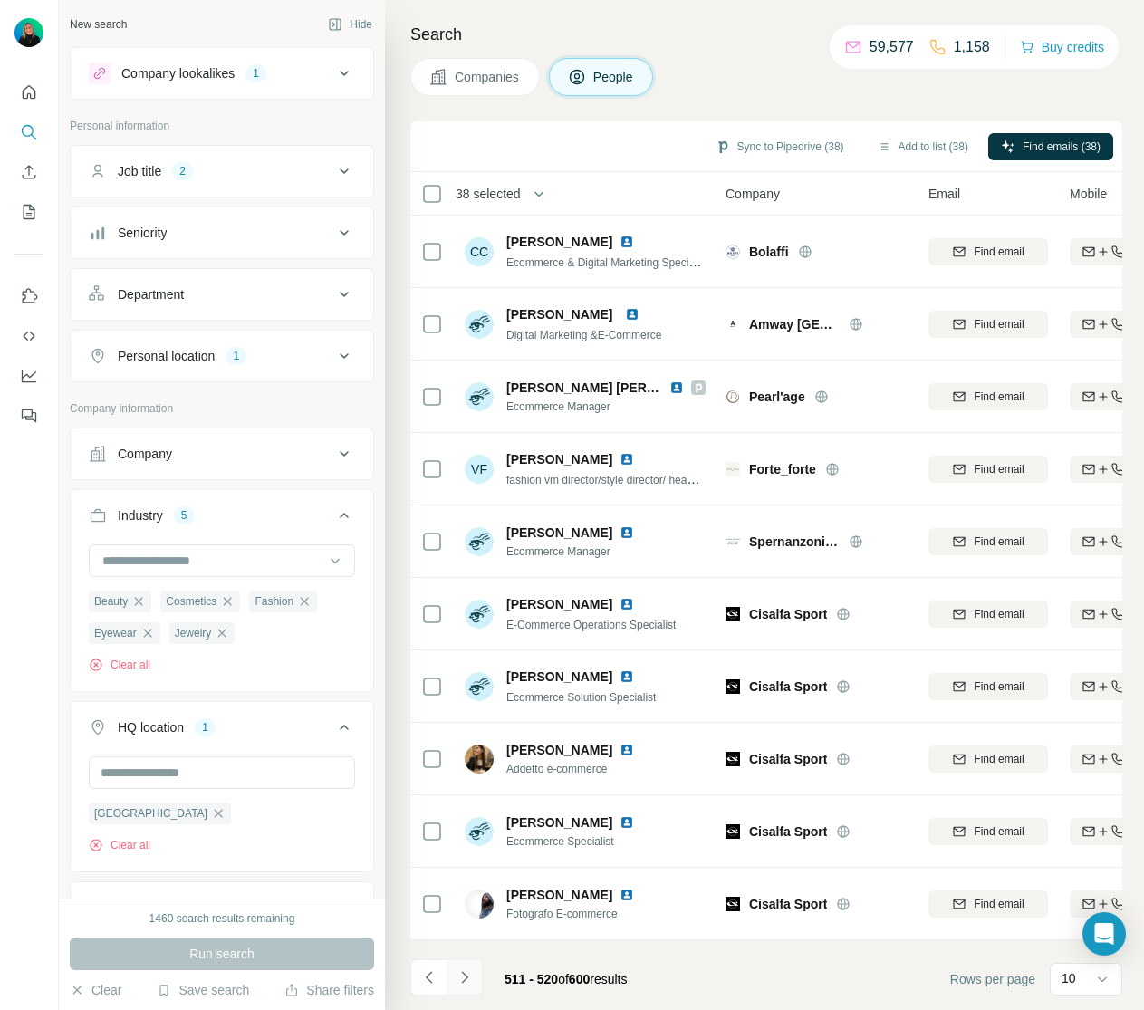
click at [466, 980] on icon "Navigate to next page" at bounding box center [465, 977] width 18 height 18
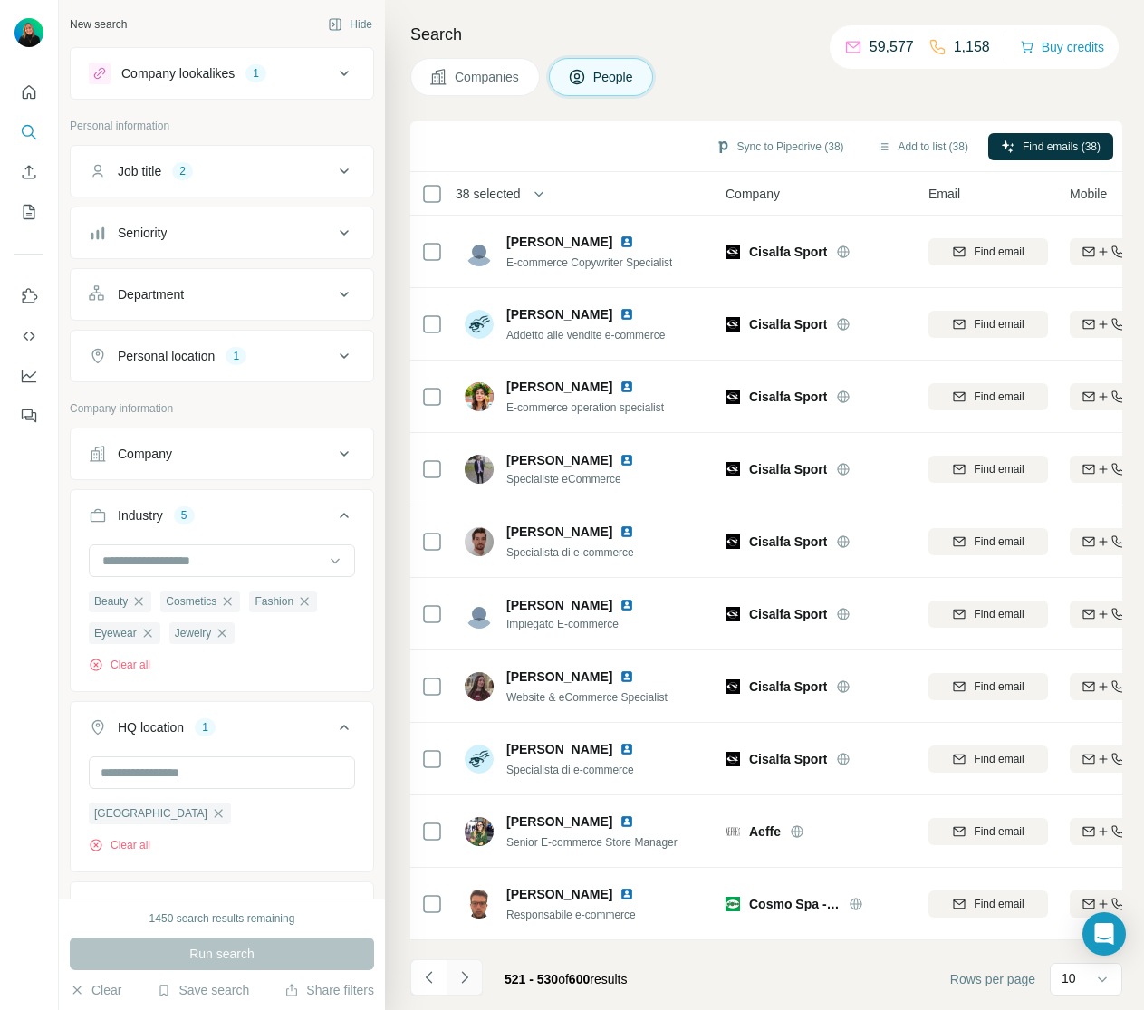
click at [472, 981] on icon "Navigate to next page" at bounding box center [465, 977] width 18 height 18
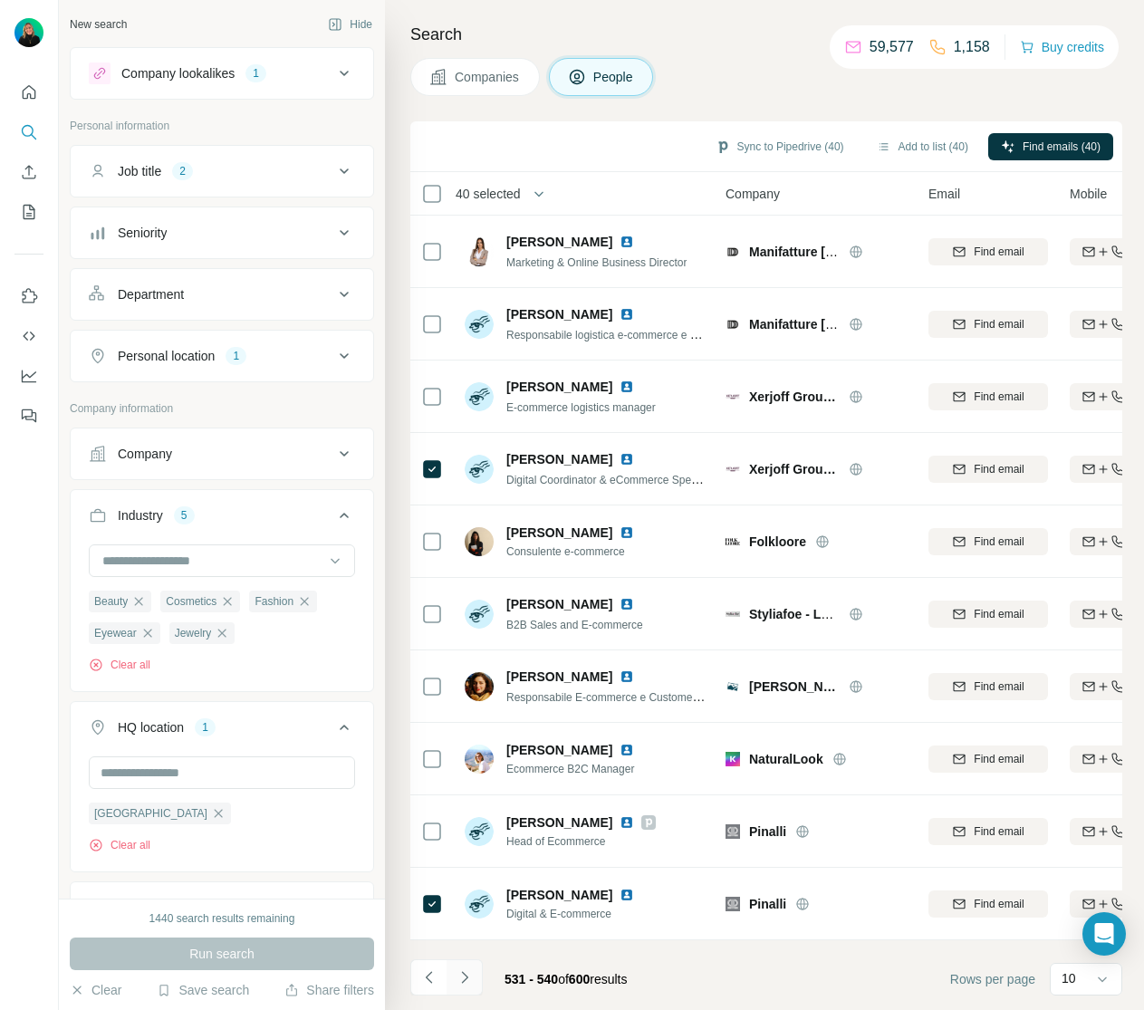
click at [461, 981] on icon "Navigate to next page" at bounding box center [465, 977] width 18 height 18
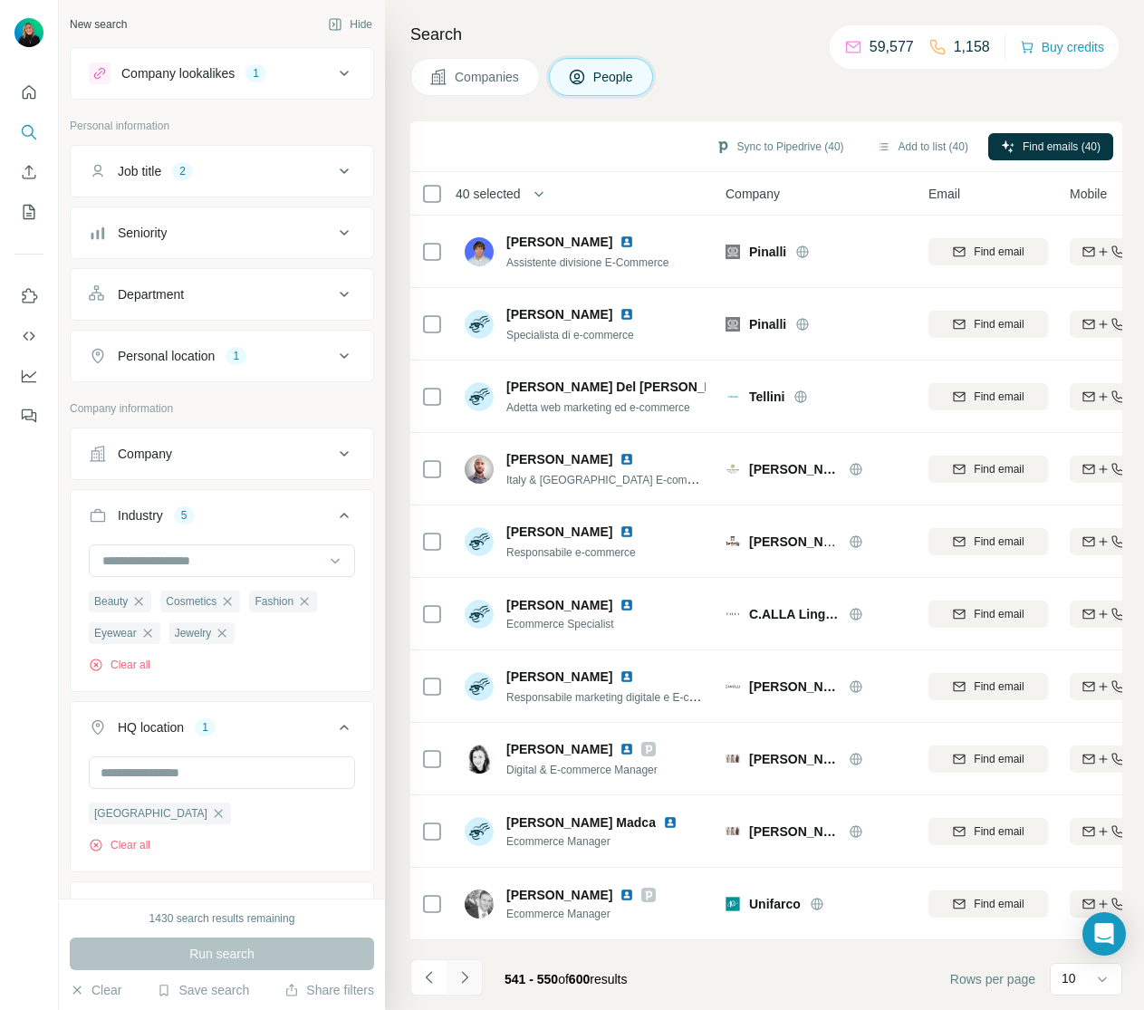
click at [462, 978] on icon "Navigate to next page" at bounding box center [465, 977] width 18 height 18
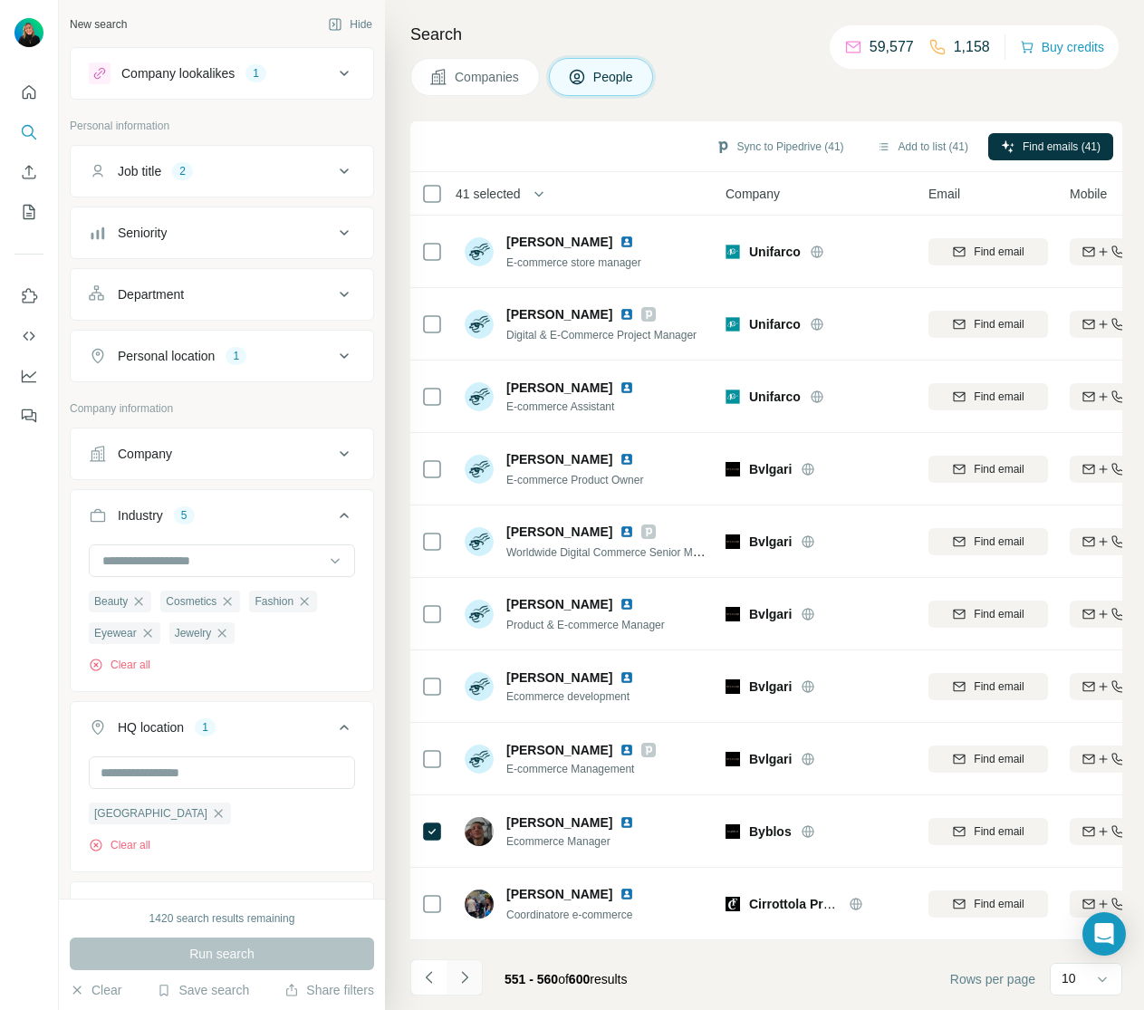
click at [464, 981] on icon "Navigate to next page" at bounding box center [464, 977] width 6 height 12
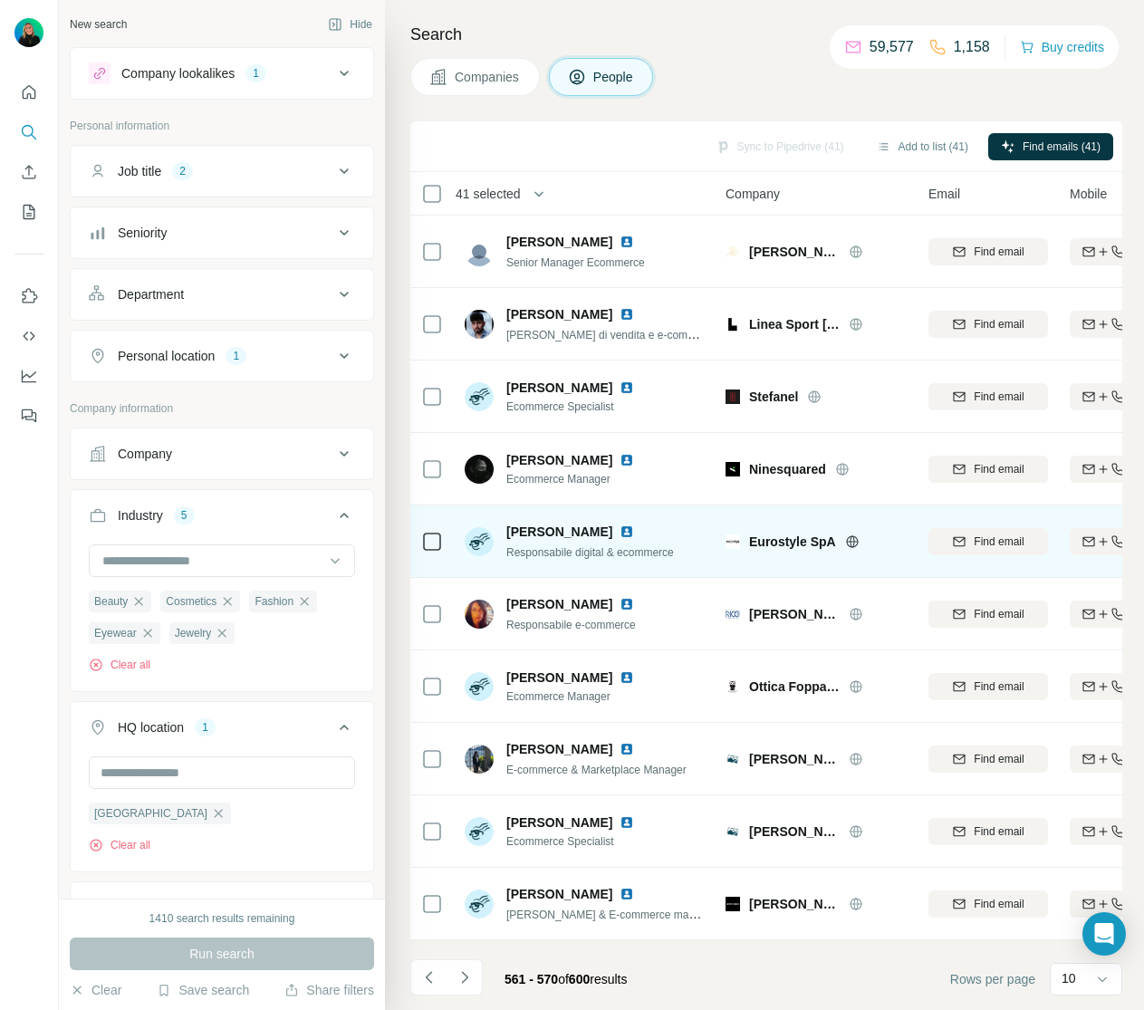
scroll to position [10416, 0]
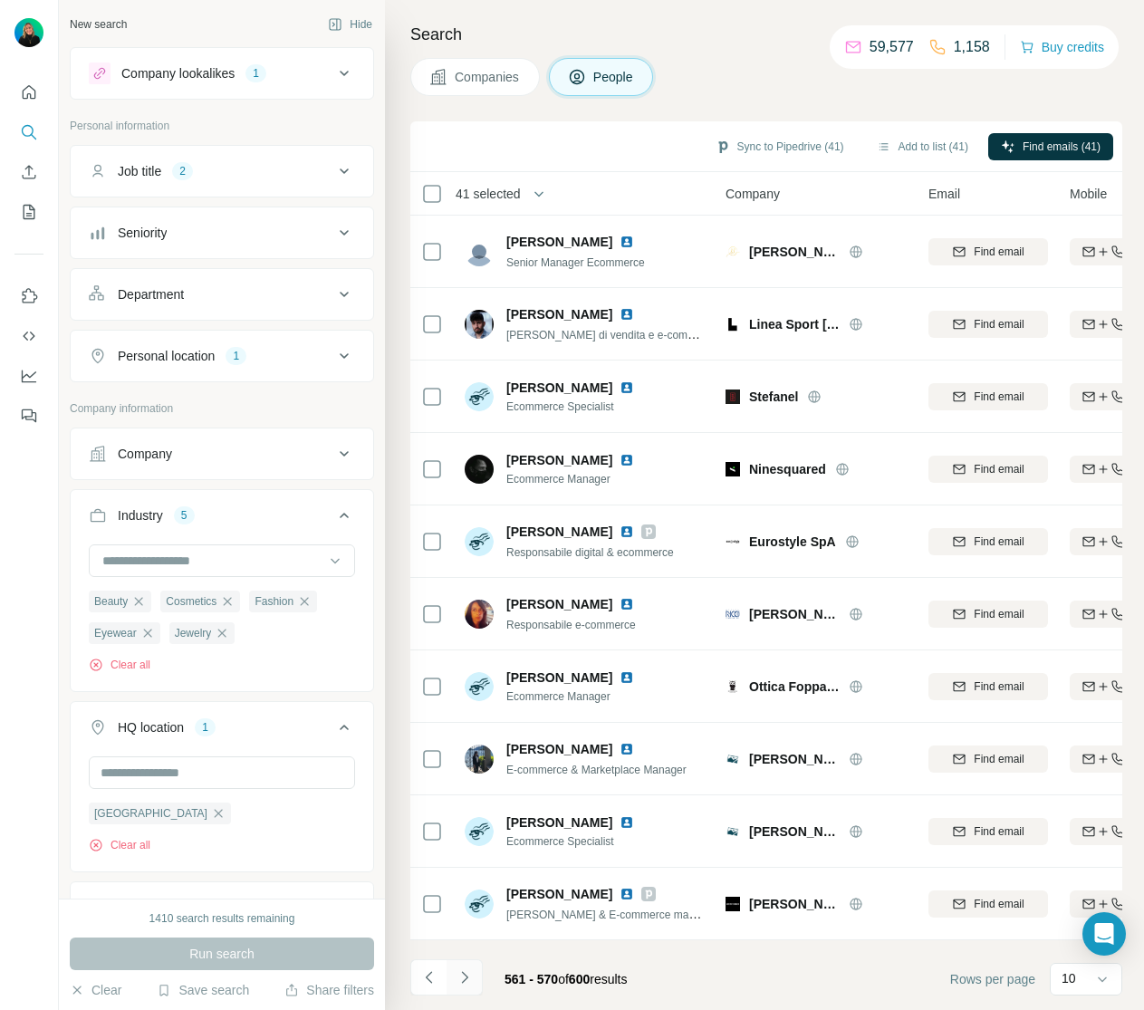
click at [466, 978] on icon "Navigate to next page" at bounding box center [464, 977] width 6 height 12
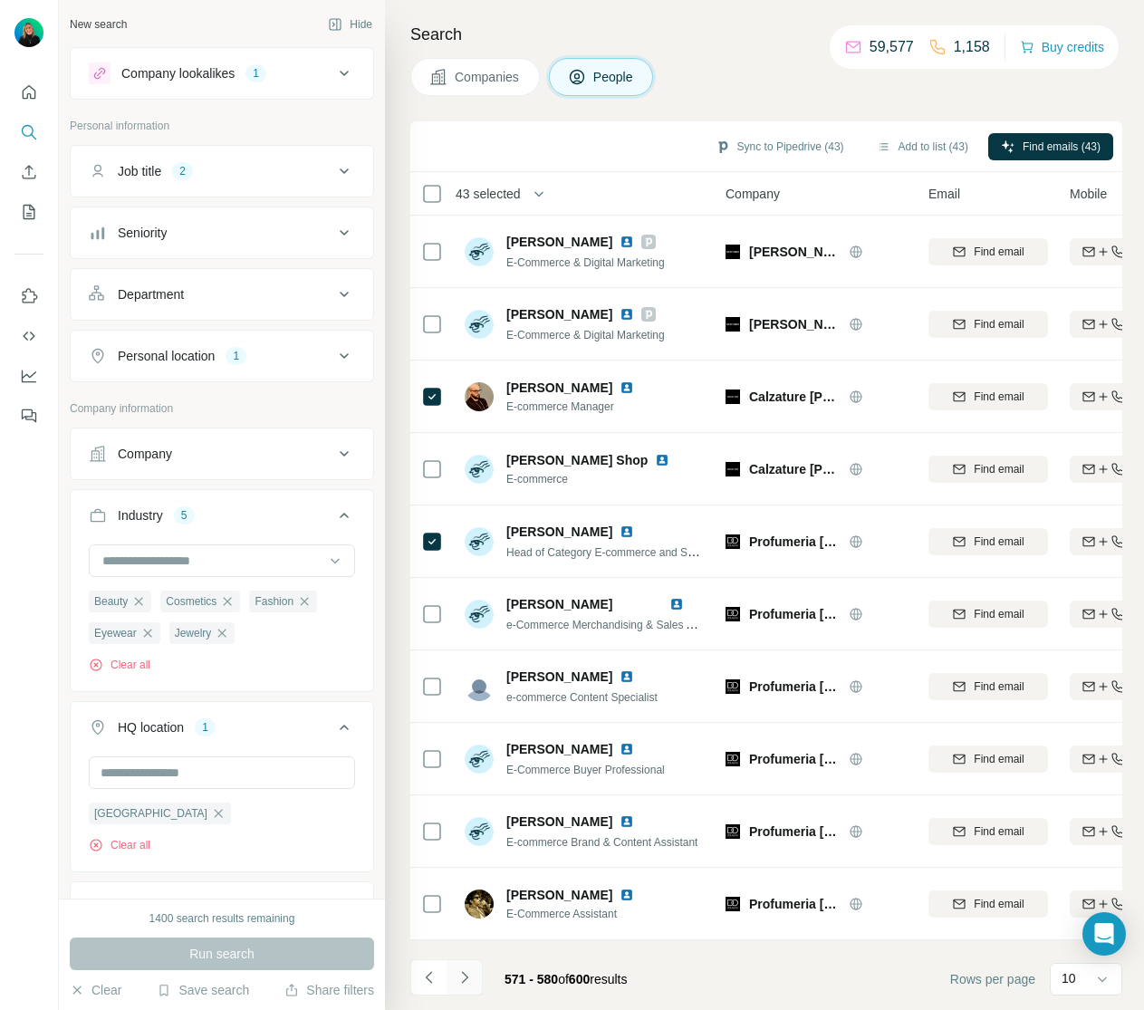
click at [466, 974] on icon "Navigate to next page" at bounding box center [465, 977] width 18 height 18
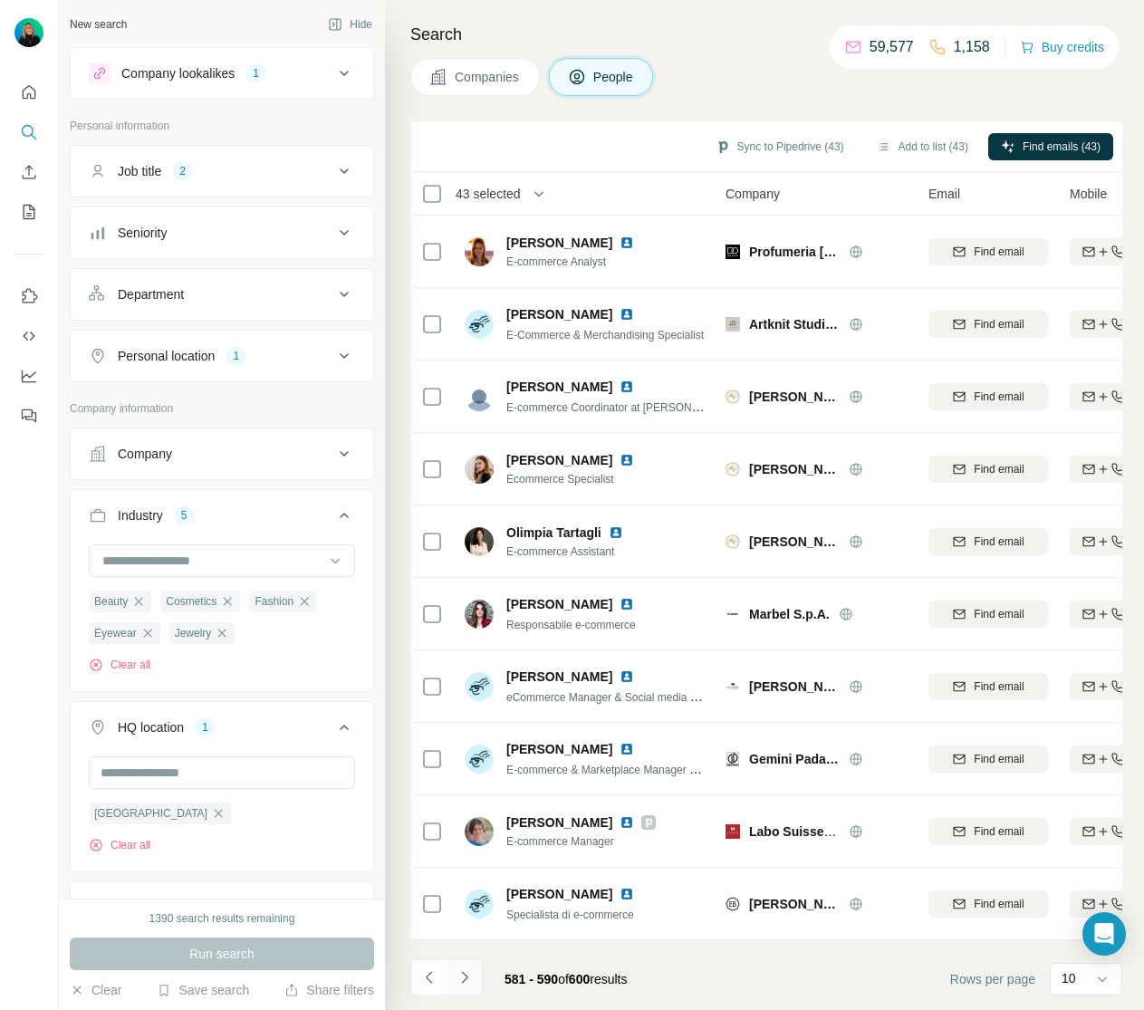
click at [466, 976] on icon "Navigate to next page" at bounding box center [464, 977] width 6 height 12
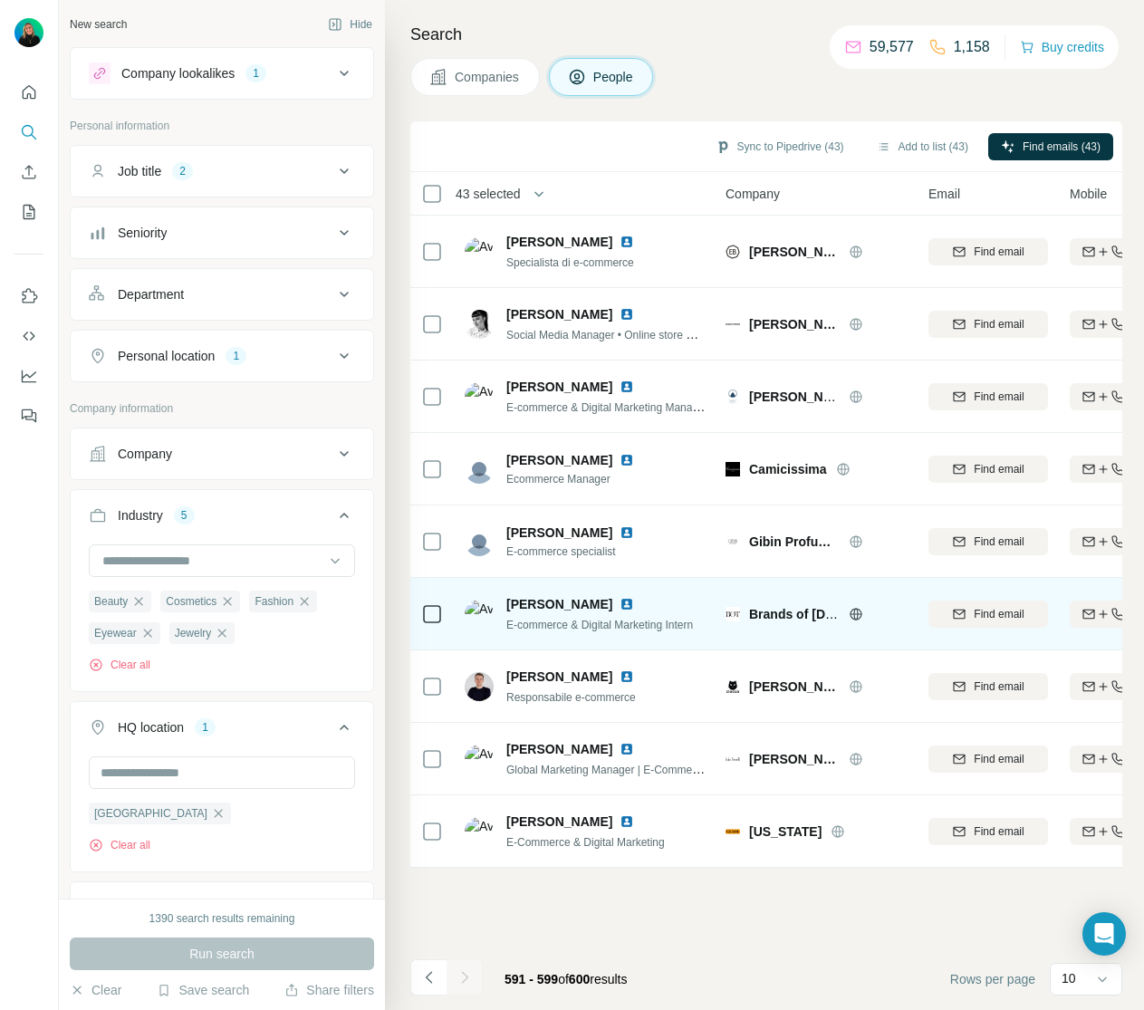
scroll to position [0, 0]
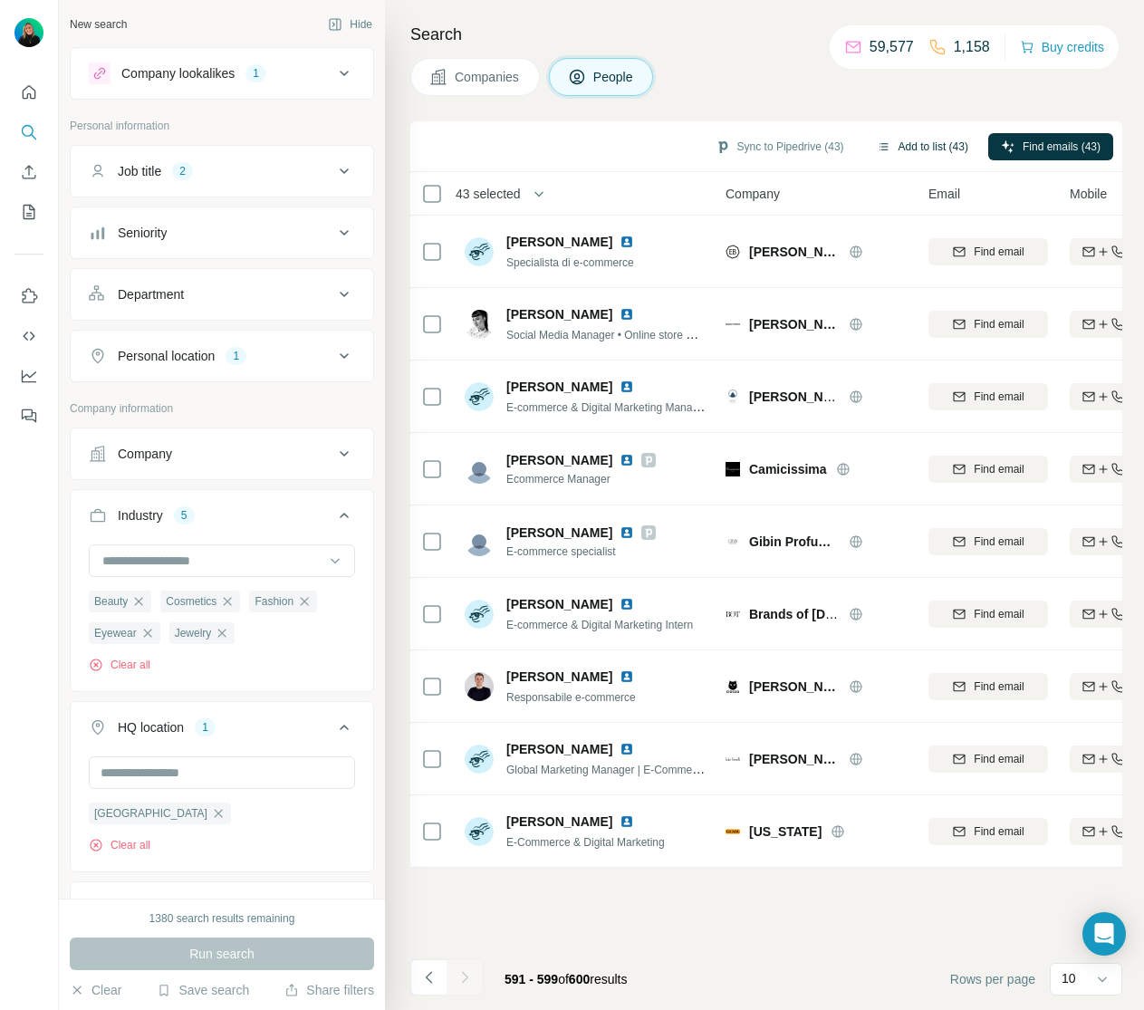
click at [918, 149] on button "Add to list (43)" at bounding box center [922, 146] width 117 height 27
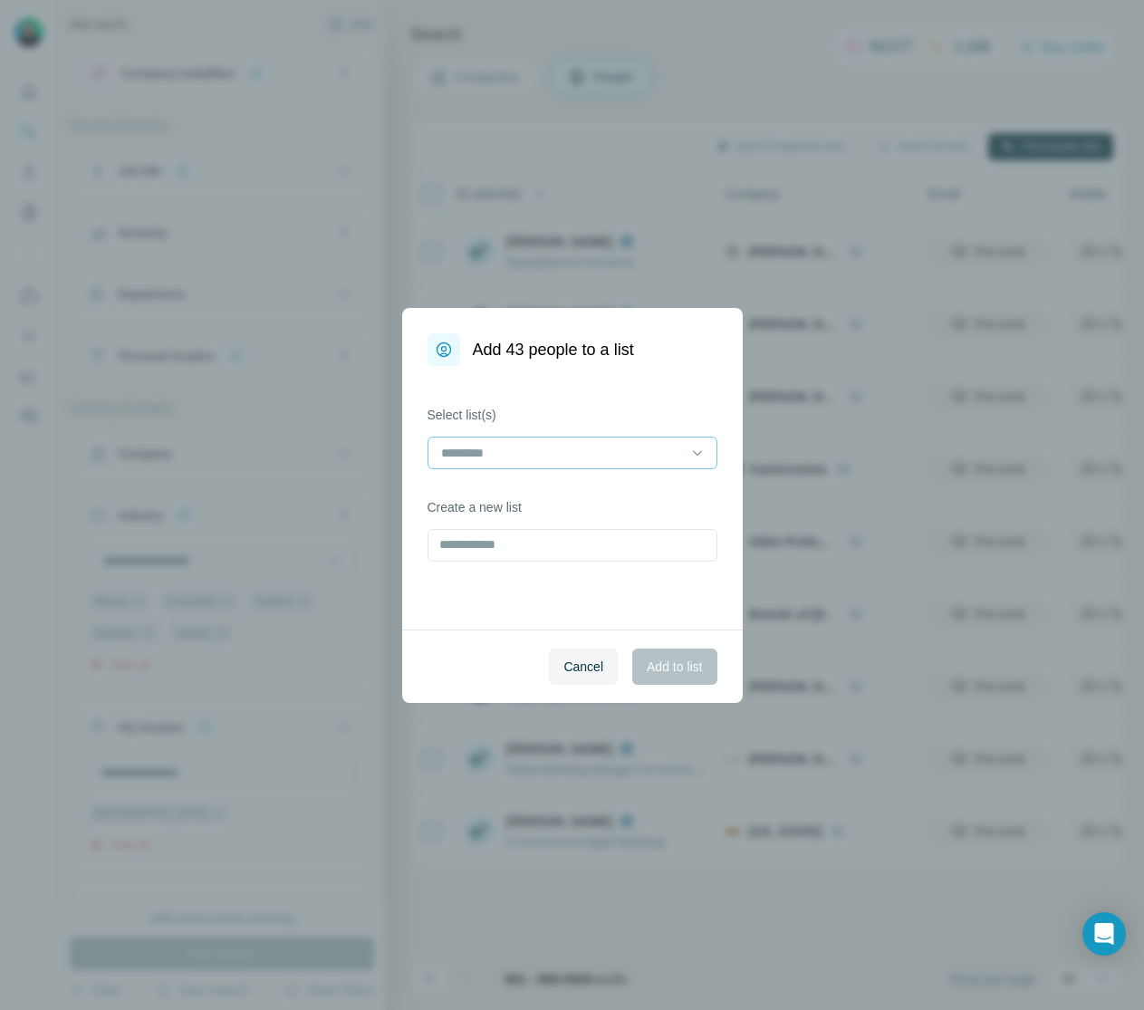
click at [636, 454] on input at bounding box center [561, 453] width 245 height 20
click at [498, 661] on div "Cancel Add to list" at bounding box center [572, 666] width 341 height 73
click at [505, 553] on input "text" at bounding box center [573, 545] width 290 height 33
type input "**********"
click at [669, 662] on span "Add to list" at bounding box center [674, 667] width 55 height 18
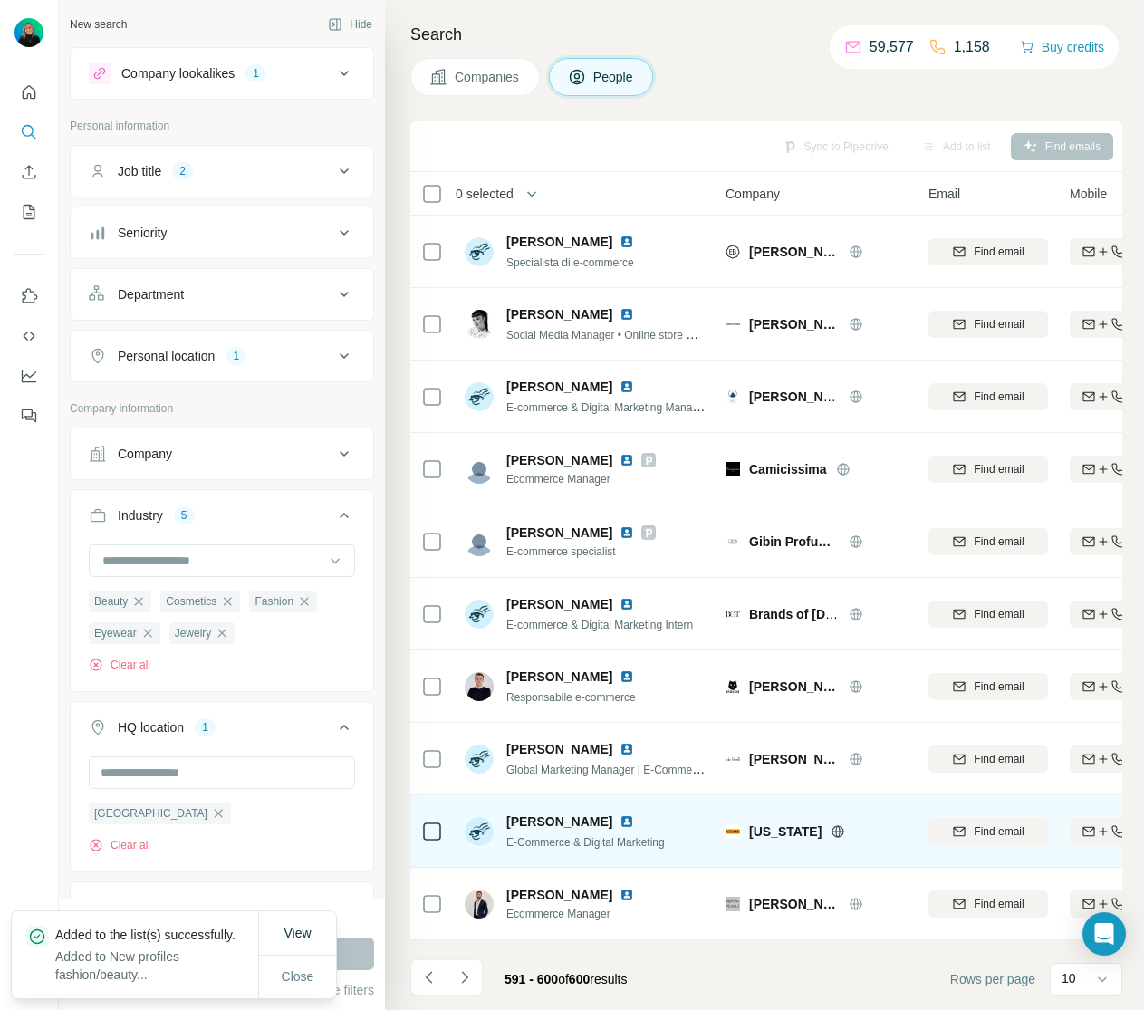
scroll to position [1, 0]
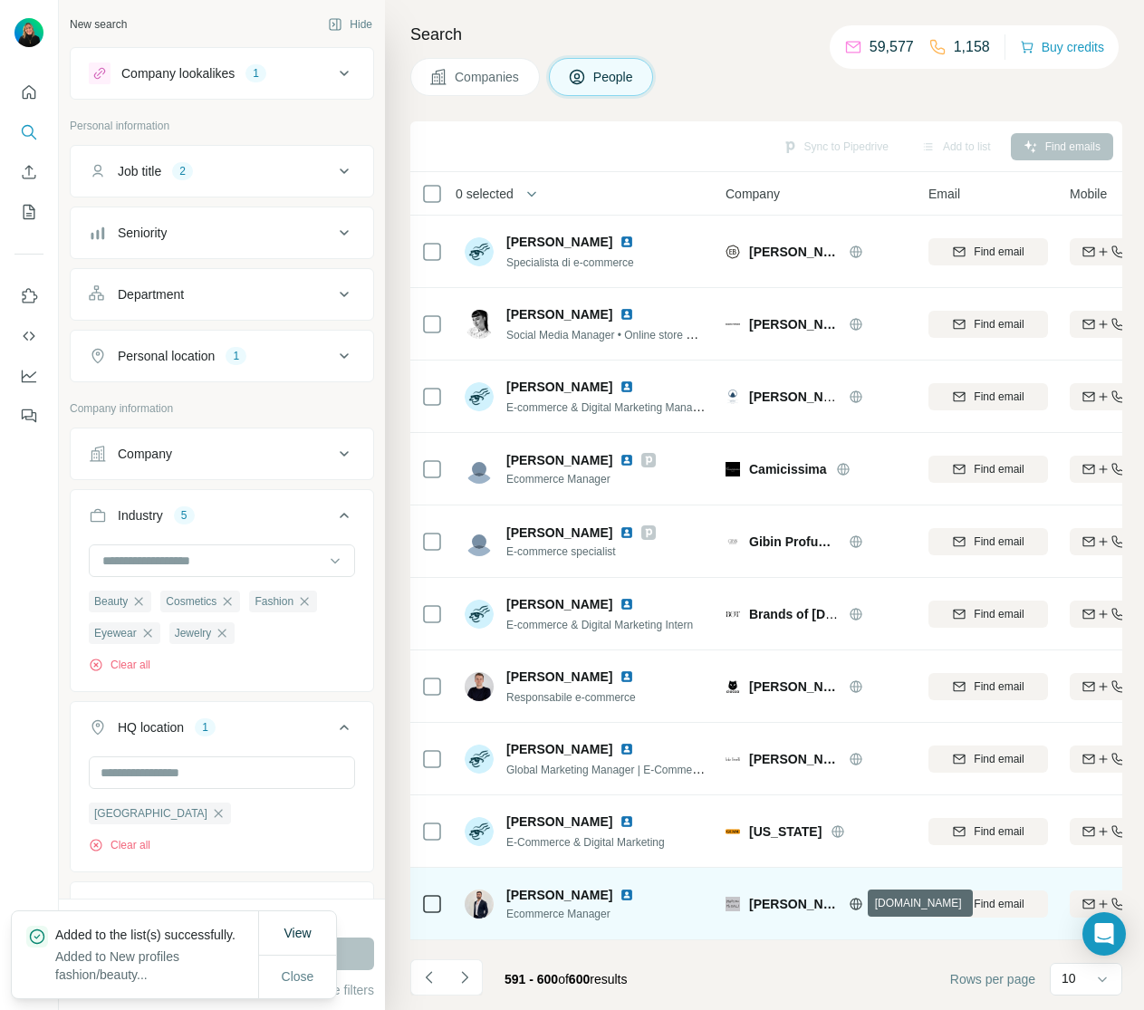
click at [851, 904] on icon at bounding box center [856, 904] width 14 height 14
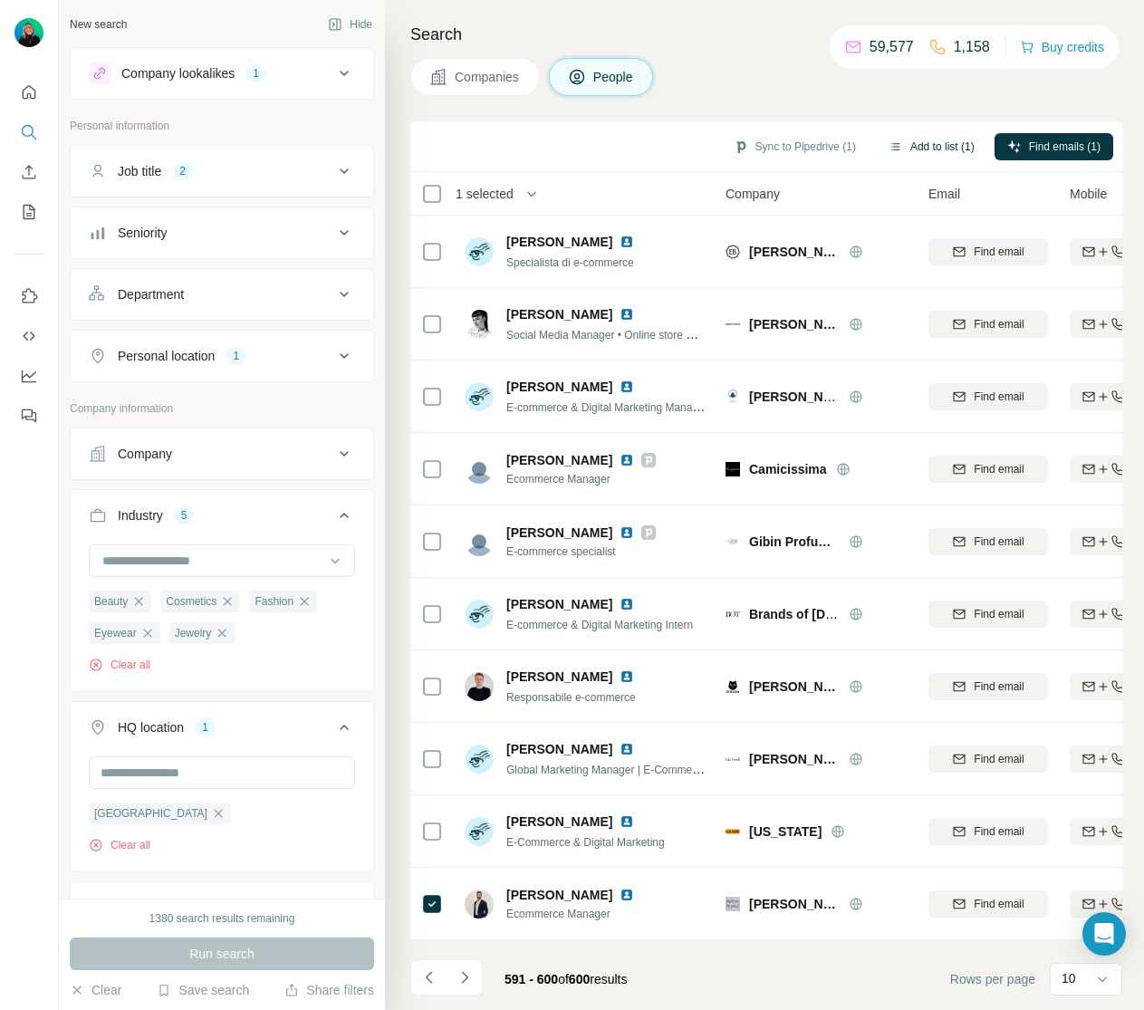
click at [914, 147] on button "Add to list (1)" at bounding box center [931, 146] width 111 height 27
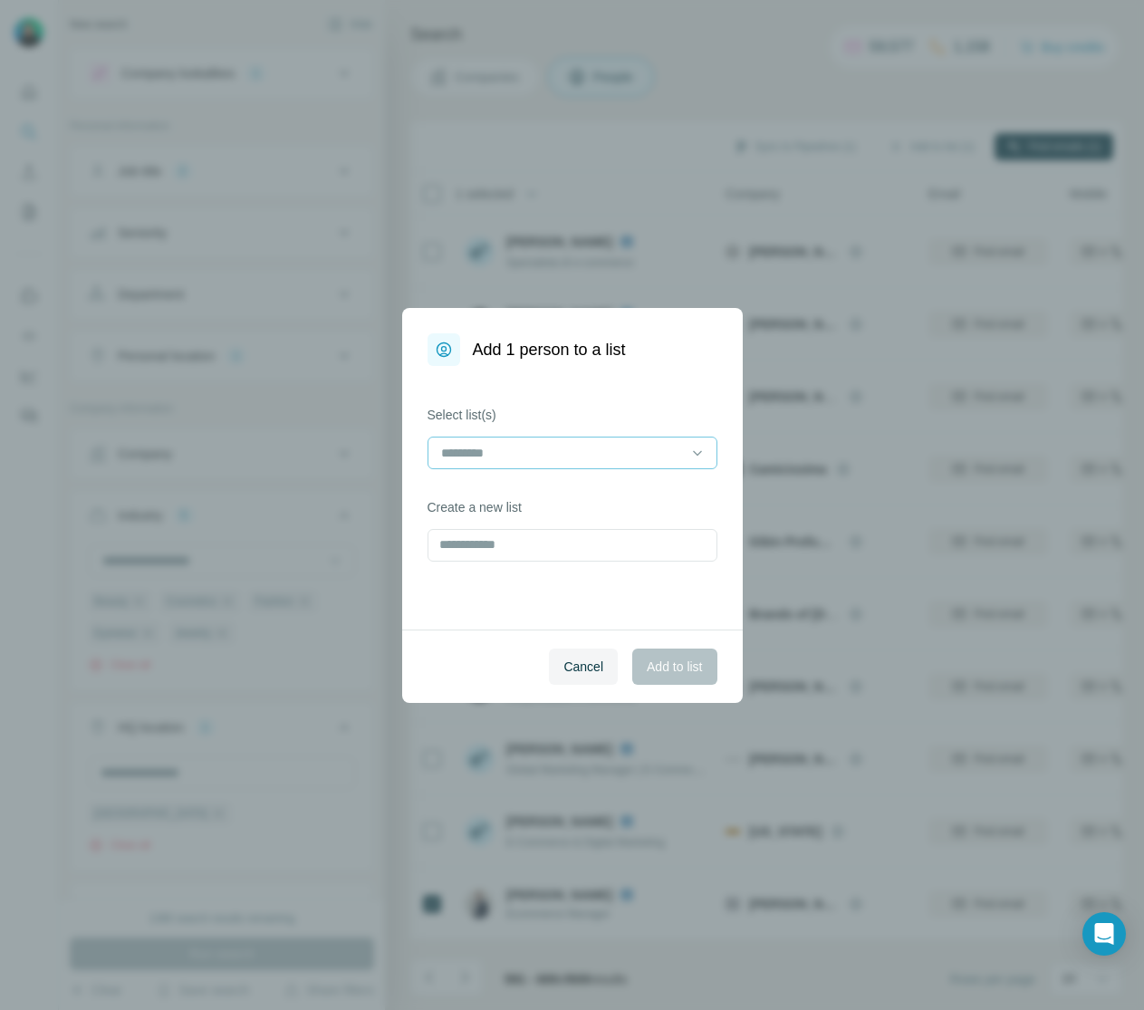
click at [548, 452] on input at bounding box center [561, 453] width 245 height 20
click at [567, 495] on p "New profiles fashion/beauty.." at bounding box center [524, 494] width 162 height 18
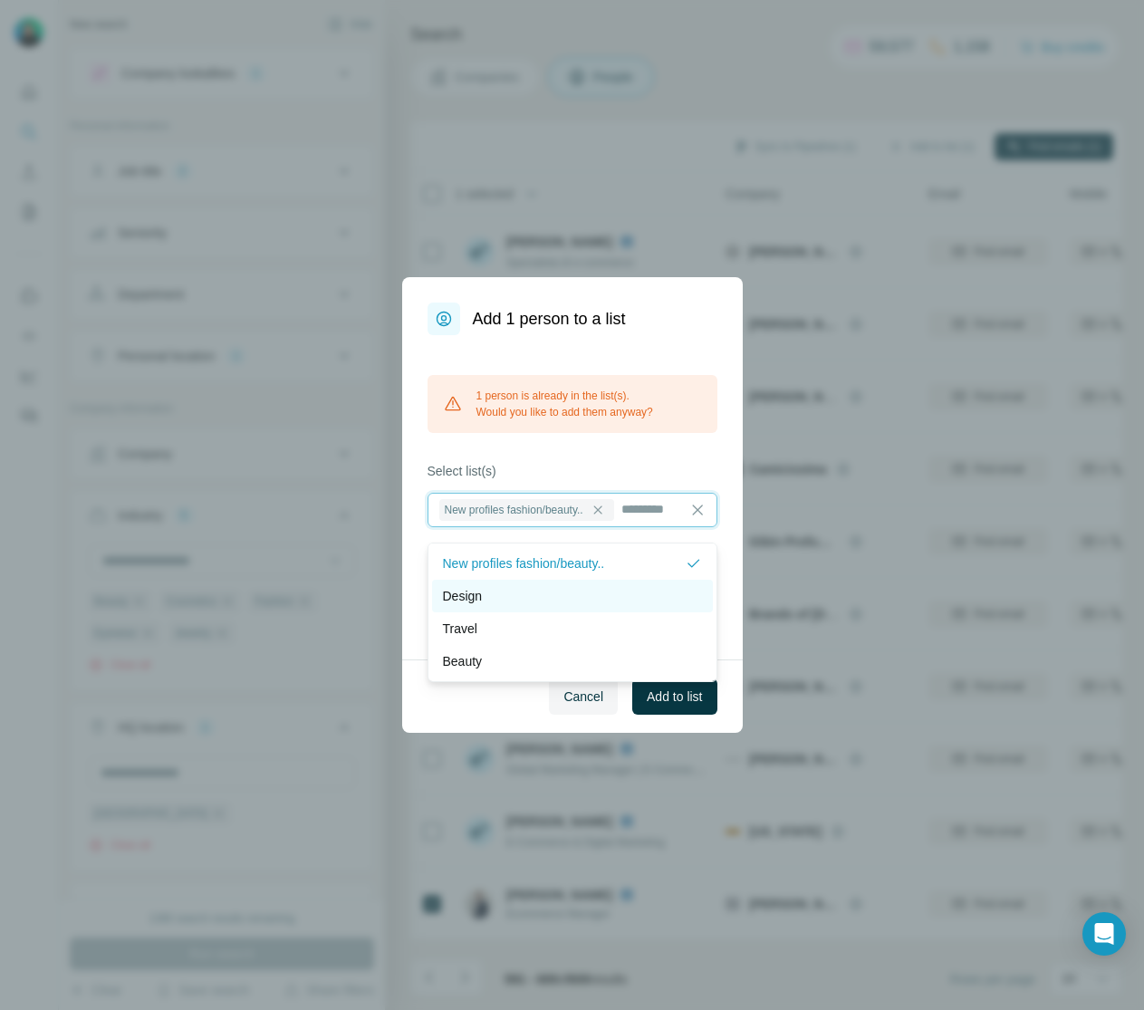
scroll to position [2, 0]
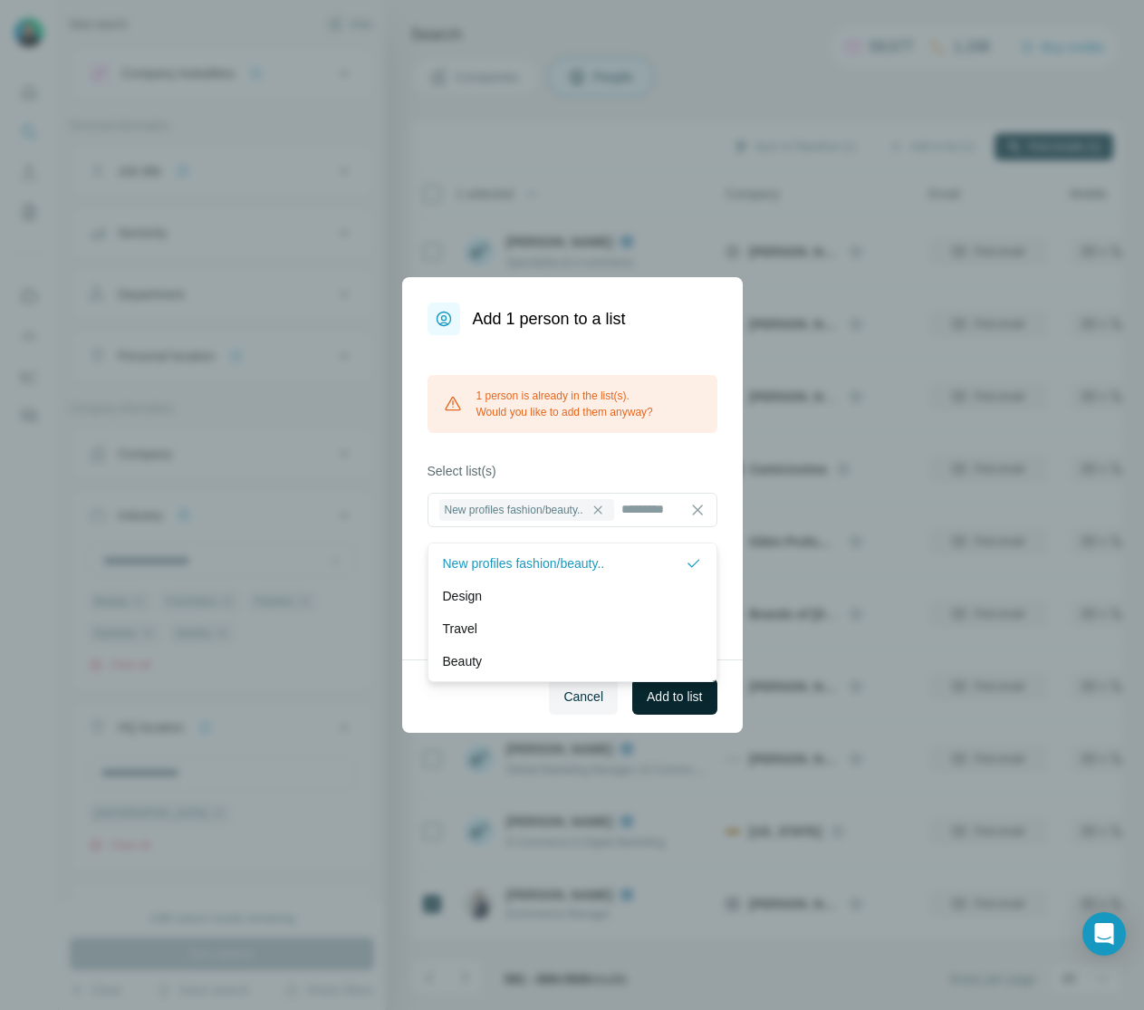
click at [656, 706] on span "Add to list" at bounding box center [674, 696] width 55 height 18
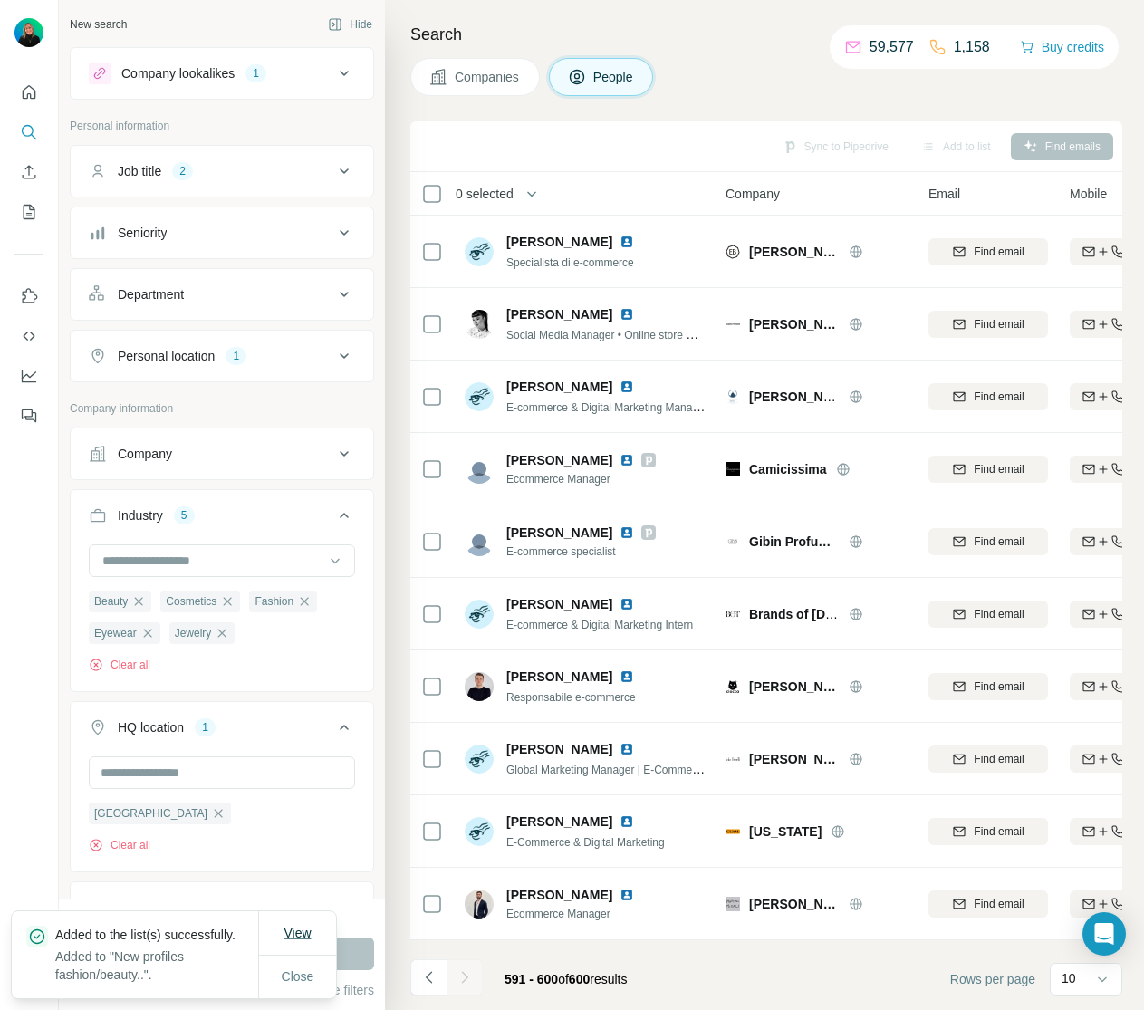
click at [304, 926] on span "View" at bounding box center [297, 933] width 27 height 14
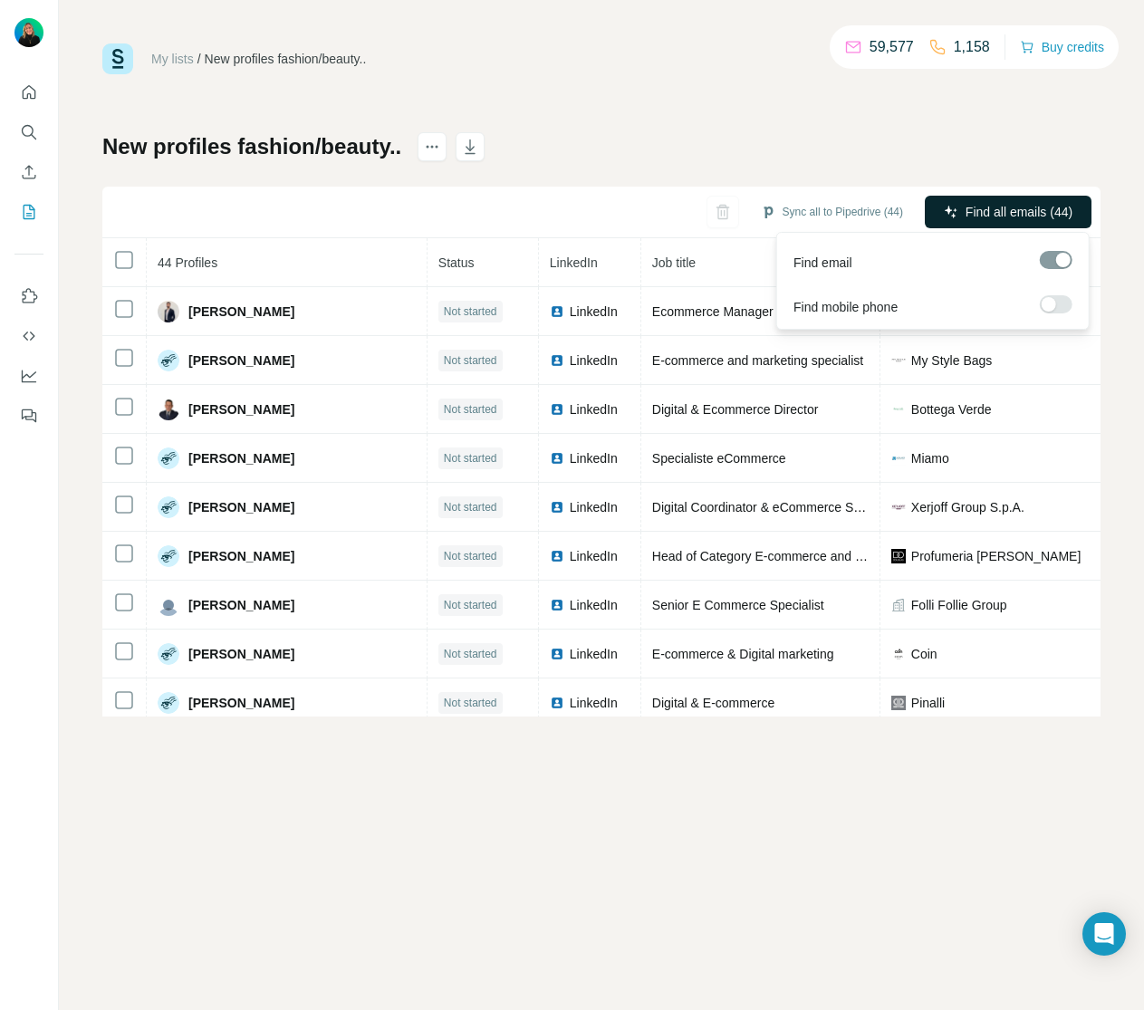
click at [999, 210] on span "Find all emails (44)" at bounding box center [1019, 212] width 107 height 18
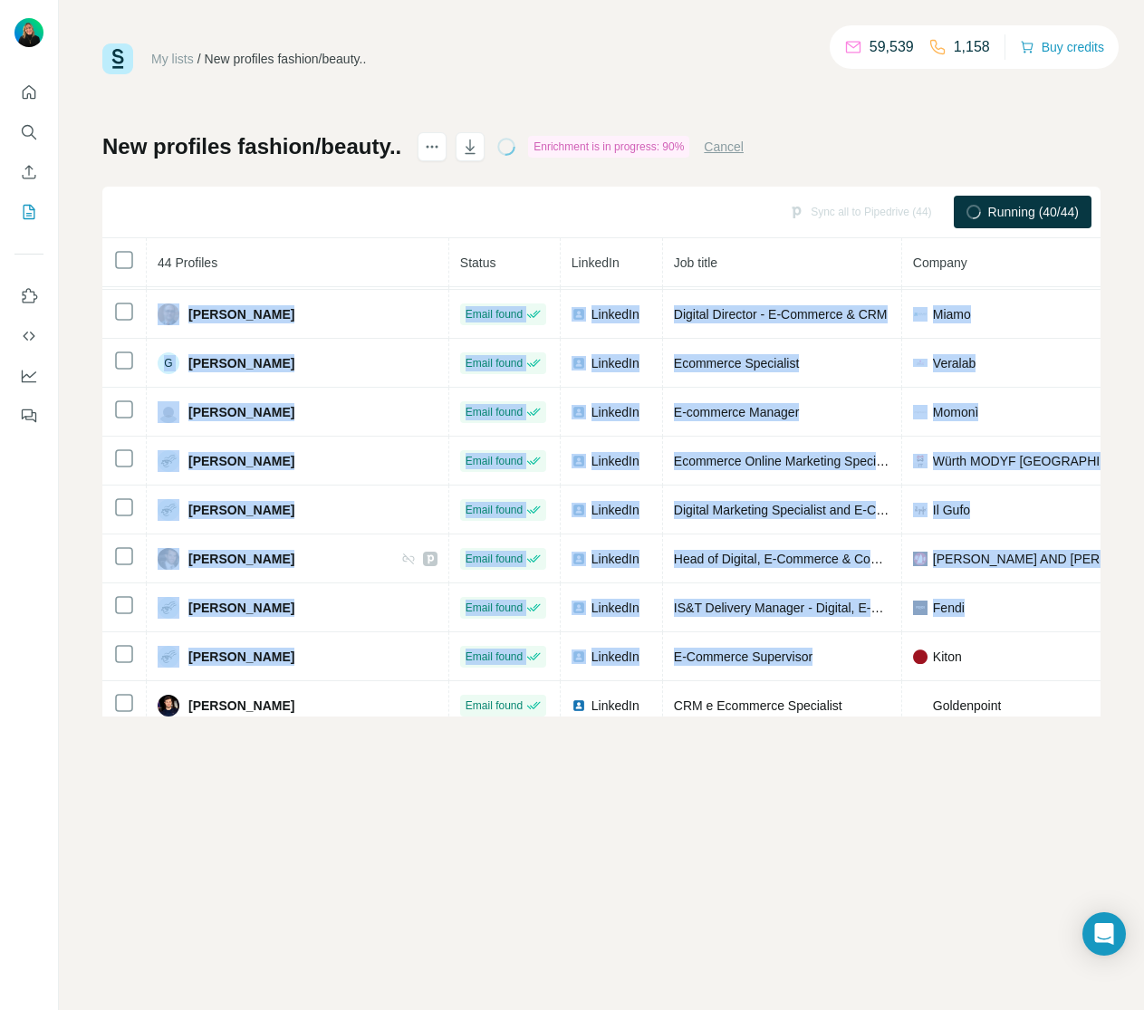
drag, startPoint x: 617, startPoint y: 716, endPoint x: 792, endPoint y: 715, distance: 174.8
click at [792, 715] on div "My lists / New profiles fashion/beauty.. 59,539 1,158 Buy credits New profiles …" at bounding box center [601, 505] width 1085 height 1010
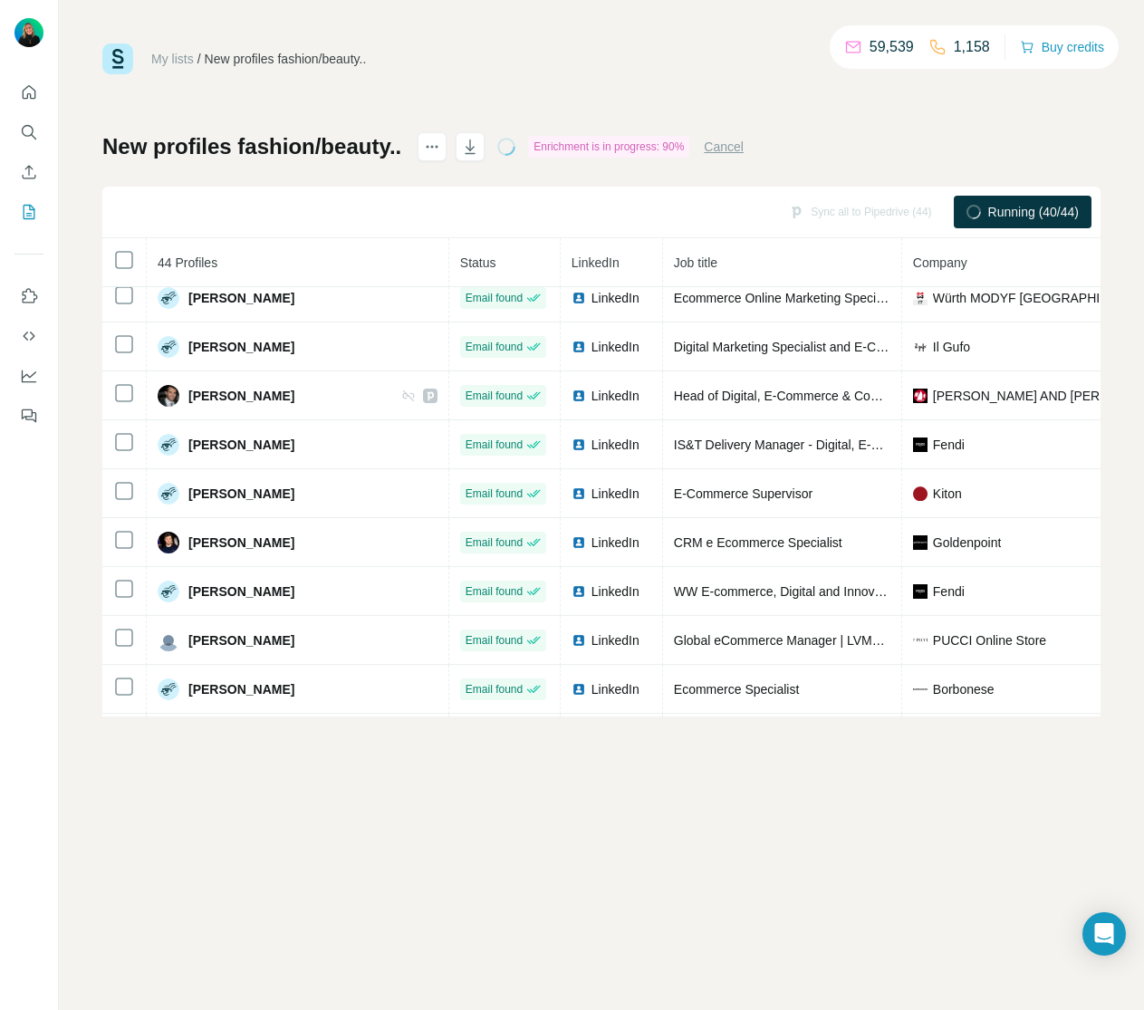
drag, startPoint x: 701, startPoint y: 717, endPoint x: 821, endPoint y: 717, distance: 119.6
click at [837, 717] on div "My lists / New profiles fashion/beauty.. 59,539 1,158 Buy credits New profiles …" at bounding box center [601, 505] width 1085 height 1010
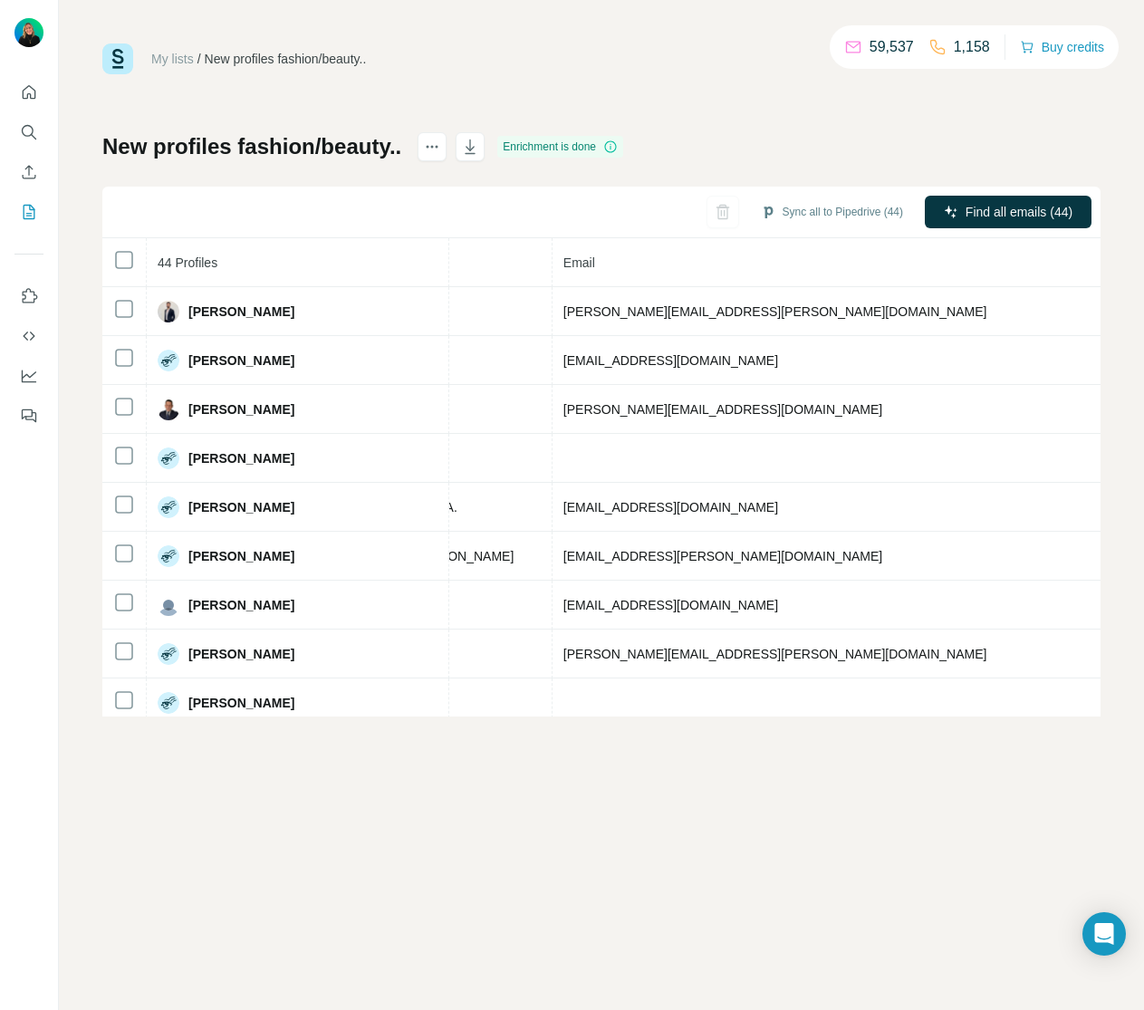
scroll to position [0, 0]
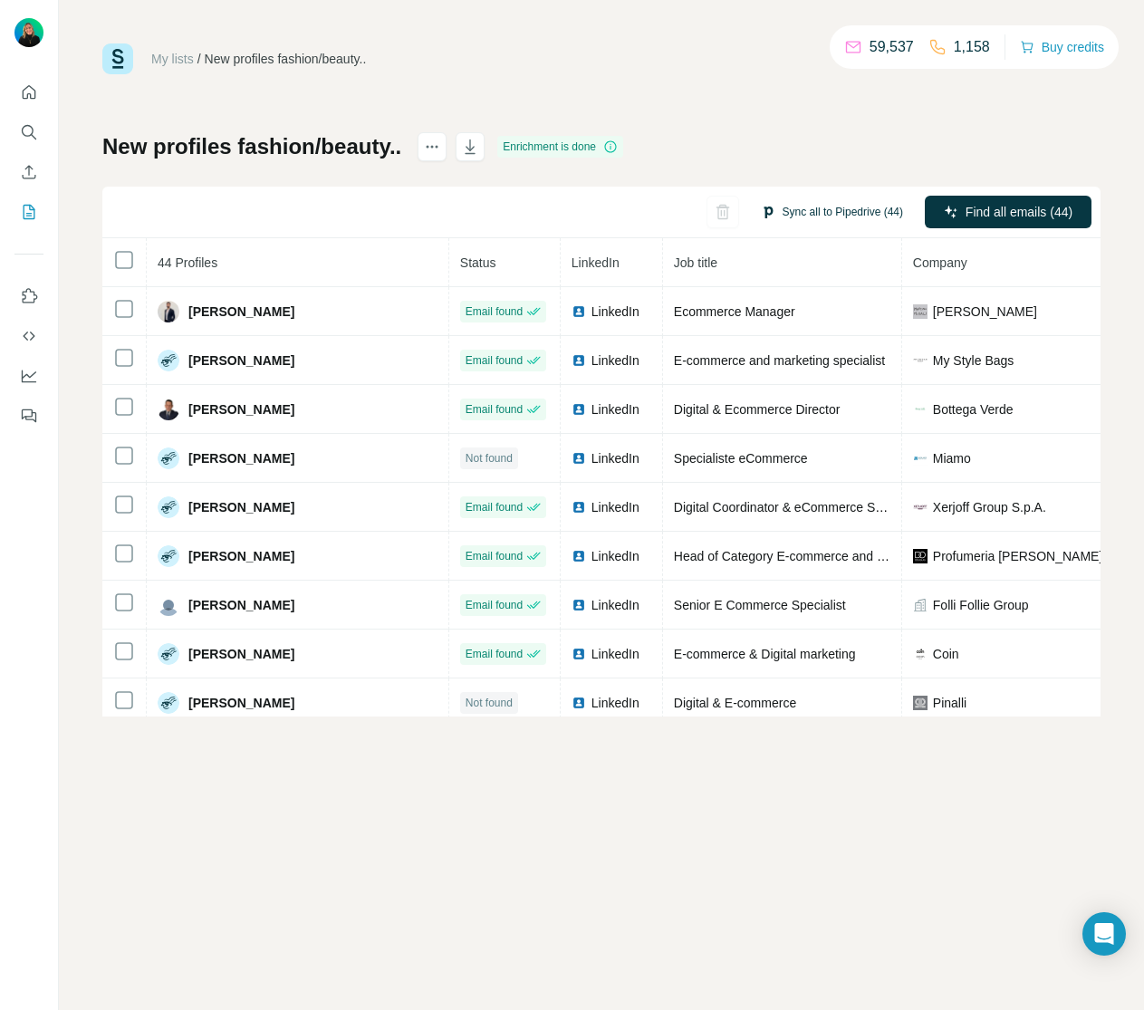
click at [841, 211] on button "Sync all to Pipedrive (44)" at bounding box center [832, 211] width 168 height 27
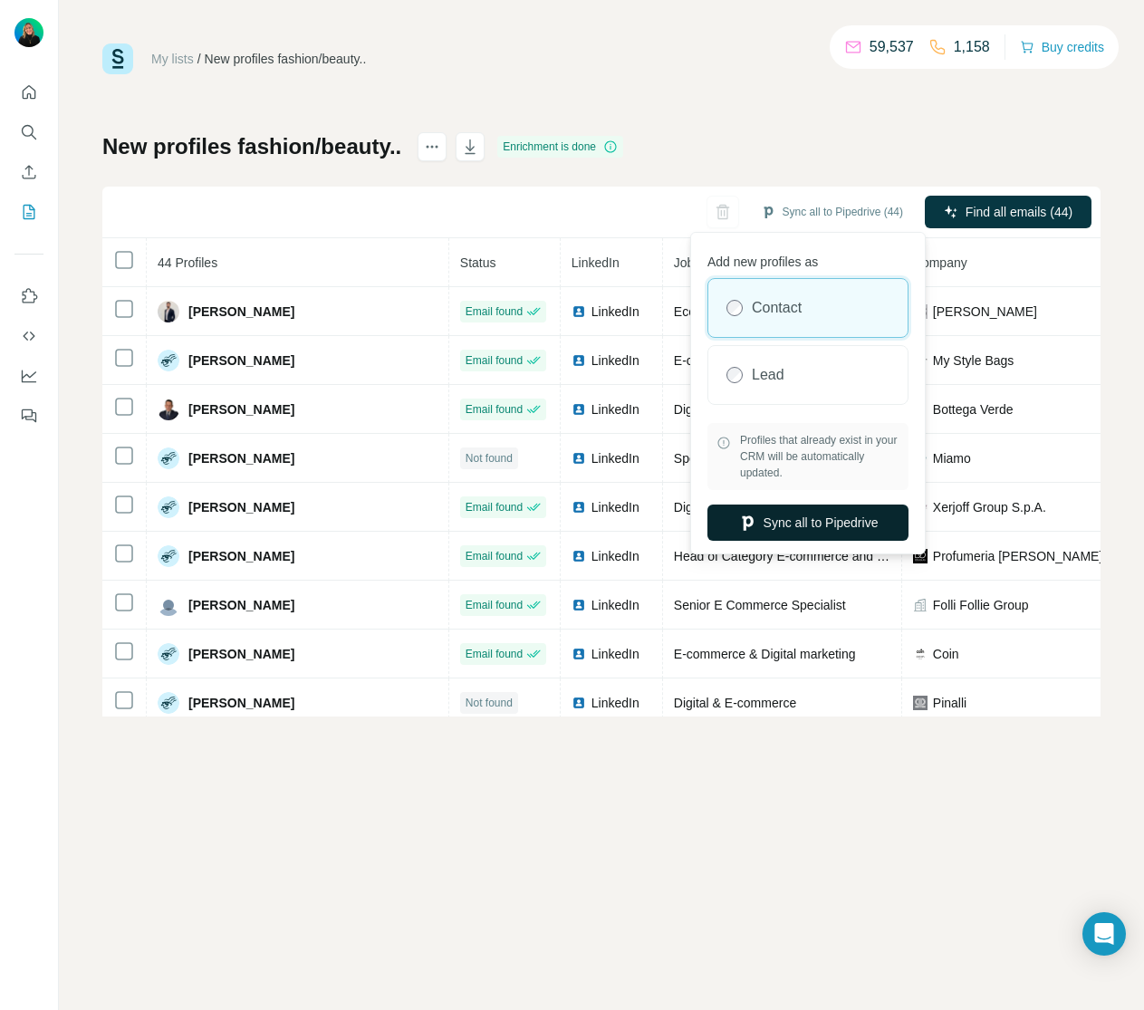
click at [804, 532] on button "Sync all to Pipedrive" at bounding box center [807, 523] width 201 height 36
